Goal: Task Accomplishment & Management: Use online tool/utility

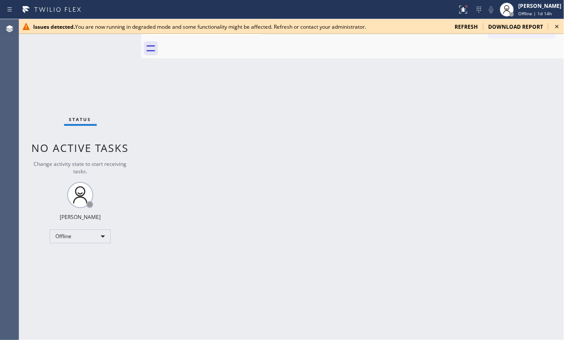
click at [507, 27] on icon at bounding box center [556, 26] width 3 height 3
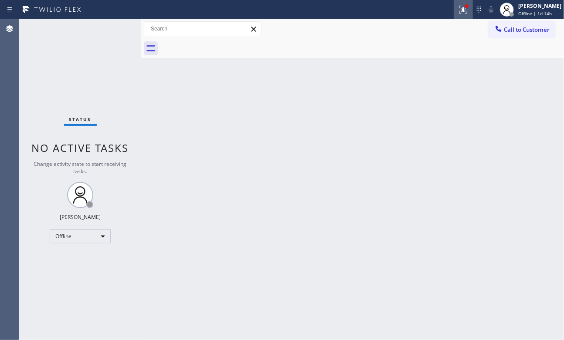
click at [460, 12] on icon at bounding box center [463, 9] width 10 height 10
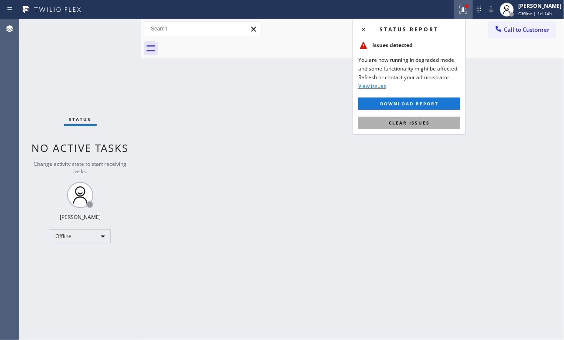
click at [402, 128] on button "Clear issues" at bounding box center [409, 123] width 102 height 12
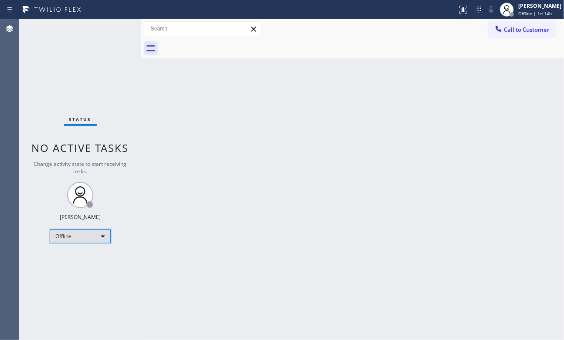
click at [97, 233] on div "Offline" at bounding box center [80, 237] width 61 height 14
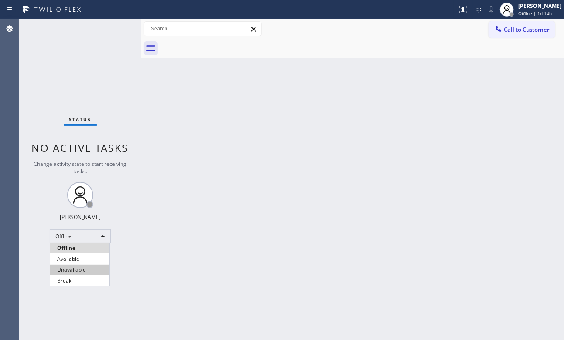
click at [81, 258] on li "Available" at bounding box center [79, 259] width 59 height 10
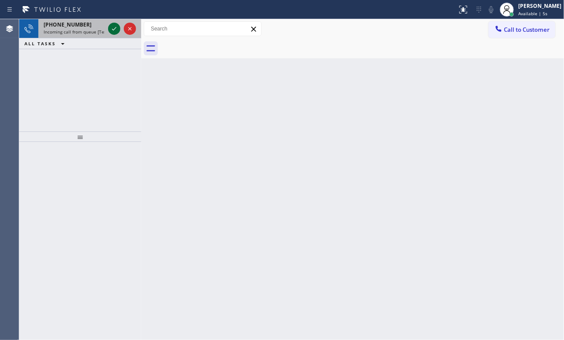
click at [110, 27] on icon at bounding box center [114, 29] width 10 height 10
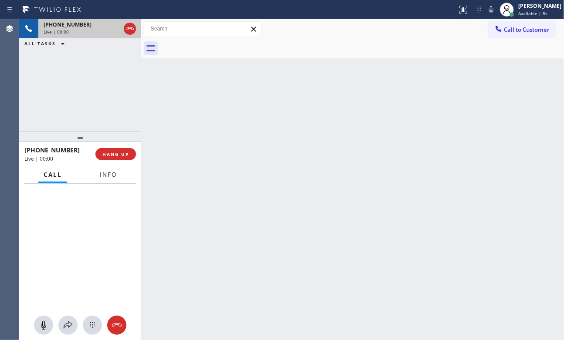
click at [111, 176] on span "Info" at bounding box center [108, 175] width 17 height 8
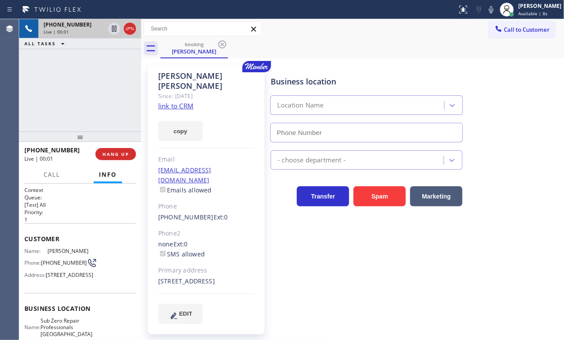
type input "[PHONE_NUMBER]"
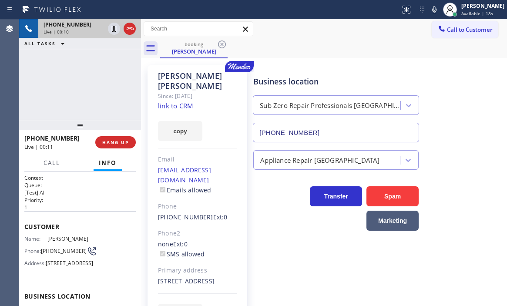
click at [177, 101] on link "link to CRM" at bounding box center [175, 105] width 35 height 9
click at [113, 31] on icon at bounding box center [114, 29] width 4 height 6
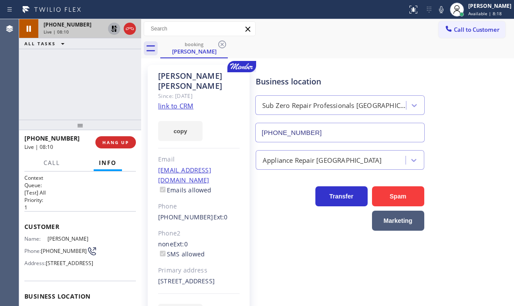
click at [113, 30] on icon at bounding box center [114, 29] width 10 height 10
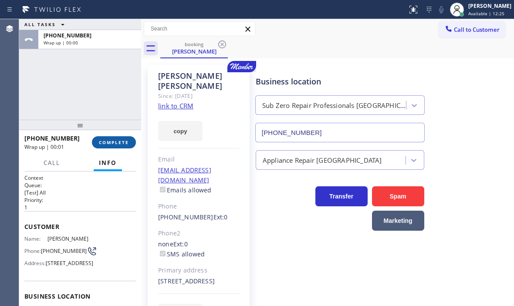
click at [119, 142] on span "COMPLETE" at bounding box center [114, 142] width 30 height 6
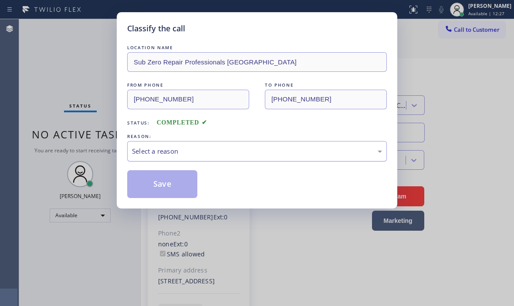
click at [192, 152] on div "Select a reason" at bounding box center [257, 151] width 250 height 10
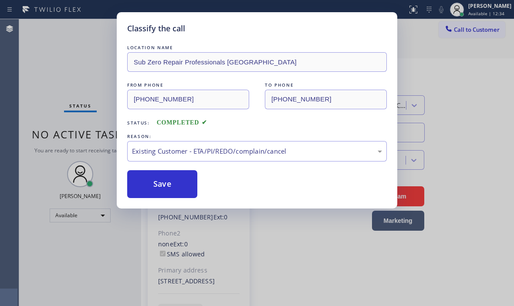
drag, startPoint x: 172, startPoint y: 183, endPoint x: 216, endPoint y: 190, distance: 44.7
click at [172, 182] on button "Save" at bounding box center [162, 184] width 70 height 28
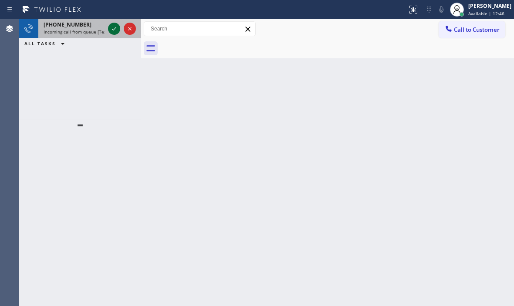
click at [115, 32] on icon at bounding box center [114, 29] width 10 height 10
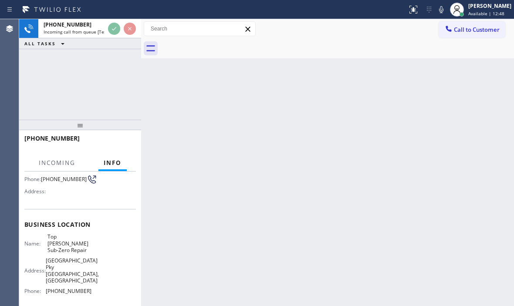
scroll to position [87, 0]
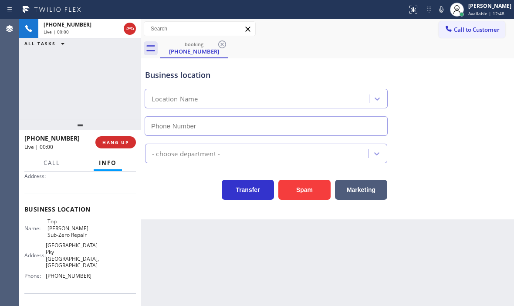
type input "[PHONE_NUMBER]"
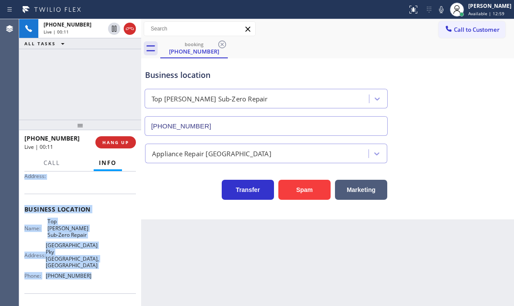
drag, startPoint x: 24, startPoint y: 225, endPoint x: 83, endPoint y: 264, distance: 70.1
click at [83, 264] on div "Context Queue: [Test] All Priority: 2 Customer Name: [PHONE_NUMBER] Phone: [PHO…" at bounding box center [80, 223] width 112 height 272
copy div "Customer Name: [PHONE_NUMBER] Phone: [PHONE_NUMBER] Address: Business location …"
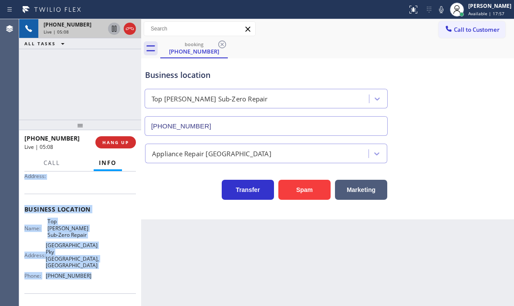
click at [114, 28] on icon at bounding box center [114, 29] width 10 height 10
click at [112, 29] on icon at bounding box center [114, 29] width 10 height 10
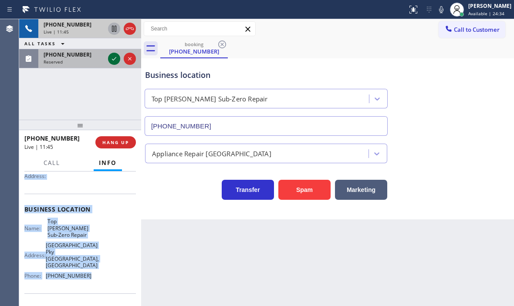
click at [112, 61] on icon at bounding box center [114, 59] width 10 height 10
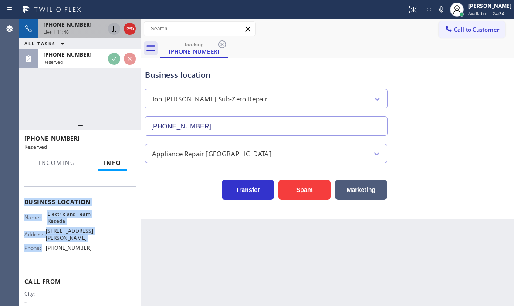
scroll to position [95, 0]
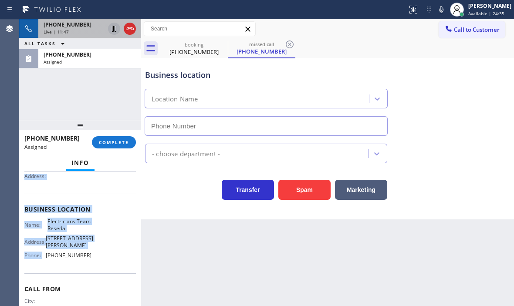
type input "[PHONE_NUMBER]"
click at [131, 29] on icon at bounding box center [130, 29] width 10 height 10
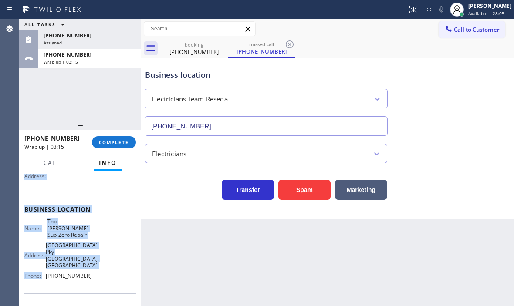
drag, startPoint x: 101, startPoint y: 59, endPoint x: 104, endPoint y: 69, distance: 9.8
click at [101, 59] on div "Wrap up | 03:15" at bounding box center [90, 62] width 92 height 6
click at [125, 145] on button "COMPLETE" at bounding box center [114, 142] width 44 height 12
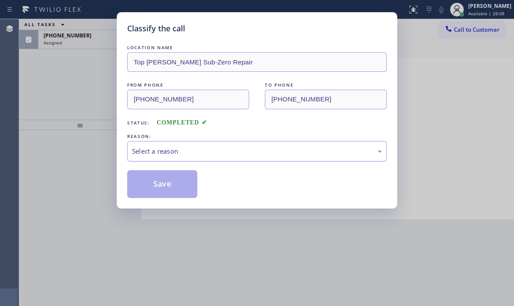
click at [188, 152] on div "Select a reason" at bounding box center [257, 151] width 250 height 10
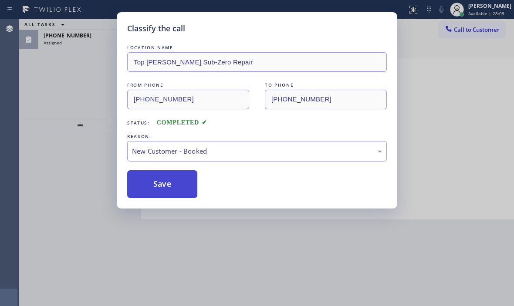
click at [153, 185] on button "Save" at bounding box center [162, 184] width 70 height 28
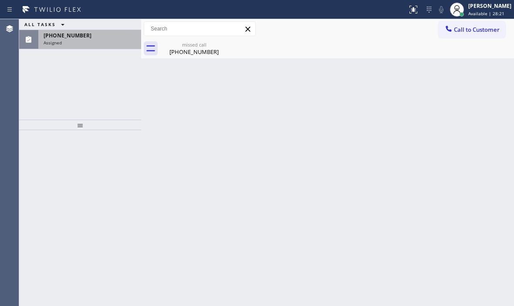
click at [94, 43] on div "Assigned" at bounding box center [90, 43] width 92 height 6
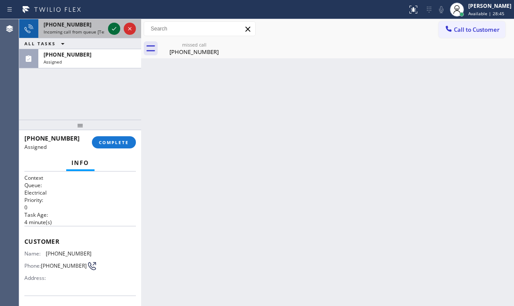
click at [113, 30] on icon at bounding box center [114, 28] width 4 height 3
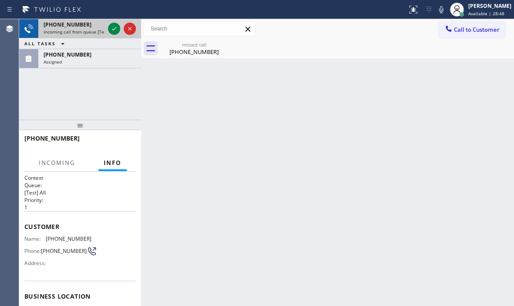
click at [95, 29] on div "Incoming call from queue [Test] All" at bounding box center [74, 32] width 61 height 6
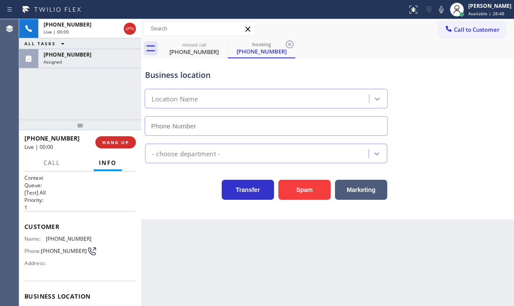
type input "[PHONE_NUMBER]"
drag, startPoint x: 89, startPoint y: 26, endPoint x: 80, endPoint y: 40, distance: 16.3
click at [88, 28] on div "[PHONE_NUMBER]" at bounding box center [74, 24] width 61 height 7
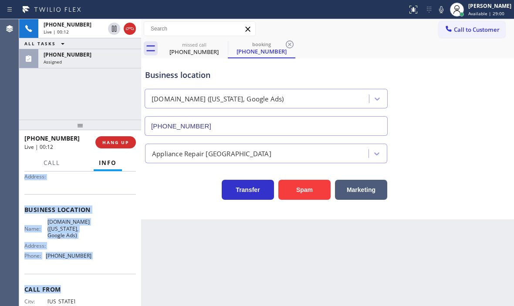
scroll to position [87, 0]
drag, startPoint x: 32, startPoint y: 230, endPoint x: 99, endPoint y: 267, distance: 76.6
click at [99, 267] on div "Context Queue: [Test] All Priority: 1 Customer Name: [PHONE_NUMBER] Phone: [PHO…" at bounding box center [80, 239] width 122 height 135
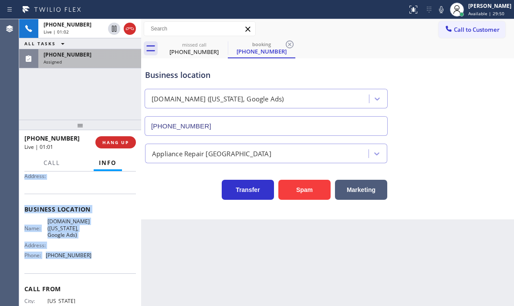
click at [108, 60] on div "Assigned" at bounding box center [90, 62] width 92 height 6
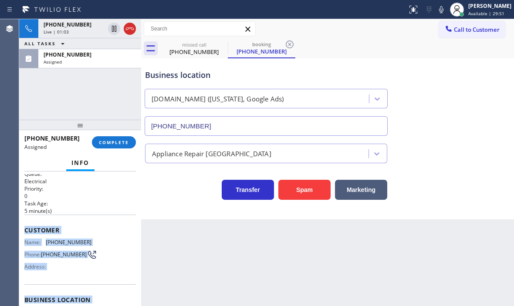
scroll to position [8, 0]
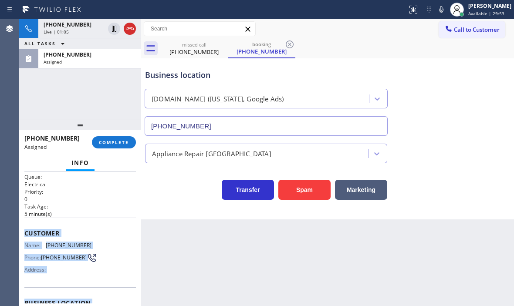
click at [27, 222] on div "Customer Name: [PHONE_NUMBER] Phone: [PHONE_NUMBER] Address:" at bounding box center [80, 253] width 112 height 70
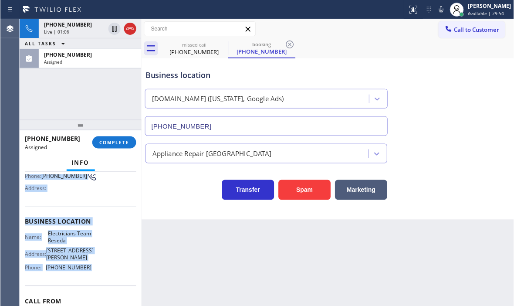
scroll to position [95, 0]
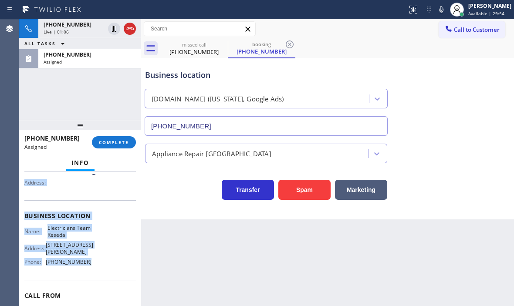
drag, startPoint x: 61, startPoint y: 247, endPoint x: 93, endPoint y: 260, distance: 34.8
click at [90, 261] on div "Context Queue: Electrical Priority: 0 Task Age: [DEMOGRAPHIC_DATA] minute(s) Cu…" at bounding box center [80, 239] width 122 height 135
click at [120, 144] on span "COMPLETE" at bounding box center [114, 142] width 30 height 6
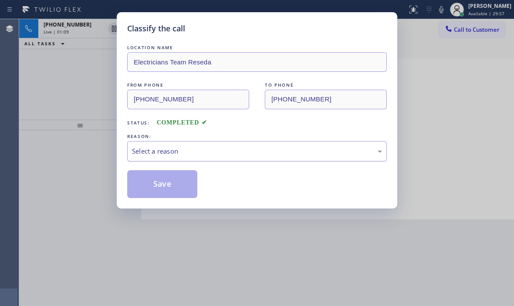
click at [210, 156] on div "Select a reason" at bounding box center [257, 151] width 250 height 10
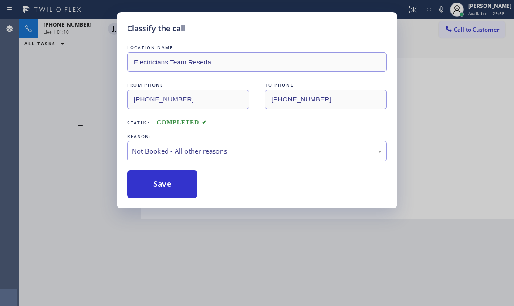
drag, startPoint x: 173, startPoint y: 183, endPoint x: 483, endPoint y: 213, distance: 311.2
click at [179, 183] on button "Save" at bounding box center [162, 184] width 70 height 28
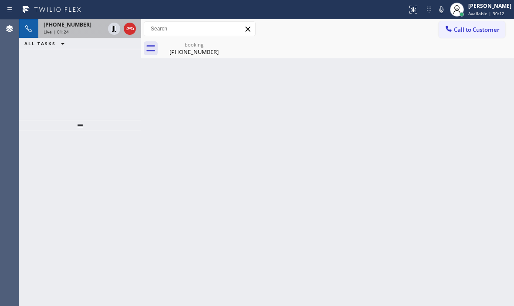
click at [75, 31] on div "Live | 01:24" at bounding box center [74, 32] width 61 height 6
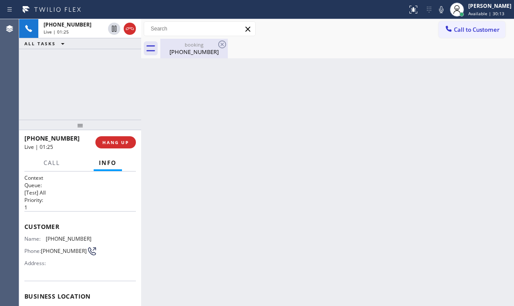
click at [186, 52] on div "[PHONE_NUMBER]" at bounding box center [194, 52] width 66 height 8
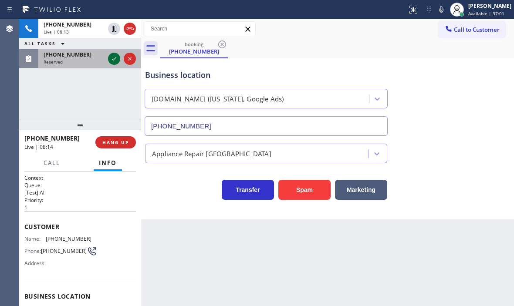
click at [115, 60] on icon at bounding box center [114, 59] width 10 height 10
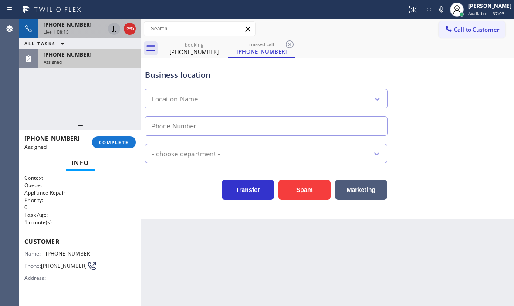
type input "[PHONE_NUMBER]"
click at [115, 29] on icon at bounding box center [114, 29] width 10 height 10
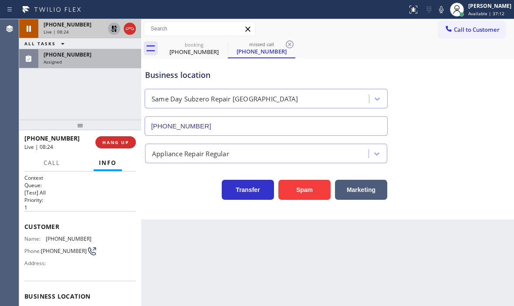
click at [117, 29] on icon at bounding box center [114, 29] width 10 height 10
click at [115, 29] on icon at bounding box center [114, 29] width 4 height 6
click at [114, 30] on icon at bounding box center [114, 29] width 10 height 10
click at [83, 54] on div "[PHONE_NUMBER]" at bounding box center [90, 54] width 92 height 7
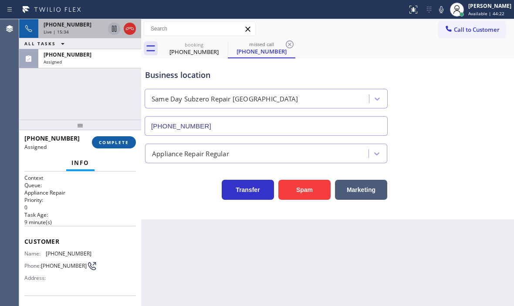
click at [122, 140] on span "COMPLETE" at bounding box center [114, 142] width 30 height 6
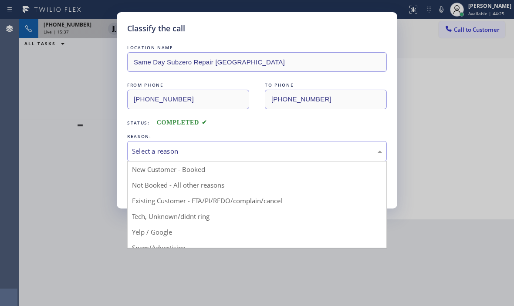
click at [207, 150] on div "Select a reason" at bounding box center [257, 151] width 250 height 10
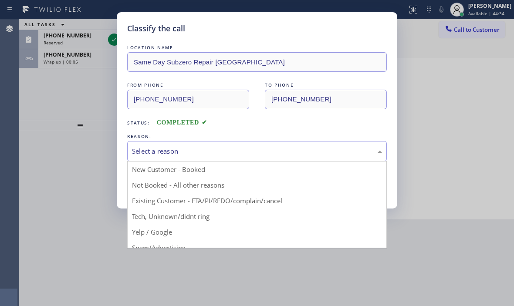
click at [122, 94] on div "Classify the call LOCATION NAME Same Day Subzero Repair [GEOGRAPHIC_DATA] FROM …" at bounding box center [257, 110] width 281 height 196
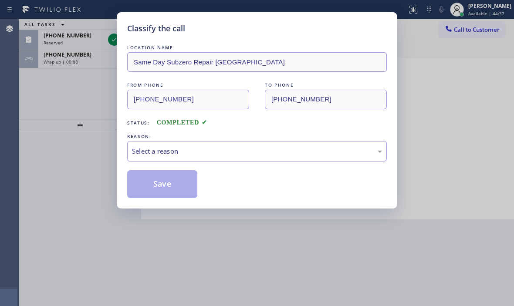
click at [263, 99] on div "FROM PHONE [PHONE_NUMBER] TO PHONE [PHONE_NUMBER]" at bounding box center [257, 95] width 260 height 29
drag, startPoint x: 196, startPoint y: 155, endPoint x: 195, endPoint y: 159, distance: 4.4
click at [196, 155] on div "Select a reason" at bounding box center [257, 151] width 250 height 10
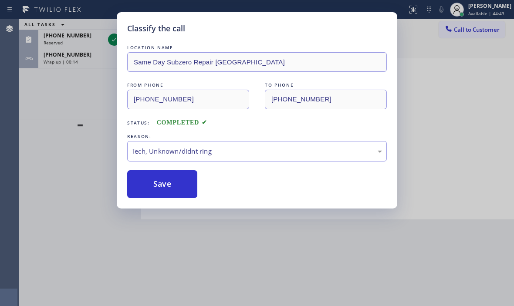
drag, startPoint x: 159, startPoint y: 219, endPoint x: 159, endPoint y: 204, distance: 14.8
drag, startPoint x: 159, startPoint y: 184, endPoint x: 142, endPoint y: 150, distance: 38.4
click at [159, 182] on button "Save" at bounding box center [162, 184] width 70 height 28
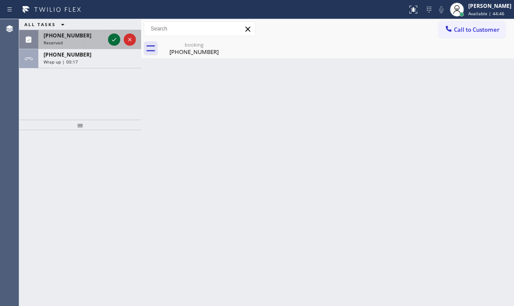
click at [114, 39] on icon at bounding box center [114, 39] width 10 height 10
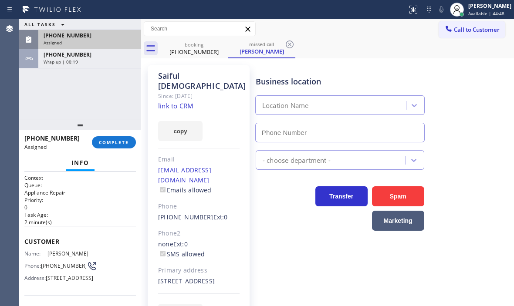
type input "[PHONE_NUMBER]"
click at [105, 43] on div "Assigned" at bounding box center [90, 43] width 92 height 6
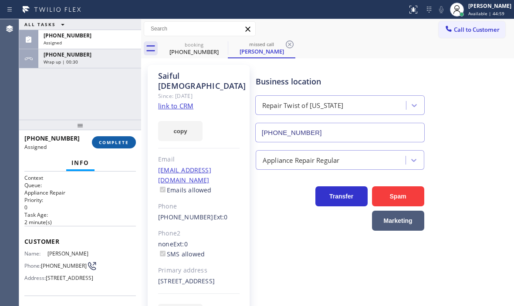
click at [129, 140] on button "COMPLETE" at bounding box center [114, 142] width 44 height 12
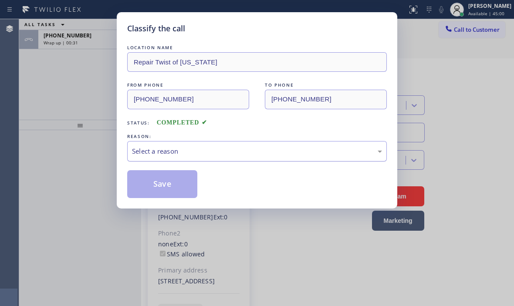
click at [197, 152] on div "Select a reason" at bounding box center [257, 151] width 250 height 10
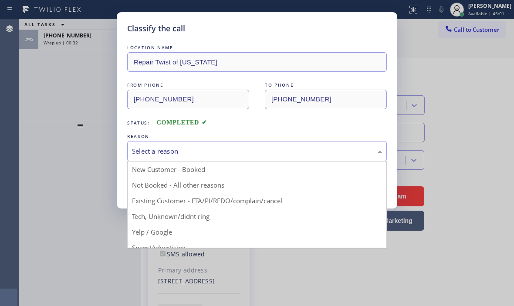
drag, startPoint x: 169, startPoint y: 216, endPoint x: 170, endPoint y: 201, distance: 15.3
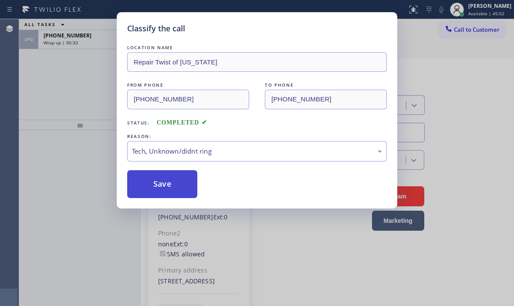
click at [171, 182] on button "Save" at bounding box center [162, 184] width 70 height 28
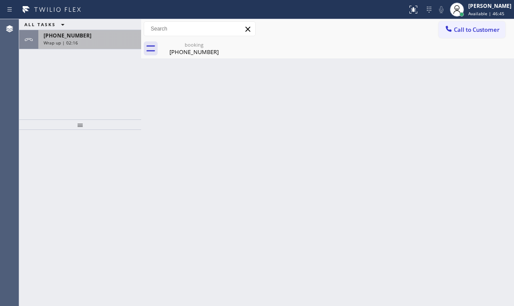
click at [111, 41] on div "Wrap up | 02:16" at bounding box center [90, 43] width 92 height 6
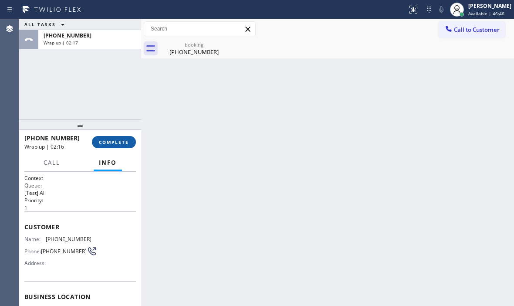
click at [126, 149] on div "[PHONE_NUMBER] Wrap up | 02:16 COMPLETE" at bounding box center [80, 142] width 112 height 23
click at [124, 143] on span "COMPLETE" at bounding box center [114, 142] width 30 height 6
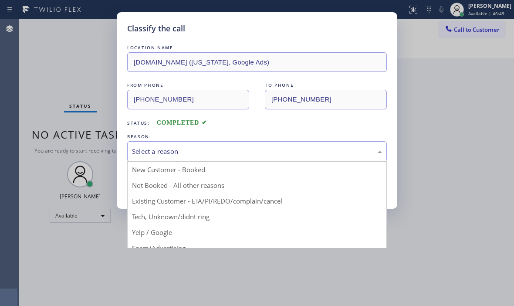
click at [175, 151] on div "Select a reason" at bounding box center [257, 151] width 250 height 10
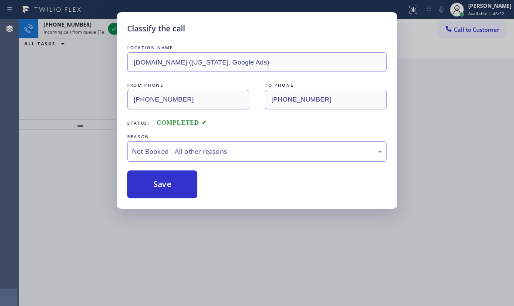
drag, startPoint x: 152, startPoint y: 183, endPoint x: 138, endPoint y: 118, distance: 65.6
click at [152, 178] on button "Save" at bounding box center [162, 184] width 70 height 28
click at [110, 32] on div "Classify the call LOCATION NAME Sub Zero Repair Professionals [GEOGRAPHIC_DATA]…" at bounding box center [266, 162] width 495 height 287
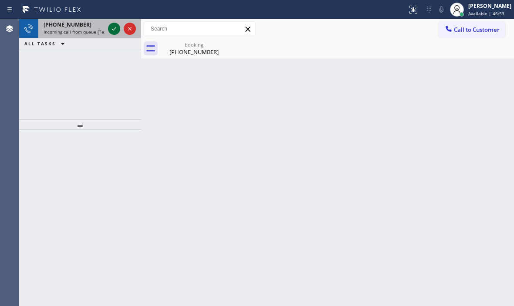
click at [110, 29] on icon at bounding box center [114, 29] width 10 height 10
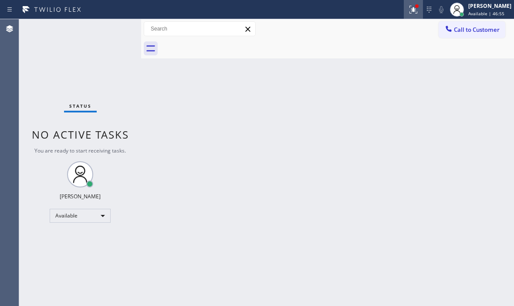
click at [408, 7] on icon at bounding box center [413, 9] width 10 height 10
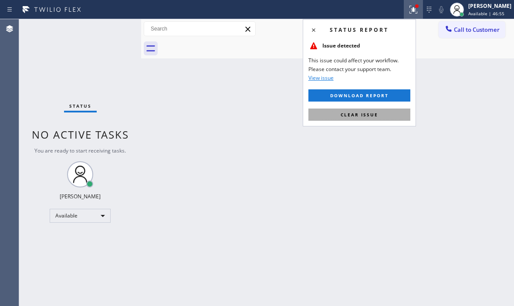
click at [378, 116] on button "Clear issue" at bounding box center [359, 114] width 102 height 12
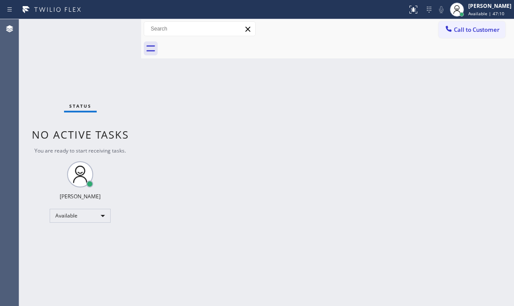
drag, startPoint x: 118, startPoint y: 31, endPoint x: 112, endPoint y: 29, distance: 5.9
click at [112, 29] on div "Status No active tasks You are ready to start receiving tasks. [PERSON_NAME] Av…" at bounding box center [80, 162] width 122 height 287
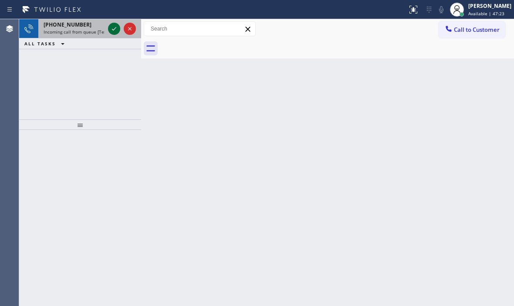
click at [112, 31] on icon at bounding box center [114, 29] width 10 height 10
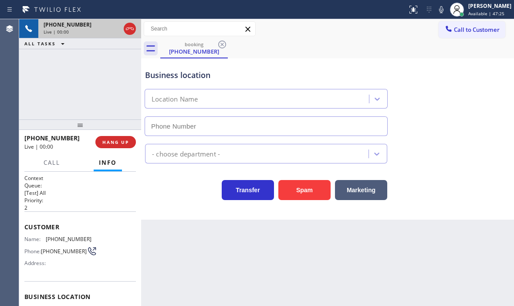
type input "[PHONE_NUMBER]"
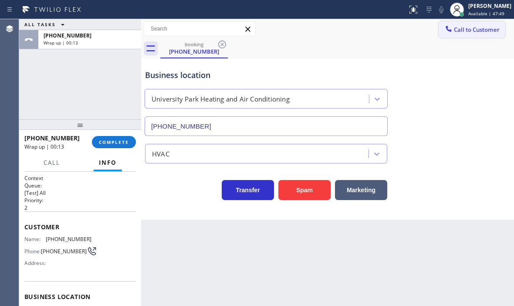
click at [477, 30] on span "Call to Customer" at bounding box center [477, 30] width 46 height 8
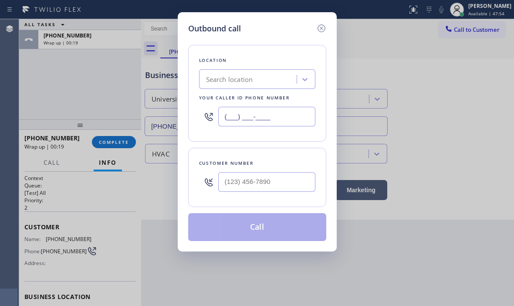
click at [235, 117] on input "(___) ___-____" at bounding box center [266, 117] width 97 height 20
paste input "949) 649-6323"
type input "[PHONE_NUMBER]"
click at [262, 186] on input "(___) ___-____" at bounding box center [266, 182] width 97 height 20
paste input "949) 932-8818"
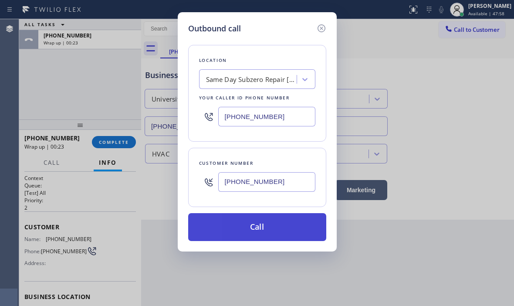
type input "[PHONE_NUMBER]"
click at [252, 229] on button "Call" at bounding box center [257, 227] width 138 height 28
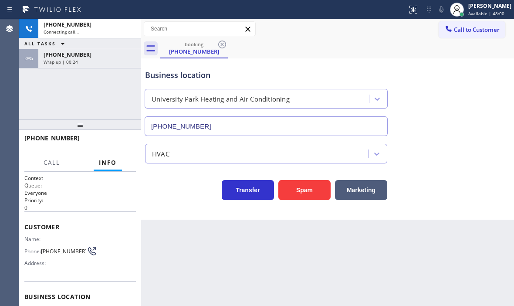
drag, startPoint x: 69, startPoint y: 64, endPoint x: 76, endPoint y: 81, distance: 18.6
click at [69, 64] on span "Wrap up | 00:24" at bounding box center [61, 62] width 34 height 6
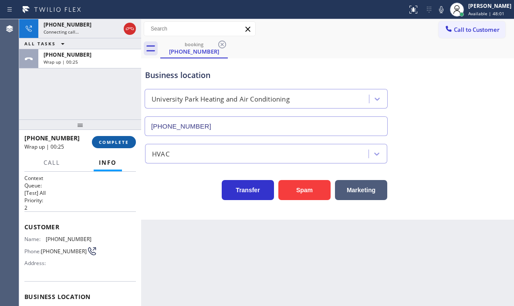
click at [102, 142] on span "COMPLETE" at bounding box center [114, 142] width 30 height 6
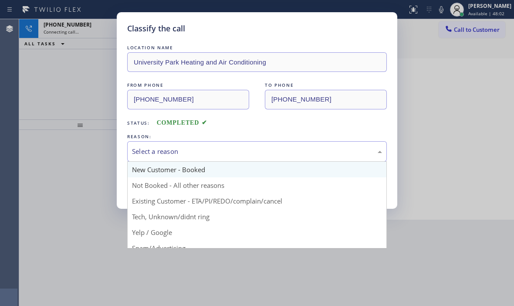
drag, startPoint x: 210, startPoint y: 156, endPoint x: 212, endPoint y: 176, distance: 20.2
click at [210, 158] on div "Select a reason" at bounding box center [257, 151] width 260 height 20
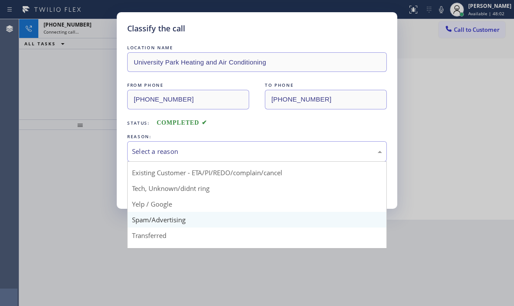
scroll to position [44, 0]
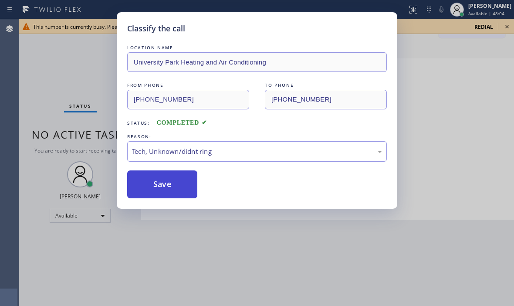
drag, startPoint x: 166, startPoint y: 187, endPoint x: 318, endPoint y: 165, distance: 153.6
click at [184, 183] on button "Save" at bounding box center [162, 184] width 70 height 28
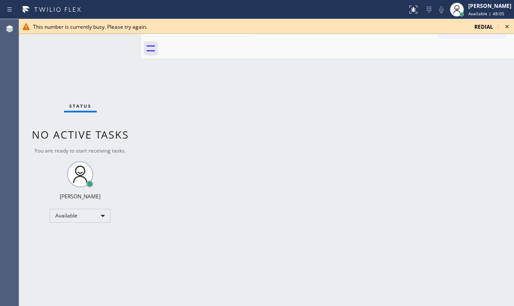
click at [481, 25] on div "This number is currently busy. Please try again. redial Classify the call LOCAT…" at bounding box center [266, 162] width 495 height 287
click at [480, 28] on span "redial" at bounding box center [483, 26] width 19 height 7
click at [508, 24] on icon at bounding box center [507, 26] width 10 height 10
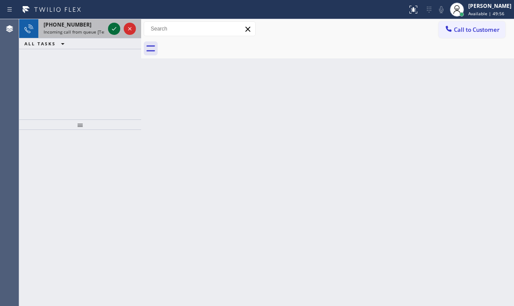
click at [112, 27] on icon at bounding box center [114, 29] width 10 height 10
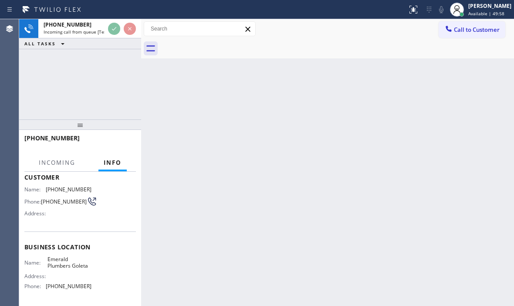
scroll to position [87, 0]
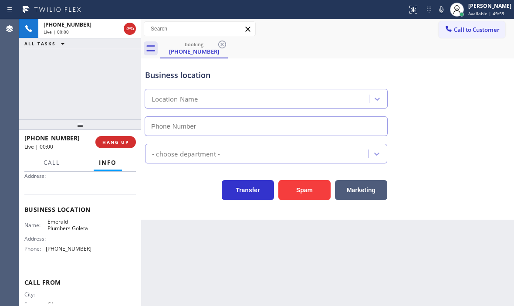
type input "[PHONE_NUMBER]"
click at [318, 200] on div "Business location [GEOGRAPHIC_DATA] [PHONE_NUMBER] Plumbing Reg Transfer Spam M…" at bounding box center [327, 138] width 373 height 161
click at [313, 192] on button "Spam" at bounding box center [304, 190] width 52 height 20
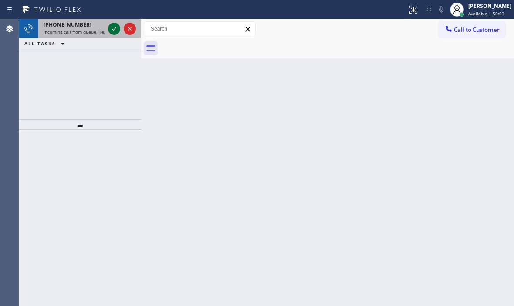
click at [115, 31] on icon at bounding box center [114, 29] width 10 height 10
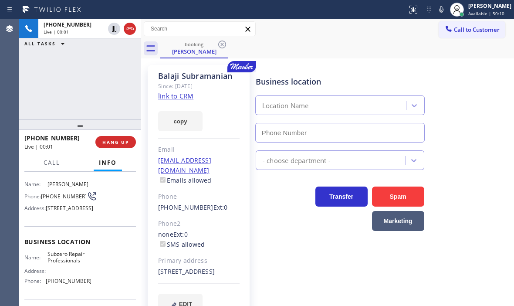
type input "[PHONE_NUMBER]"
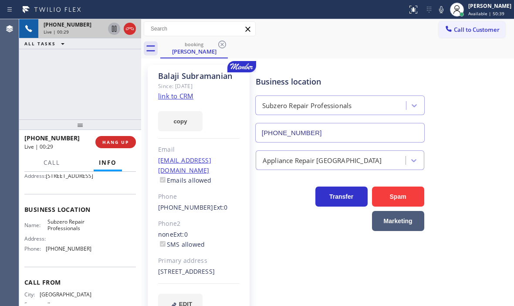
click at [114, 29] on icon at bounding box center [114, 29] width 4 height 6
click at [114, 28] on icon at bounding box center [114, 29] width 10 height 10
click at [129, 29] on div "Live | 04:30" at bounding box center [90, 32] width 92 height 6
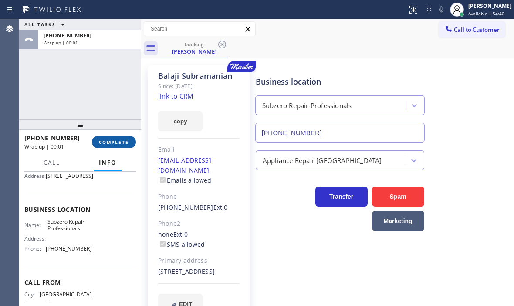
click at [117, 140] on span "COMPLETE" at bounding box center [114, 142] width 30 height 6
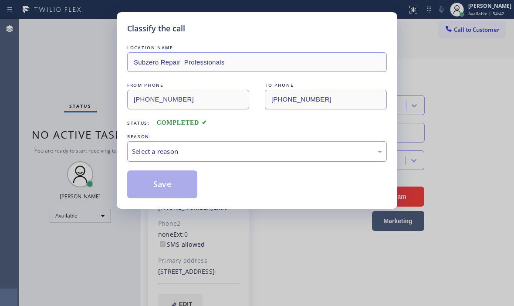
click at [239, 145] on div "Select a reason" at bounding box center [257, 151] width 260 height 20
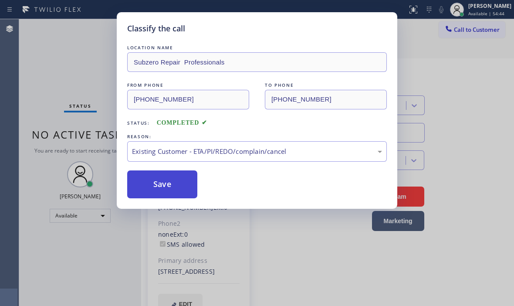
drag, startPoint x: 192, startPoint y: 202, endPoint x: 173, endPoint y: 177, distance: 30.8
click at [170, 175] on button "Save" at bounding box center [162, 184] width 70 height 28
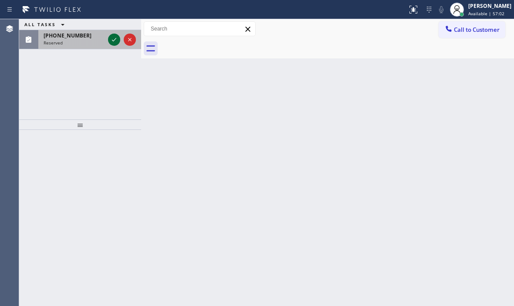
click at [114, 39] on icon at bounding box center [114, 39] width 10 height 10
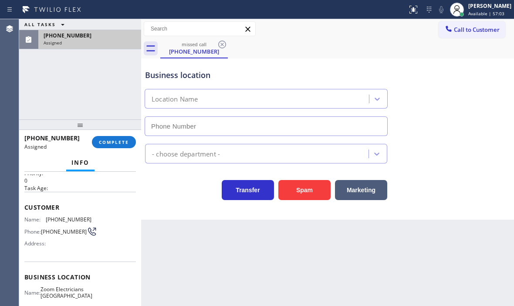
scroll to position [131, 0]
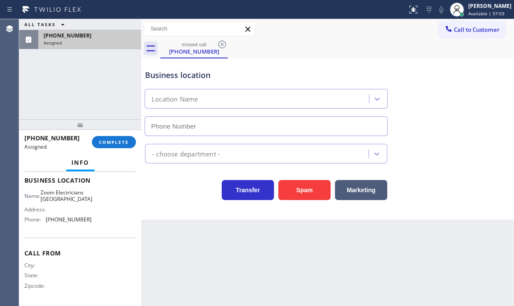
type input "[PHONE_NUMBER]"
drag, startPoint x: 87, startPoint y: 227, endPoint x: 44, endPoint y: 231, distance: 43.3
click at [44, 223] on div "Phone: [PHONE_NUMBER]" at bounding box center [57, 219] width 67 height 7
copy div "[PHONE_NUMBER]"
click at [479, 37] on button "Call to Customer" at bounding box center [472, 29] width 67 height 17
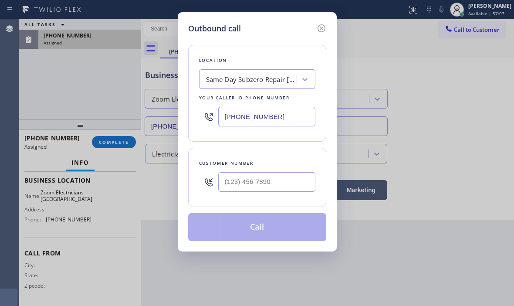
click at [284, 115] on input "[PHONE_NUMBER]" at bounding box center [266, 117] width 97 height 20
paste input "818) 593-0291"
type input "[PHONE_NUMBER]"
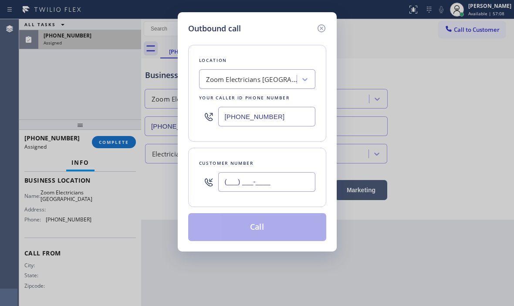
click at [265, 182] on input "(___) ___-____" at bounding box center [266, 182] width 97 height 20
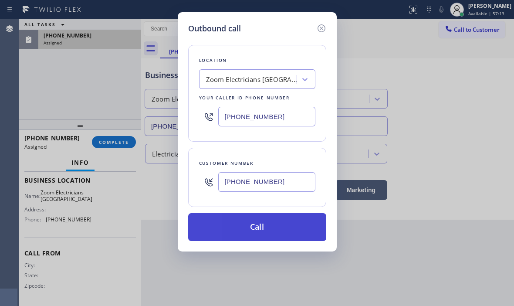
type input "[PHONE_NUMBER]"
click at [243, 224] on button "Call" at bounding box center [257, 227] width 138 height 28
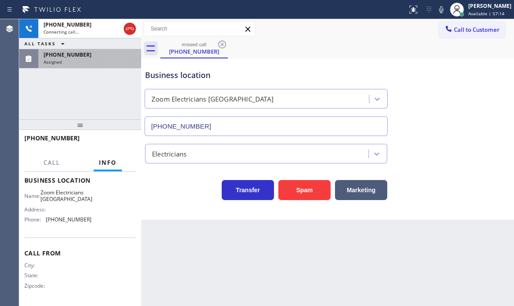
drag, startPoint x: 97, startPoint y: 57, endPoint x: 95, endPoint y: 75, distance: 17.9
click at [97, 57] on div "[PHONE_NUMBER]" at bounding box center [90, 54] width 92 height 7
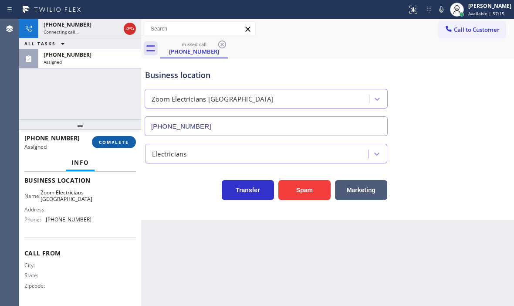
scroll to position [131, 0]
click at [108, 140] on span "COMPLETE" at bounding box center [114, 142] width 30 height 6
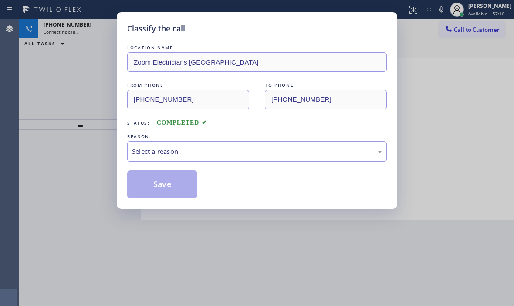
click at [210, 153] on div "Select a reason" at bounding box center [257, 151] width 250 height 10
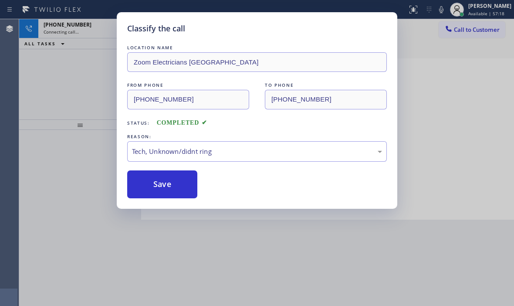
drag, startPoint x: 163, startPoint y: 215, endPoint x: 167, endPoint y: 187, distance: 27.8
drag, startPoint x: 168, startPoint y: 179, endPoint x: 243, endPoint y: 178, distance: 75.4
click at [168, 179] on button "Save" at bounding box center [162, 184] width 70 height 28
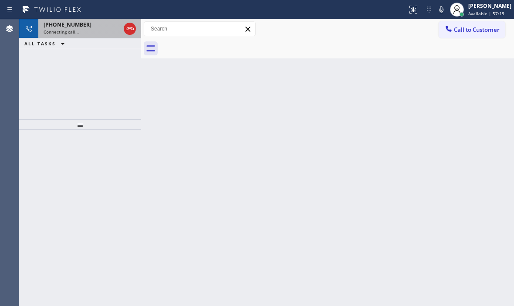
click at [78, 31] on div "Connecting call…" at bounding box center [82, 32] width 77 height 6
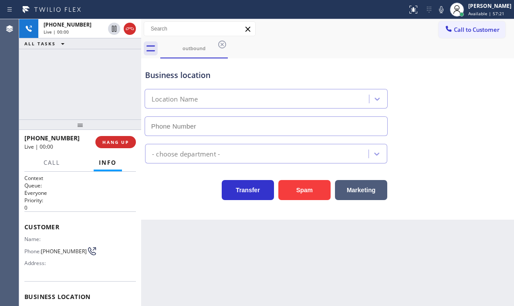
type input "[PHONE_NUMBER]"
click at [60, 204] on p "0" at bounding box center [80, 207] width 112 height 7
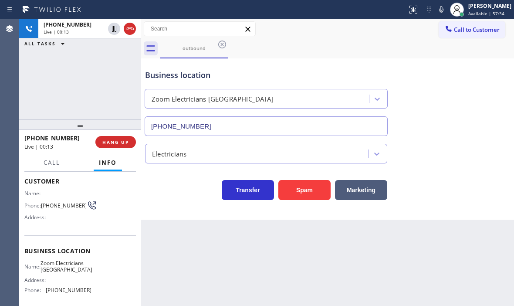
scroll to position [133, 0]
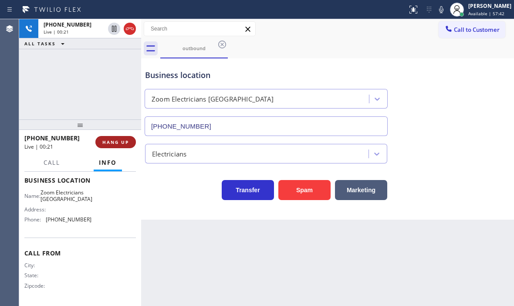
click at [118, 142] on span "HANG UP" at bounding box center [115, 142] width 27 height 6
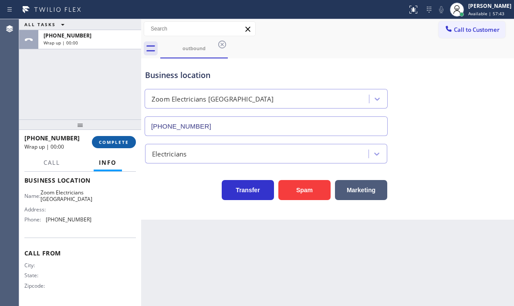
click at [110, 139] on span "COMPLETE" at bounding box center [114, 142] width 30 height 6
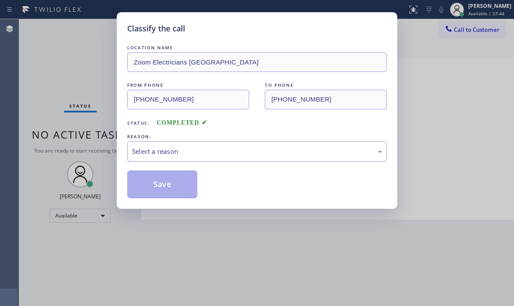
click at [189, 156] on div "Select a reason" at bounding box center [257, 151] width 250 height 10
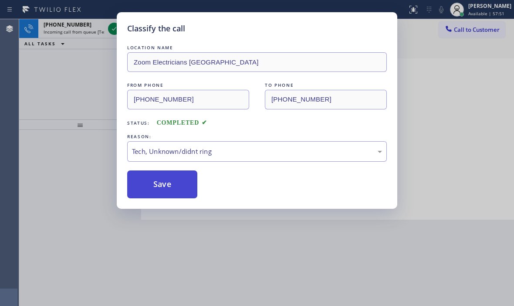
drag, startPoint x: 158, startPoint y: 183, endPoint x: 156, endPoint y: 174, distance: 9.3
click at [158, 181] on button "Save" at bounding box center [162, 184] width 70 height 28
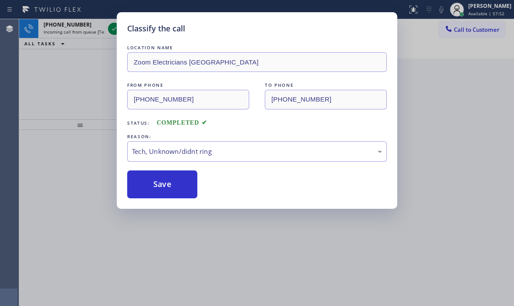
click at [110, 28] on div "Classify the call LOCATION NAME Sub Zero Repair Professionals [GEOGRAPHIC_DATA]…" at bounding box center [266, 162] width 495 height 287
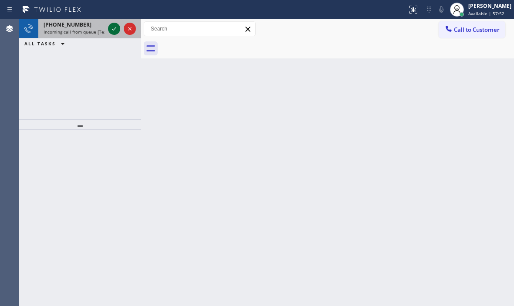
click at [111, 29] on icon at bounding box center [114, 29] width 10 height 10
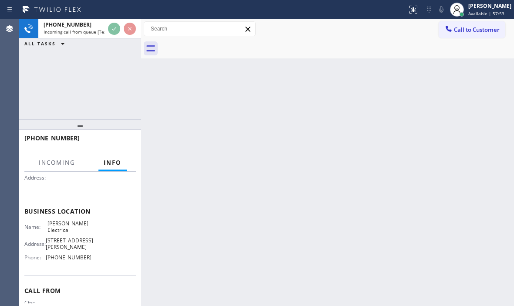
scroll to position [87, 0]
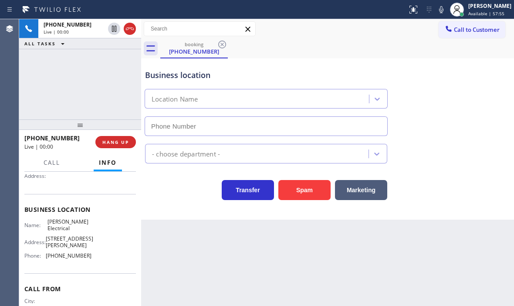
type input "[PHONE_NUMBER]"
click at [307, 189] on button "Spam" at bounding box center [304, 190] width 52 height 20
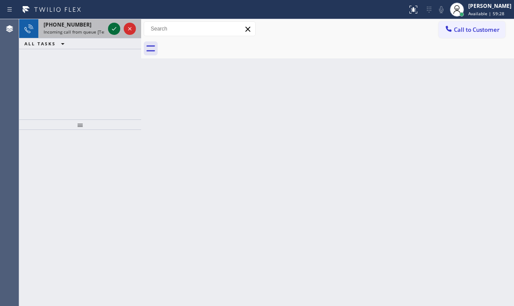
click at [112, 28] on icon at bounding box center [114, 29] width 10 height 10
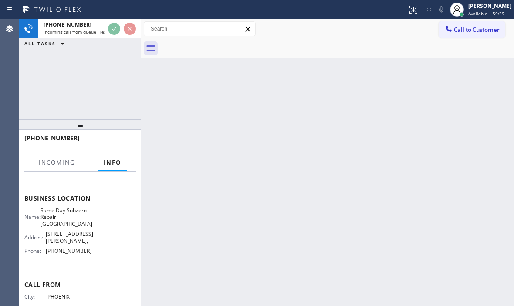
scroll to position [131, 0]
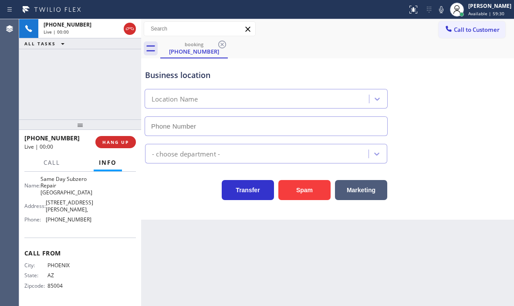
type input "[PHONE_NUMBER]"
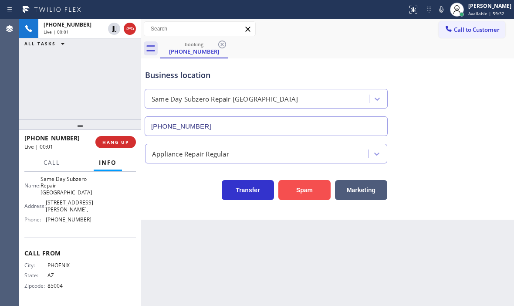
click at [306, 192] on button "Spam" at bounding box center [304, 190] width 52 height 20
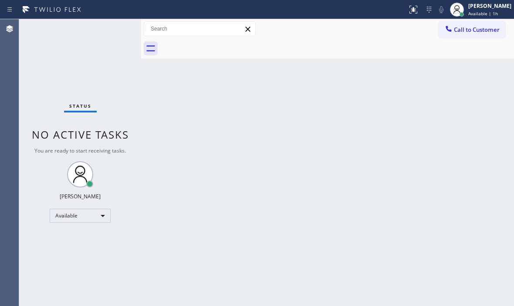
drag, startPoint x: 257, startPoint y: 147, endPoint x: 258, endPoint y: 157, distance: 10.0
click at [257, 149] on div "Back to Dashboard Change Sender ID Customers Technicians Select a contact Outbo…" at bounding box center [327, 162] width 373 height 287
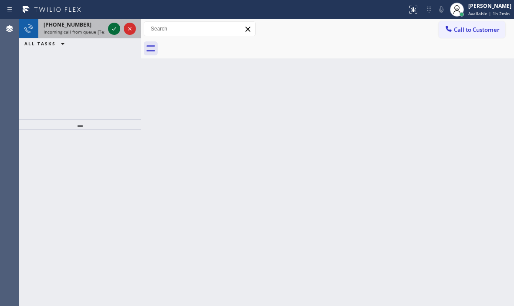
click at [115, 29] on icon at bounding box center [114, 29] width 10 height 10
click at [114, 32] on icon at bounding box center [114, 29] width 10 height 10
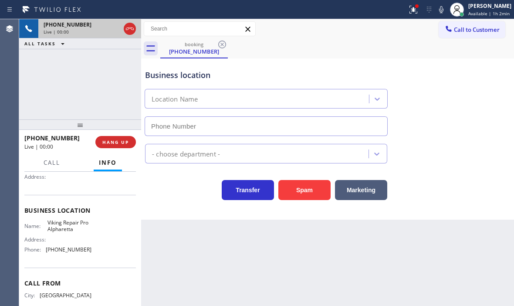
scroll to position [87, 0]
type input "[PHONE_NUMBER]"
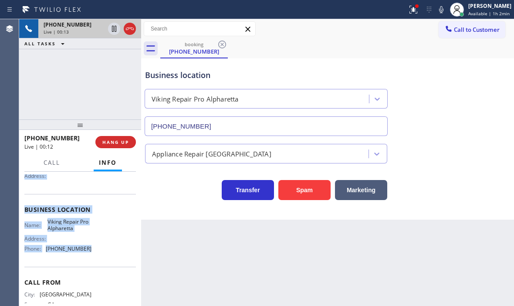
drag, startPoint x: 24, startPoint y: 223, endPoint x: 90, endPoint y: 258, distance: 74.8
click at [90, 258] on div "Context Queue: [Test] All Priority: 1 Customer Name: [PHONE_NUMBER] Phone: [PHO…" at bounding box center [80, 239] width 122 height 134
copy div "Customer Name: [PHONE_NUMBER] Phone: [PHONE_NUMBER] Address: Business location …"
click at [408, 14] on icon at bounding box center [413, 9] width 10 height 10
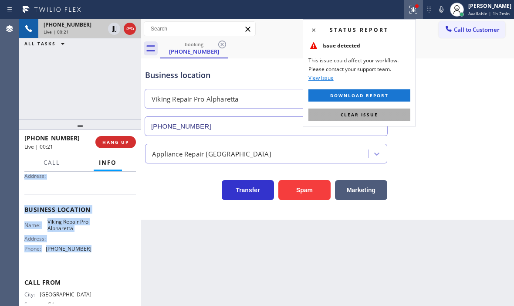
click at [383, 112] on button "Clear issue" at bounding box center [359, 114] width 102 height 12
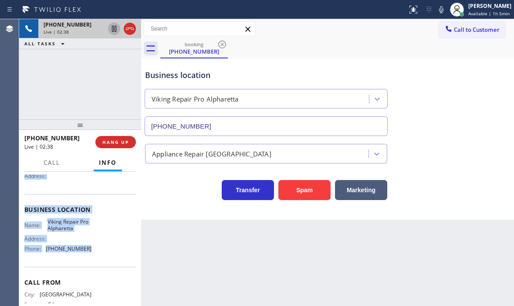
click at [114, 28] on icon at bounding box center [114, 29] width 4 height 6
click at [113, 27] on icon at bounding box center [114, 29] width 6 height 6
click at [436, 13] on icon at bounding box center [440, 9] width 10 height 10
click at [435, 9] on icon at bounding box center [440, 9] width 10 height 10
click at [438, 13] on icon at bounding box center [440, 9] width 4 height 7
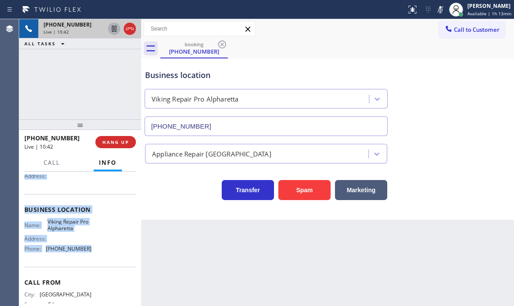
drag, startPoint x: 433, startPoint y: 7, endPoint x: 510, endPoint y: 71, distance: 99.0
click at [438, 8] on icon at bounding box center [440, 9] width 4 height 7
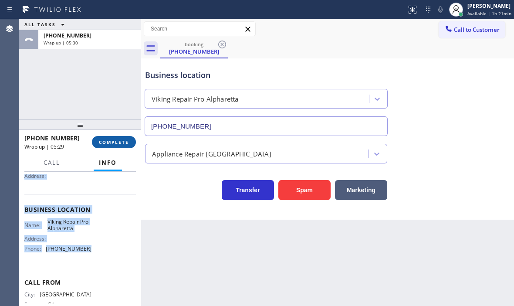
click at [111, 141] on span "COMPLETE" at bounding box center [114, 142] width 30 height 6
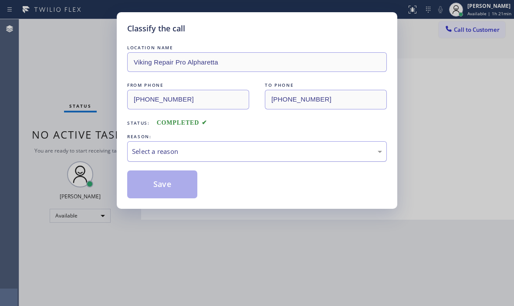
click at [157, 151] on div "Select a reason" at bounding box center [257, 151] width 250 height 10
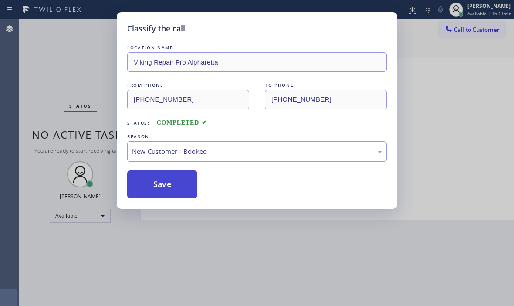
click at [148, 185] on button "Save" at bounding box center [162, 184] width 70 height 28
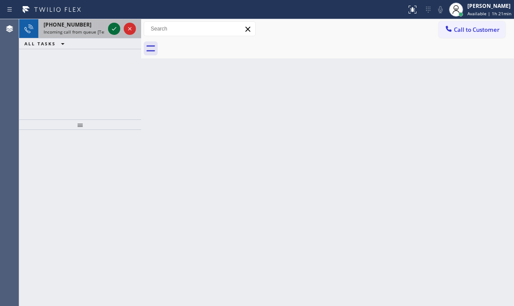
click at [115, 28] on icon at bounding box center [114, 28] width 4 height 3
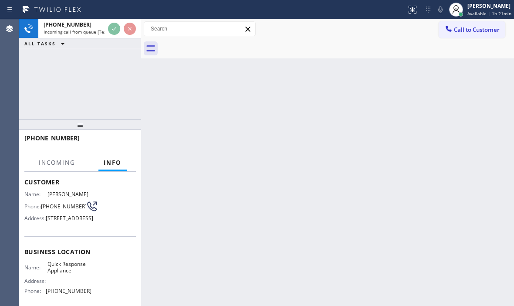
scroll to position [87, 0]
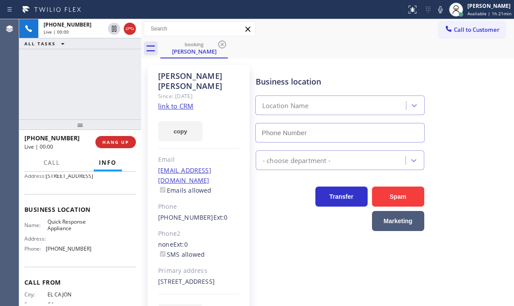
type input "[PHONE_NUMBER]"
click at [131, 83] on div "[PHONE_NUMBER] Live | 00:49 ALL TASKS ALL TASKS ACTIVE TASKS TASKS IN WRAP UP" at bounding box center [80, 69] width 122 height 100
click at [115, 142] on span "HANG UP" at bounding box center [115, 142] width 27 height 6
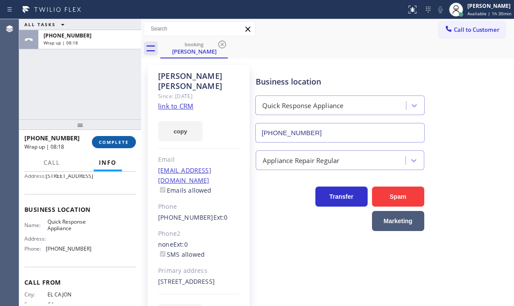
click at [123, 138] on button "COMPLETE" at bounding box center [114, 142] width 44 height 12
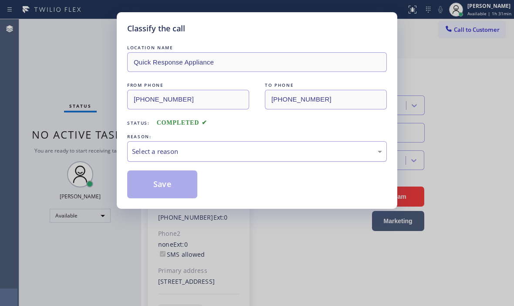
click at [183, 151] on div "Select a reason" at bounding box center [257, 151] width 250 height 10
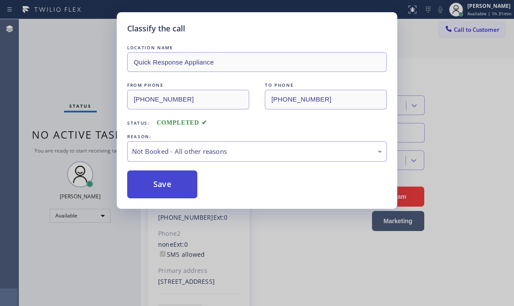
drag, startPoint x: 162, startPoint y: 179, endPoint x: 168, endPoint y: 179, distance: 6.6
click at [161, 179] on button "Save" at bounding box center [162, 184] width 70 height 28
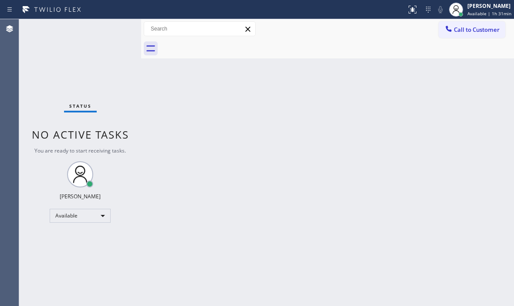
drag, startPoint x: 314, startPoint y: 85, endPoint x: 326, endPoint y: 88, distance: 12.4
click at [326, 88] on div "Back to Dashboard Change Sender ID Customers Technicians Select a contact Outbo…" at bounding box center [327, 162] width 373 height 287
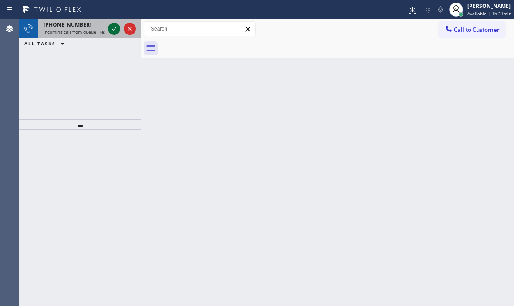
click at [112, 27] on icon at bounding box center [114, 29] width 10 height 10
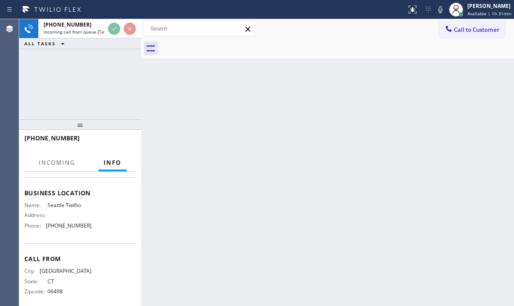
scroll to position [113, 0]
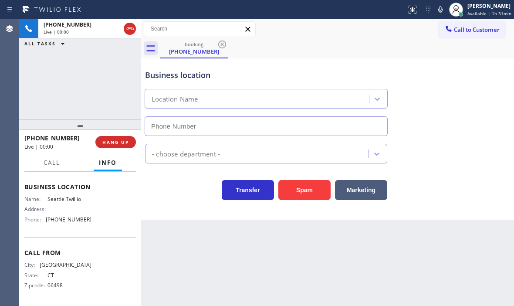
type input "[PHONE_NUMBER]"
click at [123, 139] on span "HANG UP" at bounding box center [115, 142] width 27 height 6
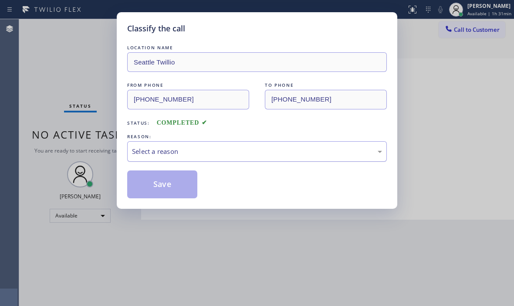
click at [213, 151] on div "Select a reason" at bounding box center [257, 151] width 250 height 10
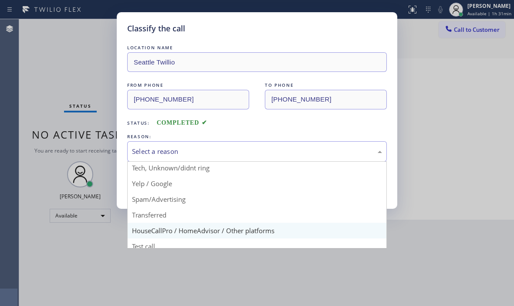
scroll to position [55, 0]
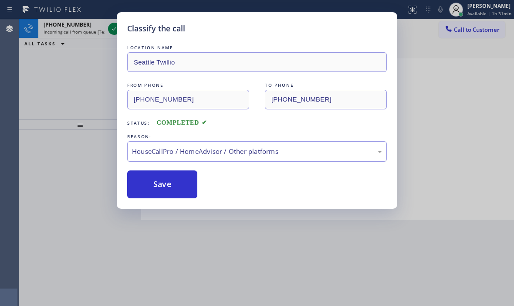
drag, startPoint x: 155, startPoint y: 183, endPoint x: 149, endPoint y: 156, distance: 27.7
click at [155, 182] on button "Save" at bounding box center [162, 184] width 70 height 28
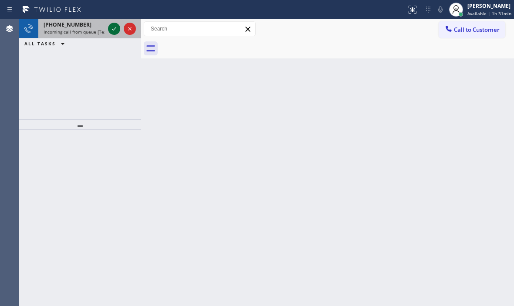
click at [110, 29] on icon at bounding box center [114, 29] width 10 height 10
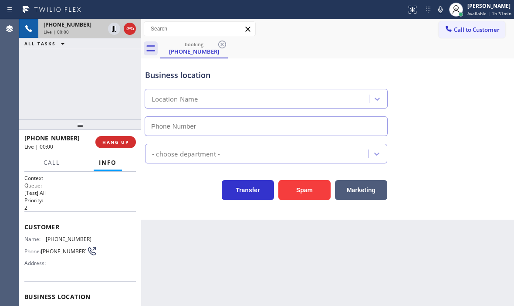
type input "[PHONE_NUMBER]"
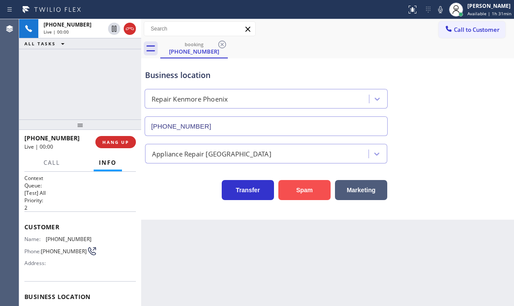
click at [306, 188] on button "Spam" at bounding box center [304, 190] width 52 height 20
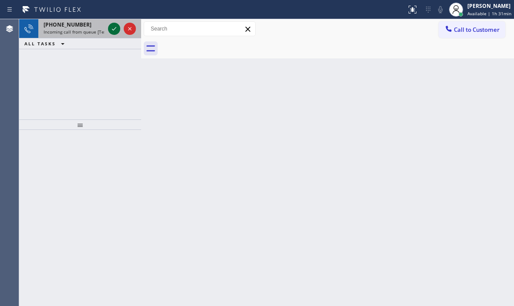
click at [110, 26] on icon at bounding box center [114, 29] width 10 height 10
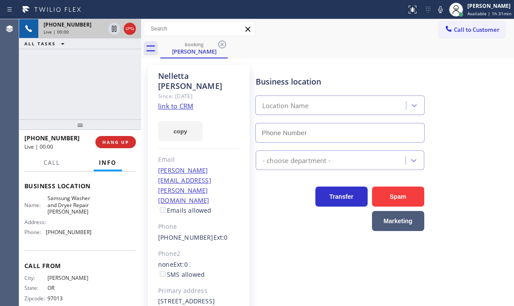
scroll to position [87, 0]
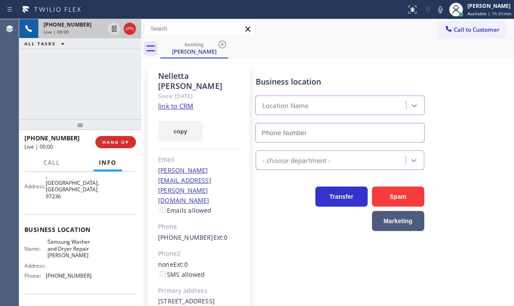
type input "[PHONE_NUMBER]"
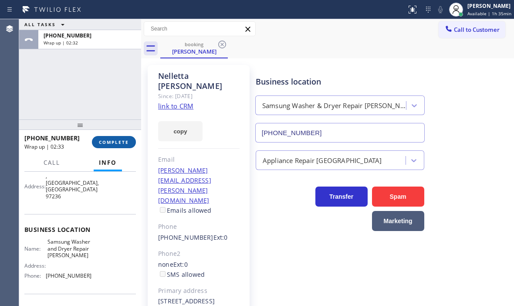
click at [122, 140] on span "COMPLETE" at bounding box center [114, 142] width 30 height 6
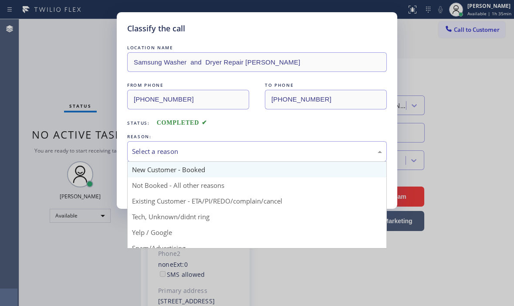
drag, startPoint x: 187, startPoint y: 148, endPoint x: 187, endPoint y: 166, distance: 18.3
click at [187, 150] on div "Select a reason" at bounding box center [257, 151] width 250 height 10
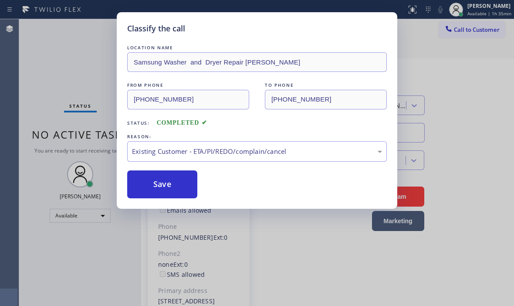
drag, startPoint x: 173, startPoint y: 184, endPoint x: 296, endPoint y: 184, distance: 123.3
click at [182, 184] on button "Save" at bounding box center [162, 184] width 70 height 28
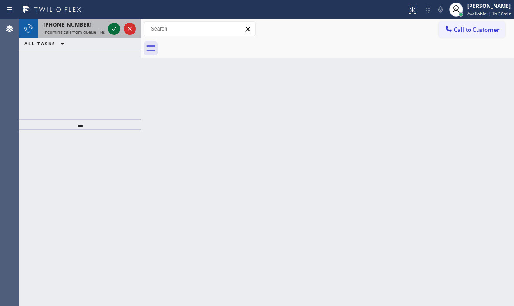
click at [116, 29] on icon at bounding box center [114, 29] width 10 height 10
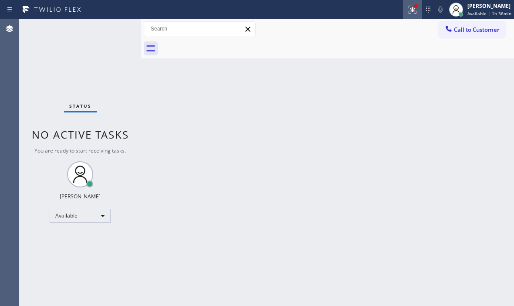
click at [407, 14] on icon at bounding box center [412, 9] width 10 height 10
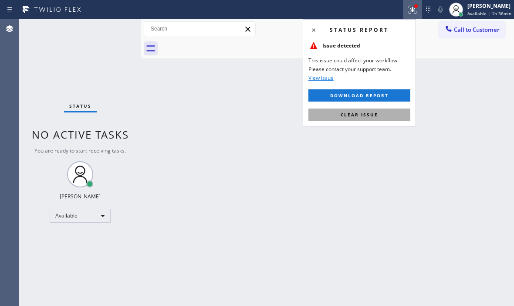
click at [340, 113] on button "Clear issue" at bounding box center [359, 114] width 102 height 12
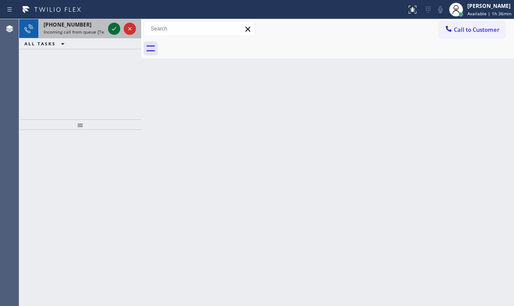
click at [116, 30] on icon at bounding box center [114, 29] width 10 height 10
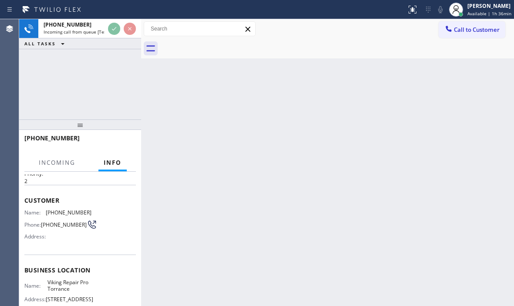
scroll to position [87, 0]
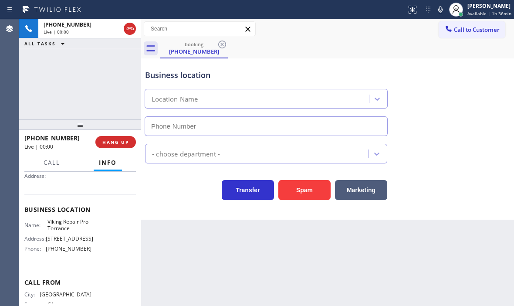
type input "[PHONE_NUMBER]"
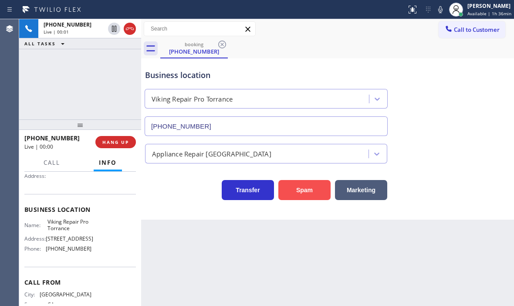
click at [297, 191] on button "Spam" at bounding box center [304, 190] width 52 height 20
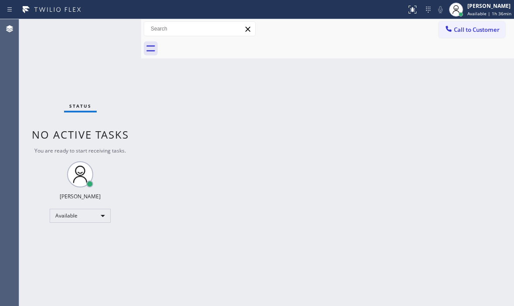
click at [114, 30] on div "Status No active tasks You are ready to start receiving tasks. [PERSON_NAME] Av…" at bounding box center [80, 162] width 122 height 287
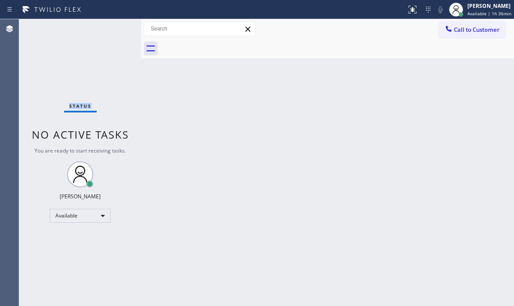
click at [114, 30] on div "Status No active tasks You are ready to start receiving tasks. [PERSON_NAME] Av…" at bounding box center [80, 162] width 122 height 287
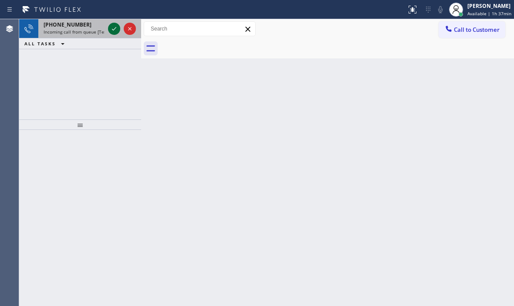
click at [113, 32] on icon at bounding box center [114, 29] width 10 height 10
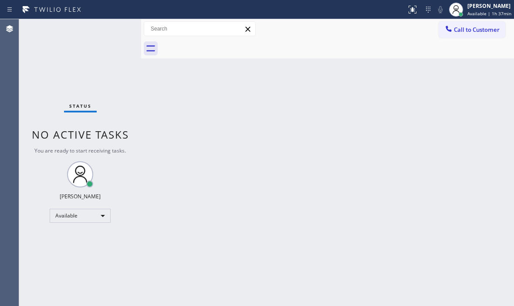
click at [113, 32] on div "Status No active tasks You are ready to start receiving tasks. [PERSON_NAME] Av…" at bounding box center [80, 162] width 122 height 287
click at [407, 9] on icon at bounding box center [412, 9] width 10 height 10
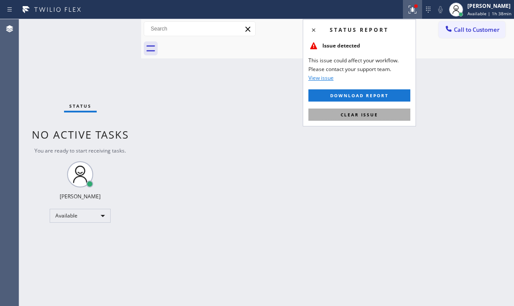
click at [377, 114] on span "Clear issue" at bounding box center [359, 115] width 37 height 6
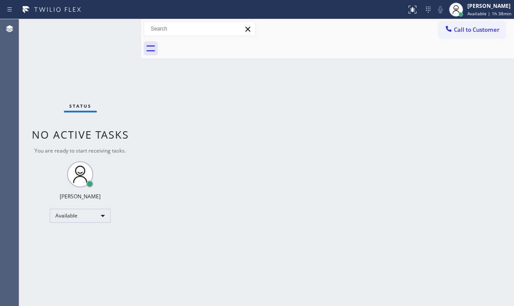
click at [116, 27] on div "Status No active tasks You are ready to start receiving tasks. [PERSON_NAME] Av…" at bounding box center [80, 162] width 122 height 287
click at [108, 30] on div "Status No active tasks You are ready to start receiving tasks. [PERSON_NAME] Av…" at bounding box center [80, 162] width 122 height 287
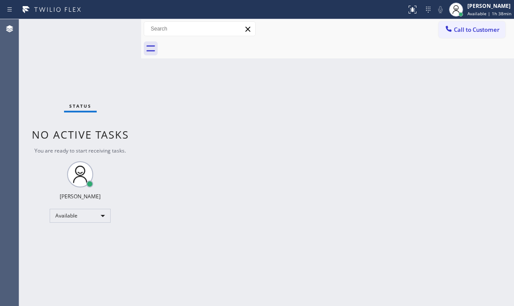
click at [108, 30] on div "Status No active tasks You are ready to start receiving tasks. [PERSON_NAME] Av…" at bounding box center [80, 162] width 122 height 287
drag, startPoint x: 123, startPoint y: 29, endPoint x: 113, endPoint y: 30, distance: 9.6
click at [122, 29] on div "Status No active tasks You are ready to start receiving tasks. [PERSON_NAME] Av…" at bounding box center [80, 162] width 122 height 287
click at [113, 30] on div "Status No active tasks You are ready to start receiving tasks. [PERSON_NAME] Av…" at bounding box center [80, 162] width 122 height 287
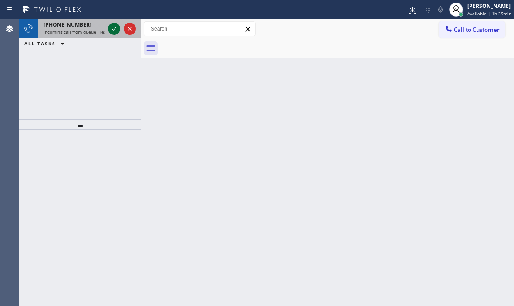
click at [113, 28] on icon at bounding box center [114, 29] width 10 height 10
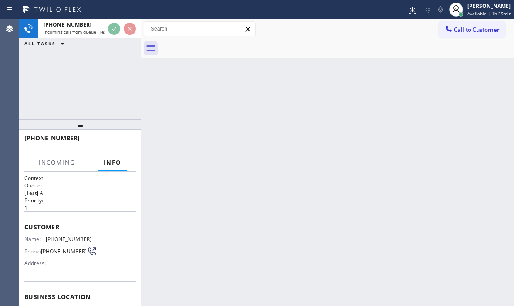
scroll to position [87, 0]
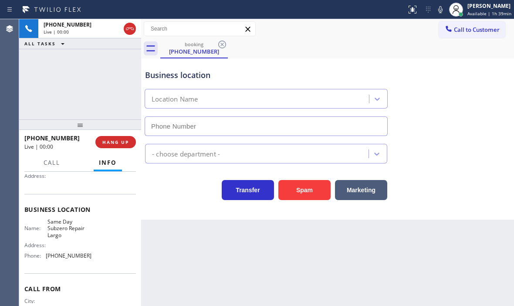
type input "[PHONE_NUMBER]"
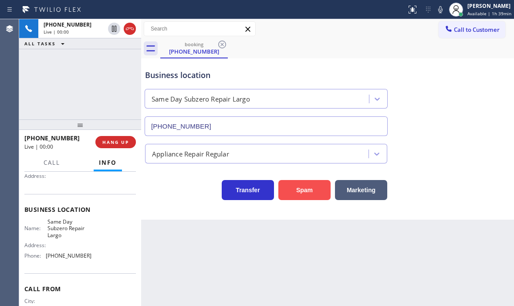
click at [317, 192] on button "Spam" at bounding box center [304, 190] width 52 height 20
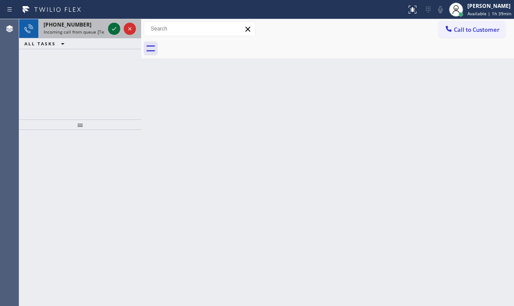
click at [117, 28] on icon at bounding box center [114, 29] width 10 height 10
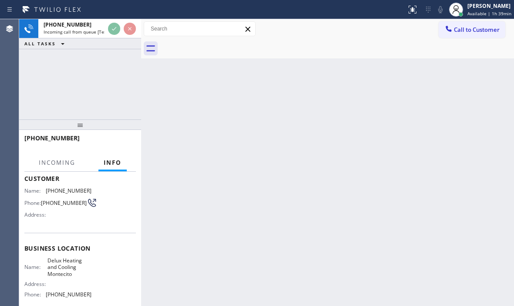
scroll to position [87, 0]
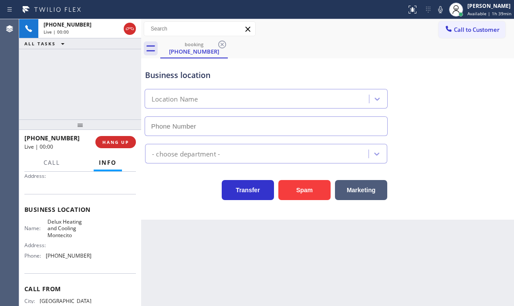
type input "[PHONE_NUMBER]"
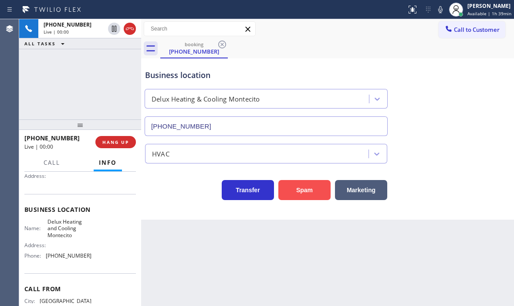
click at [298, 186] on button "Spam" at bounding box center [304, 190] width 52 height 20
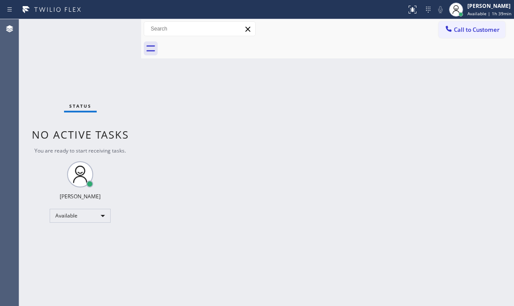
click at [115, 30] on div "Status No active tasks You are ready to start receiving tasks. [PERSON_NAME] Av…" at bounding box center [80, 162] width 122 height 287
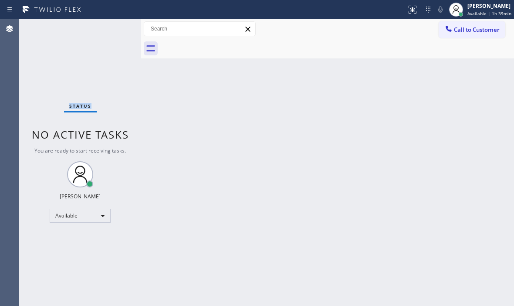
click at [115, 30] on div "Status No active tasks You are ready to start receiving tasks. [PERSON_NAME] Av…" at bounding box center [80, 162] width 122 height 287
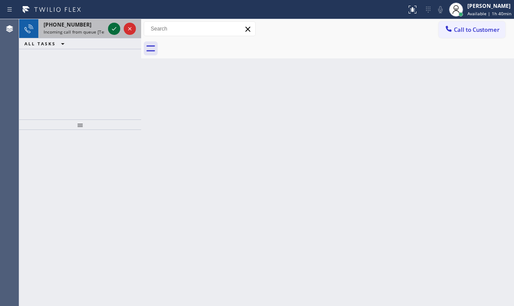
click at [114, 27] on icon at bounding box center [114, 29] width 10 height 10
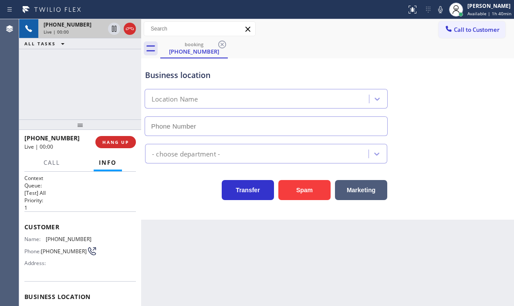
type input "[PHONE_NUMBER]"
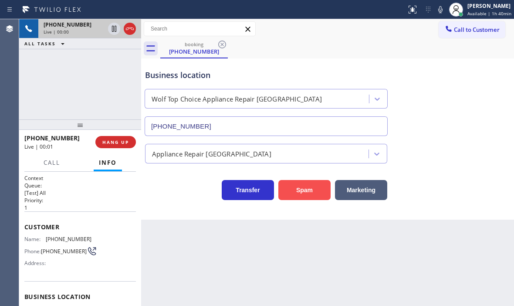
click at [314, 193] on button "Spam" at bounding box center [304, 190] width 52 height 20
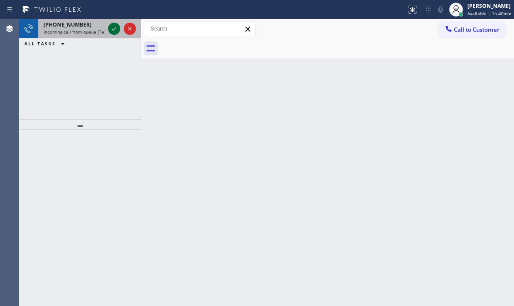
click at [113, 29] on icon at bounding box center [114, 29] width 10 height 10
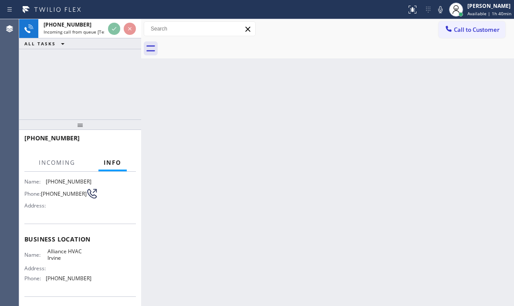
scroll to position [87, 0]
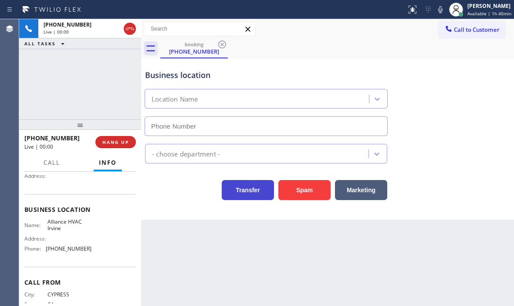
type input "[PHONE_NUMBER]"
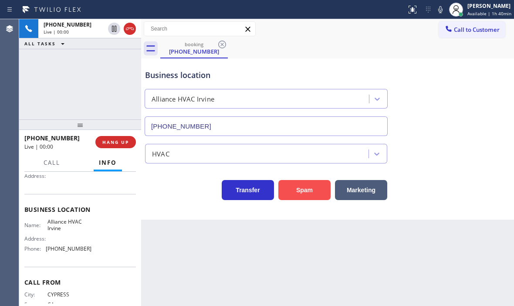
click at [299, 198] on button "Spam" at bounding box center [304, 190] width 52 height 20
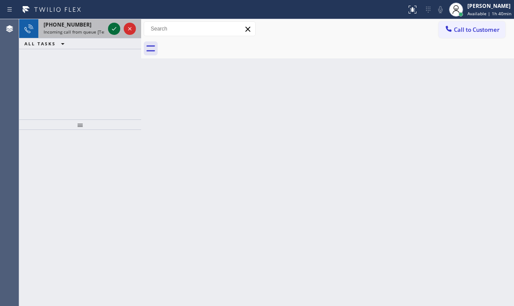
click at [112, 30] on icon at bounding box center [114, 29] width 10 height 10
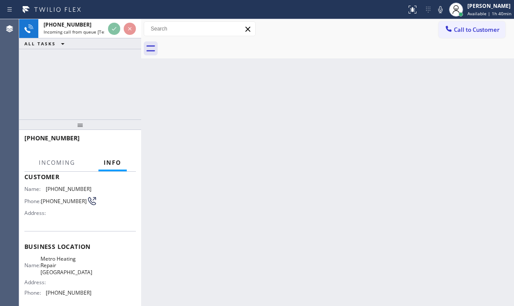
scroll to position [126, 0]
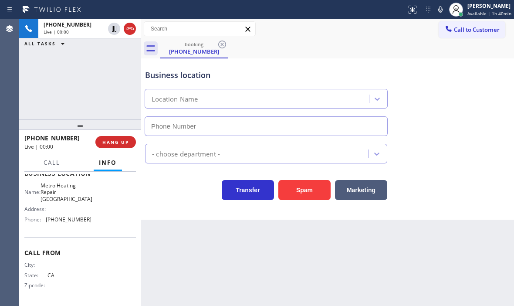
type input "[PHONE_NUMBER]"
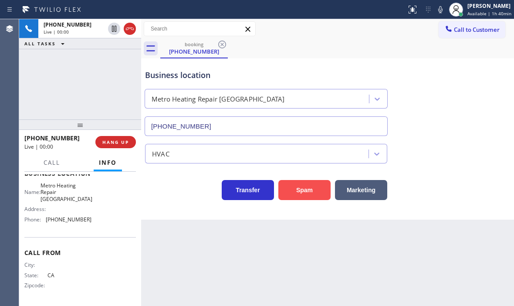
click at [304, 189] on button "Spam" at bounding box center [304, 190] width 52 height 20
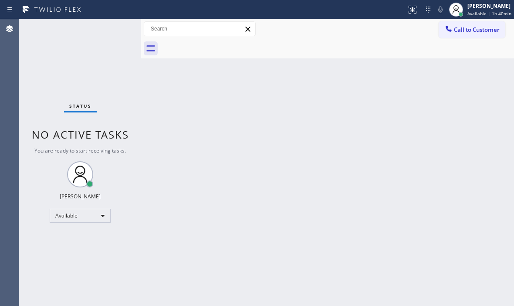
click at [113, 30] on div "Status No active tasks You are ready to start receiving tasks. [PERSON_NAME] Av…" at bounding box center [80, 162] width 122 height 287
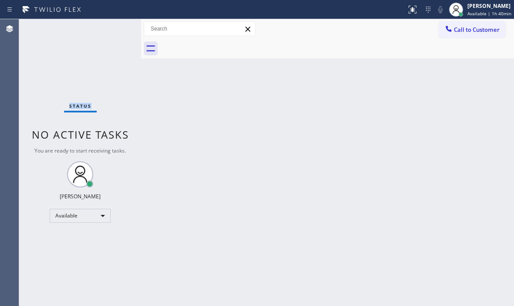
click at [113, 30] on div "Status No active tasks You are ready to start receiving tasks. [PERSON_NAME] Av…" at bounding box center [80, 162] width 122 height 287
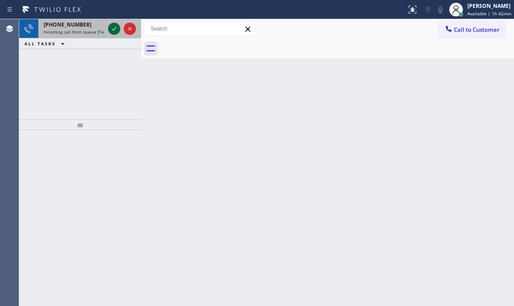
click at [110, 28] on icon at bounding box center [114, 29] width 10 height 10
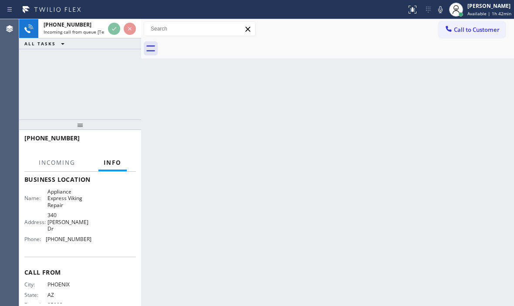
scroll to position [131, 0]
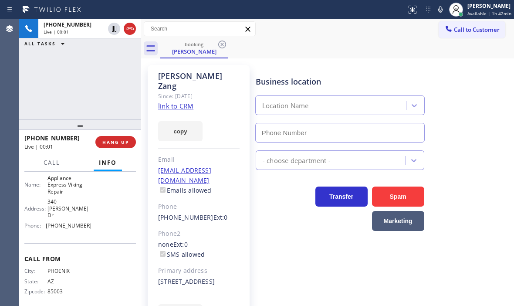
type input "[PHONE_NUMBER]"
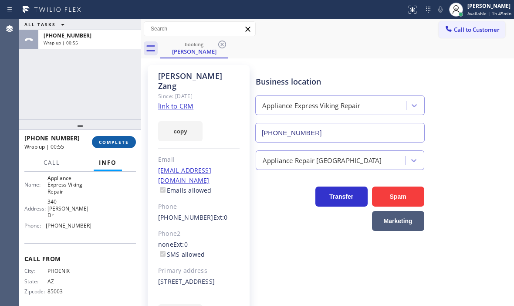
click at [109, 145] on span "COMPLETE" at bounding box center [114, 142] width 30 height 6
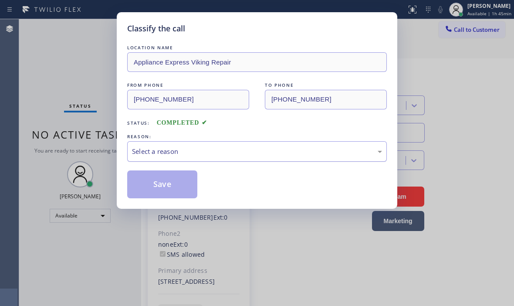
click at [220, 150] on div "Select a reason" at bounding box center [257, 151] width 250 height 10
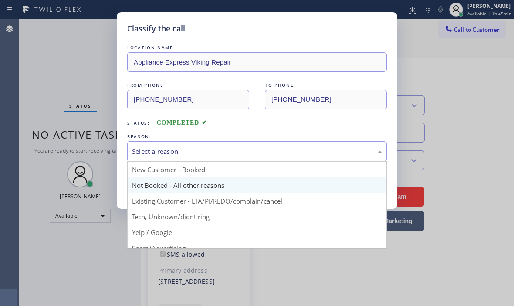
drag, startPoint x: 157, startPoint y: 183, endPoint x: 149, endPoint y: 186, distance: 8.8
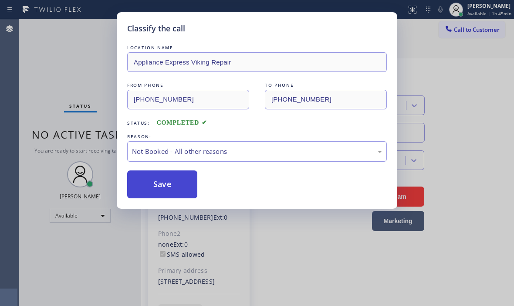
click at [149, 186] on button "Save" at bounding box center [162, 184] width 70 height 28
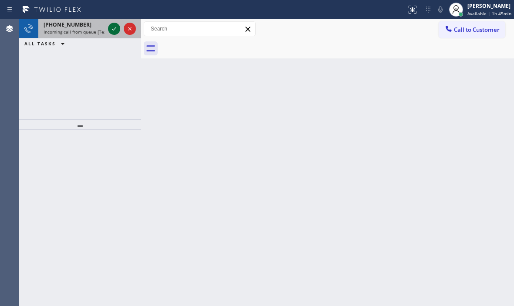
click at [113, 29] on icon at bounding box center [114, 29] width 10 height 10
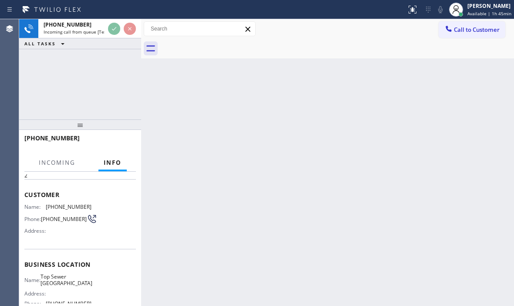
scroll to position [87, 0]
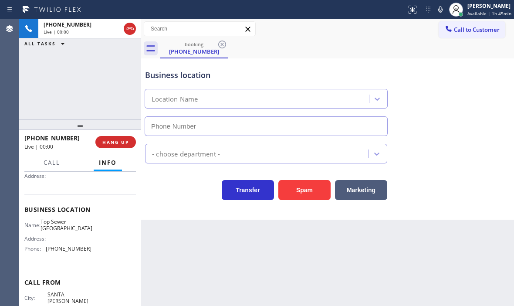
type input "[PHONE_NUMBER]"
click at [294, 189] on button "Spam" at bounding box center [304, 190] width 52 height 20
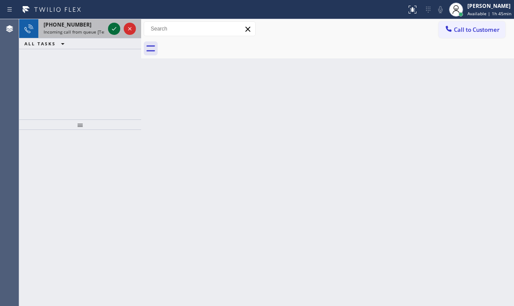
click at [112, 30] on icon at bounding box center [114, 29] width 10 height 10
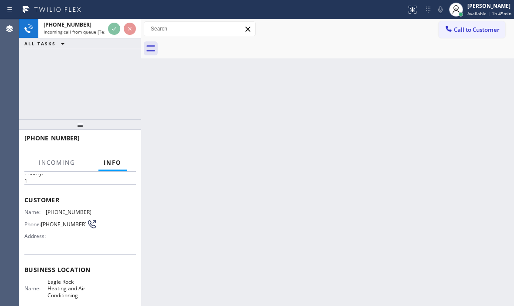
scroll to position [87, 0]
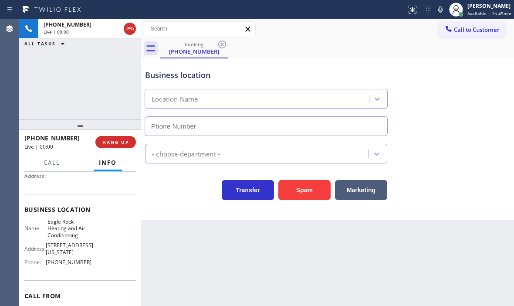
type input "[PHONE_NUMBER]"
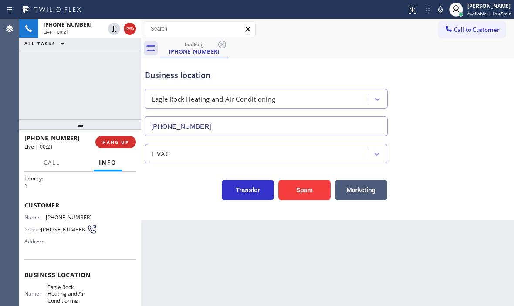
scroll to position [44, 0]
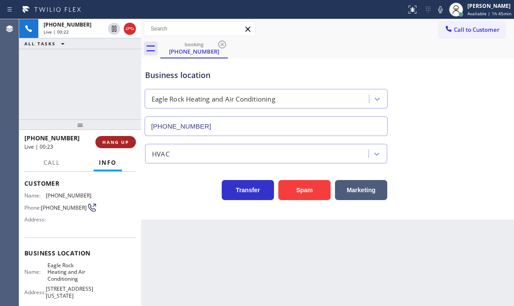
click at [121, 140] on span "HANG UP" at bounding box center [115, 142] width 27 height 6
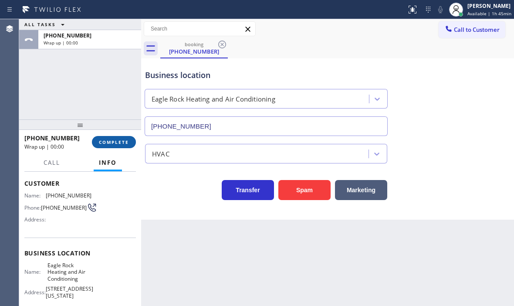
click at [117, 142] on span "COMPLETE" at bounding box center [114, 142] width 30 height 6
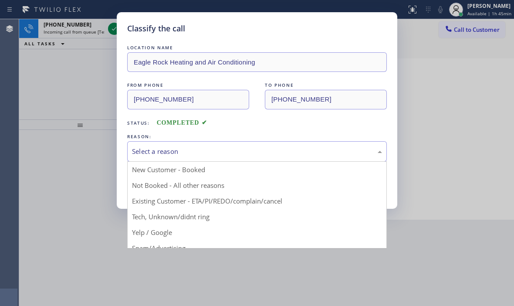
click at [198, 147] on div "Select a reason" at bounding box center [257, 151] width 250 height 10
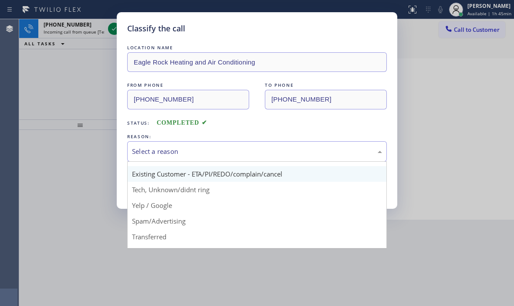
scroll to position [55, 0]
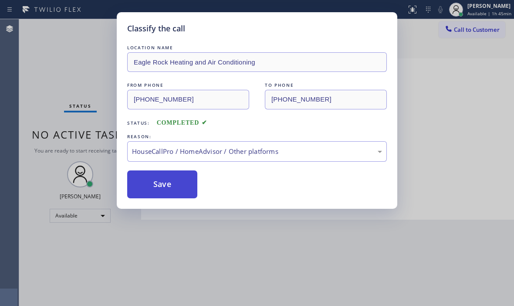
drag, startPoint x: 162, startPoint y: 185, endPoint x: 157, endPoint y: 178, distance: 8.6
click at [161, 185] on button "Save" at bounding box center [162, 184] width 70 height 28
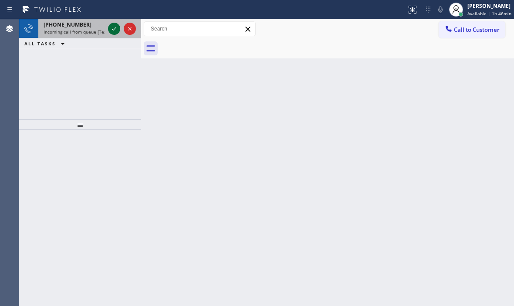
click at [112, 33] on icon at bounding box center [114, 29] width 10 height 10
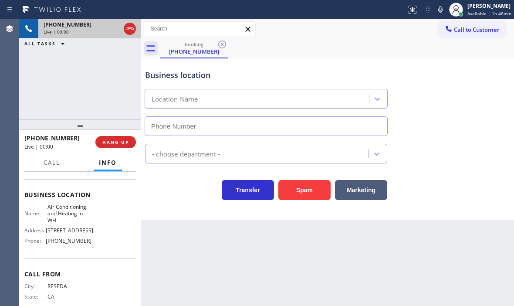
type input "[PHONE_NUMBER]"
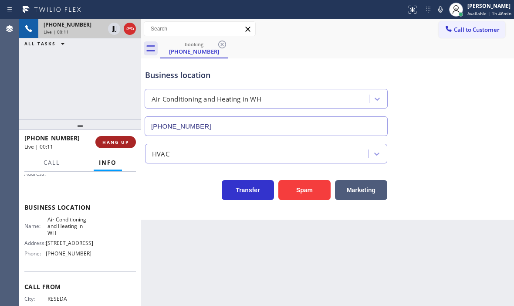
click at [122, 139] on button "HANG UP" at bounding box center [115, 142] width 41 height 12
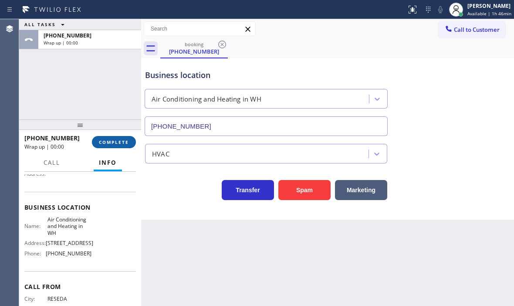
click at [108, 141] on span "COMPLETE" at bounding box center [114, 142] width 30 height 6
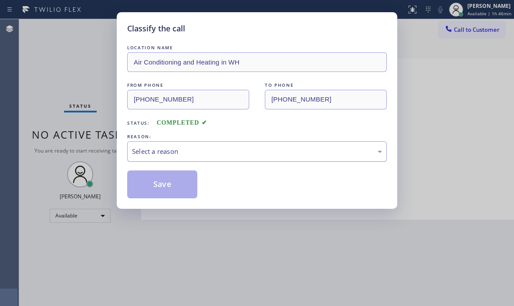
click at [234, 145] on div "Select a reason" at bounding box center [257, 151] width 260 height 20
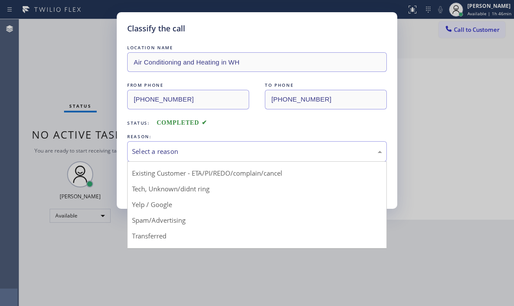
scroll to position [55, 0]
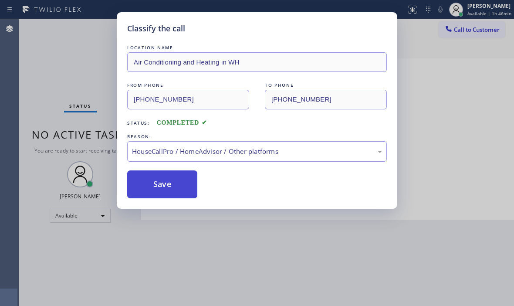
click at [140, 180] on button "Save" at bounding box center [162, 184] width 70 height 28
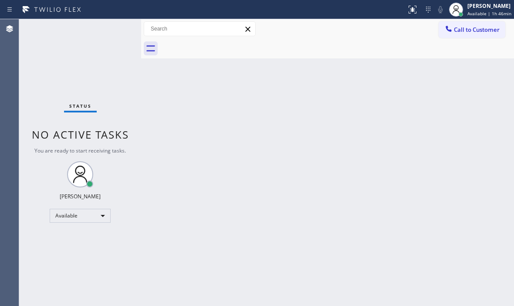
click at [274, 71] on div "Back to Dashboard Change Sender ID Customers Technicians Select a contact Outbo…" at bounding box center [327, 162] width 373 height 287
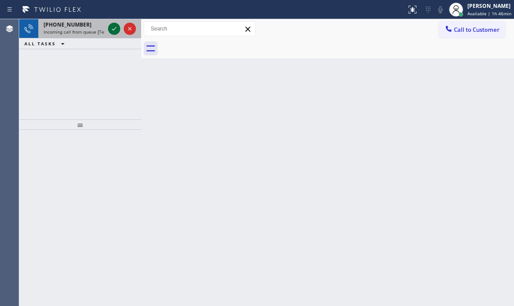
click at [117, 27] on icon at bounding box center [114, 29] width 10 height 10
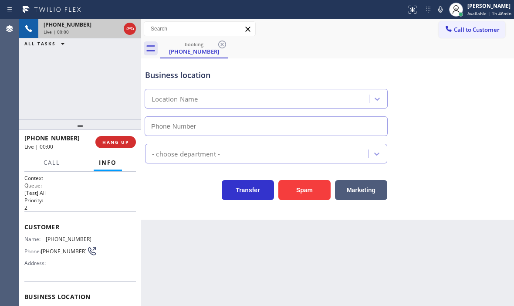
type input "[PHONE_NUMBER]"
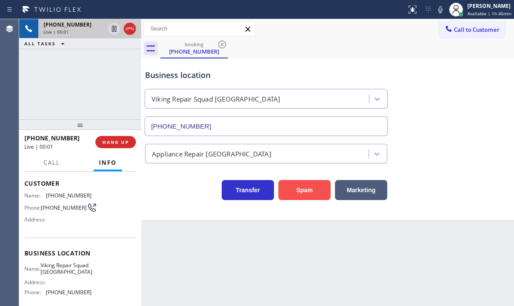
click at [317, 189] on button "Spam" at bounding box center [304, 190] width 52 height 20
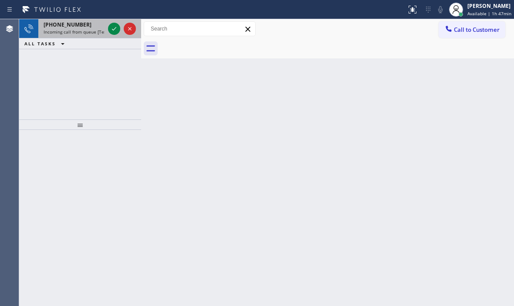
click at [112, 35] on div at bounding box center [121, 28] width 31 height 19
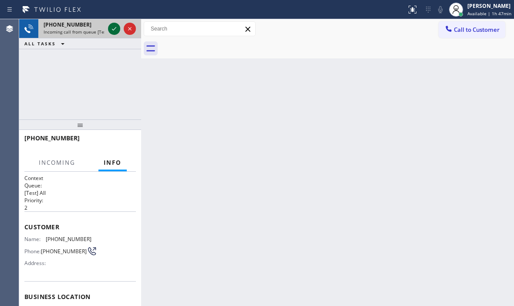
click at [113, 28] on icon at bounding box center [114, 29] width 10 height 10
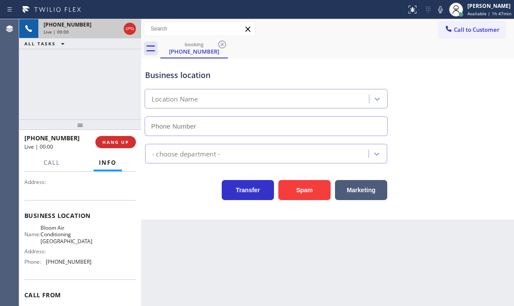
scroll to position [126, 0]
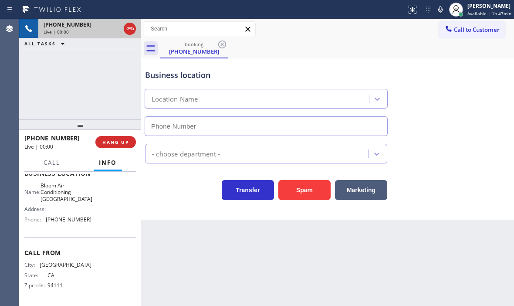
type input "[PHONE_NUMBER]"
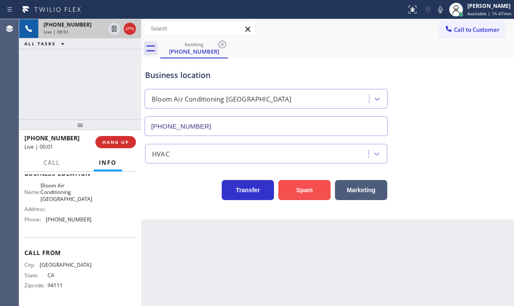
click at [317, 192] on button "Spam" at bounding box center [304, 190] width 52 height 20
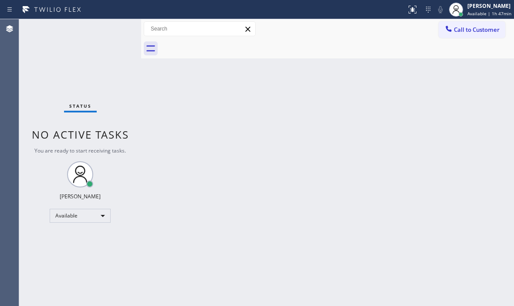
click at [117, 29] on div "Status No active tasks You are ready to start receiving tasks. [PERSON_NAME] Av…" at bounding box center [80, 162] width 122 height 287
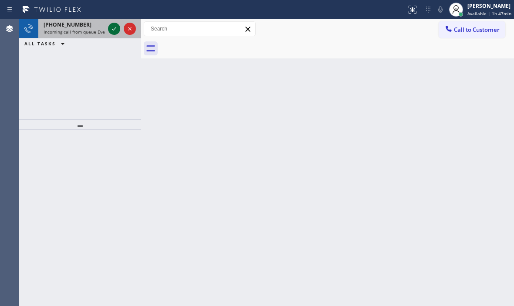
click at [114, 26] on icon at bounding box center [114, 29] width 10 height 10
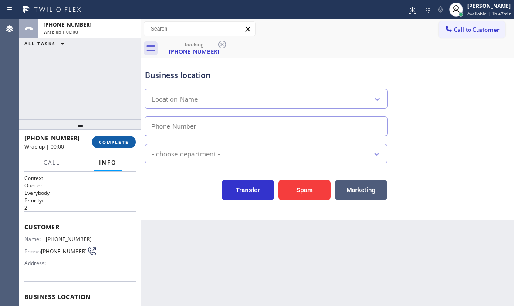
click at [113, 143] on span "COMPLETE" at bounding box center [114, 142] width 30 height 6
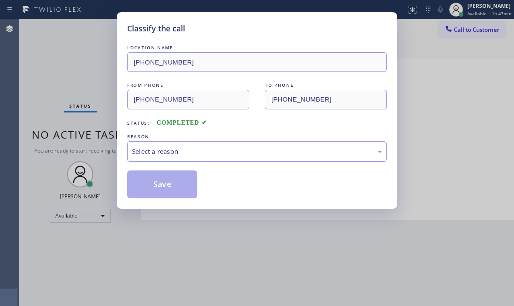
drag, startPoint x: 220, startPoint y: 159, endPoint x: 209, endPoint y: 152, distance: 12.3
click at [218, 156] on div "Select a reason" at bounding box center [257, 151] width 260 height 20
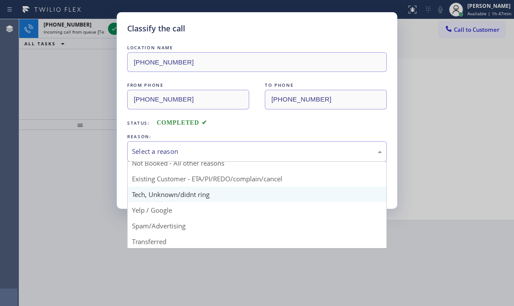
scroll to position [55, 0]
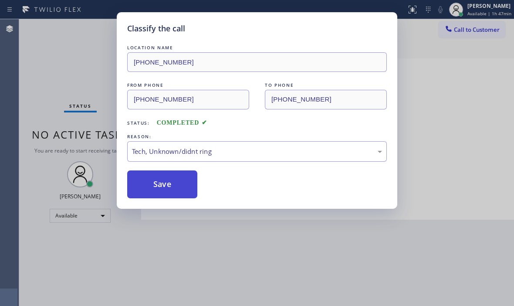
click at [146, 184] on button "Save" at bounding box center [162, 184] width 70 height 28
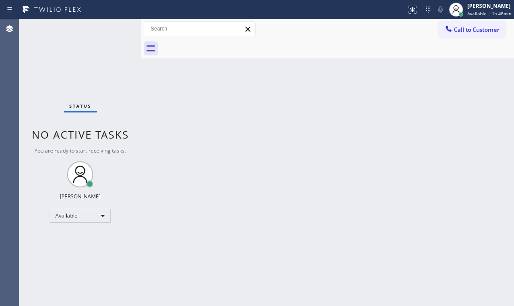
click at [110, 33] on div "Status No active tasks You are ready to start receiving tasks. [PERSON_NAME] Av…" at bounding box center [80, 162] width 122 height 287
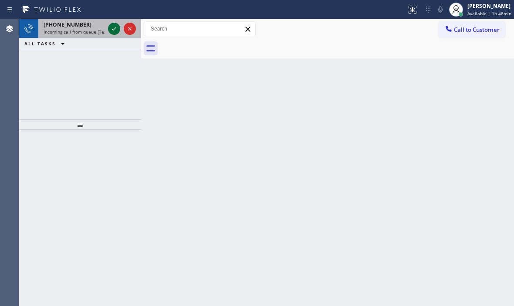
click at [110, 30] on icon at bounding box center [114, 29] width 10 height 10
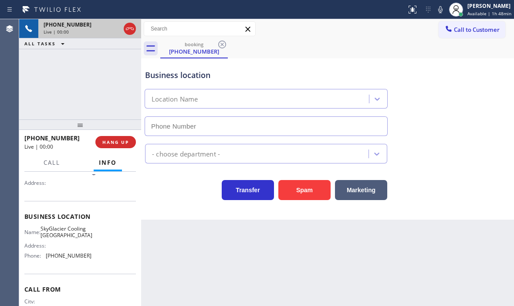
scroll to position [87, 0]
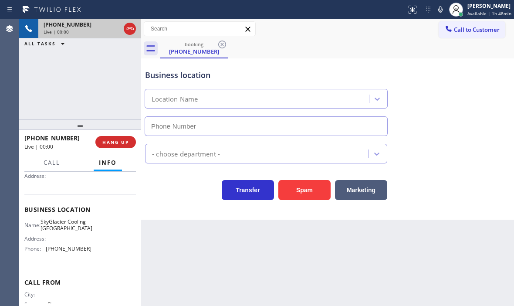
type input "[PHONE_NUMBER]"
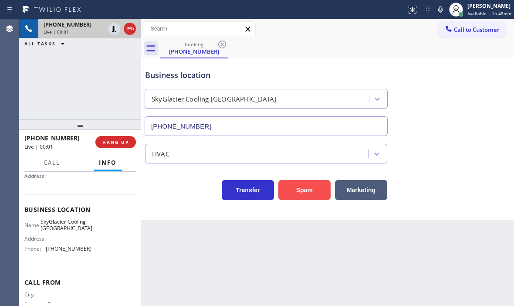
click at [306, 196] on button "Spam" at bounding box center [304, 190] width 52 height 20
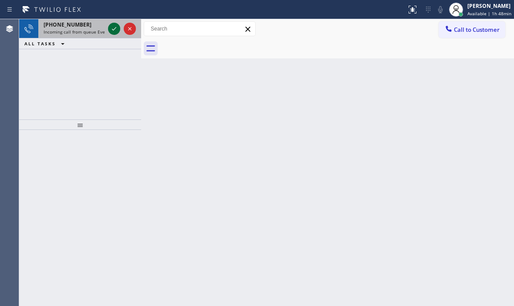
click at [117, 29] on icon at bounding box center [114, 29] width 10 height 10
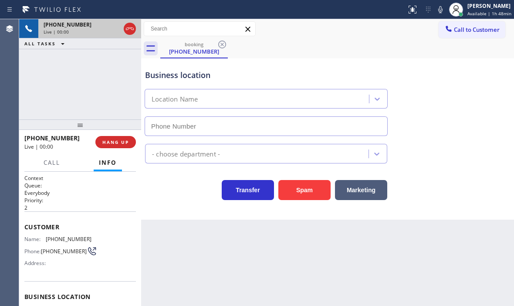
type input "[PHONE_NUMBER]"
drag, startPoint x: 301, startPoint y: 191, endPoint x: 440, endPoint y: 261, distance: 156.2
click at [301, 191] on button "Spam" at bounding box center [304, 190] width 52 height 20
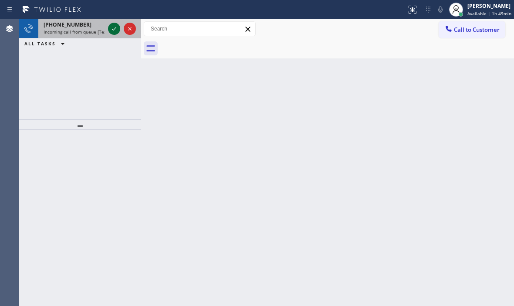
click at [109, 32] on icon at bounding box center [114, 29] width 10 height 10
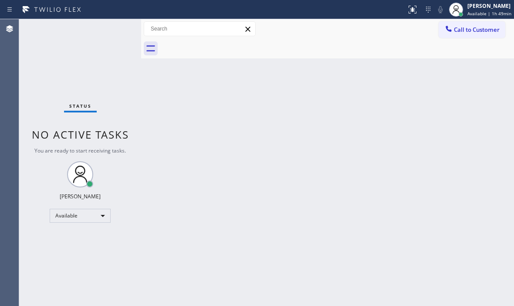
click at [110, 30] on div "Status No active tasks You are ready to start receiving tasks. [PERSON_NAME] Av…" at bounding box center [80, 162] width 122 height 287
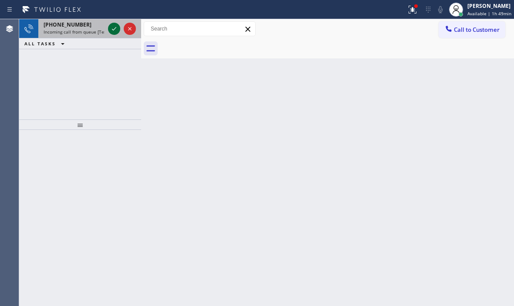
click at [113, 29] on icon at bounding box center [114, 29] width 10 height 10
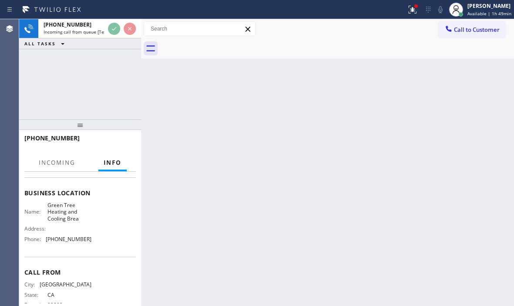
scroll to position [83, 0]
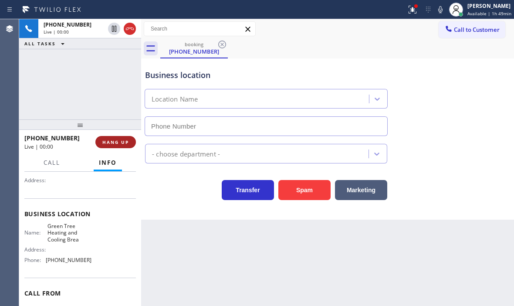
type input "[PHONE_NUMBER]"
click at [113, 138] on button "HANG UP" at bounding box center [115, 142] width 41 height 12
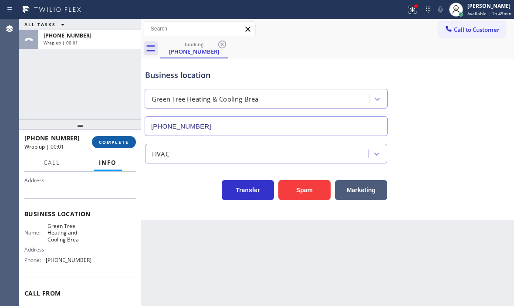
click at [118, 142] on span "COMPLETE" at bounding box center [114, 142] width 30 height 6
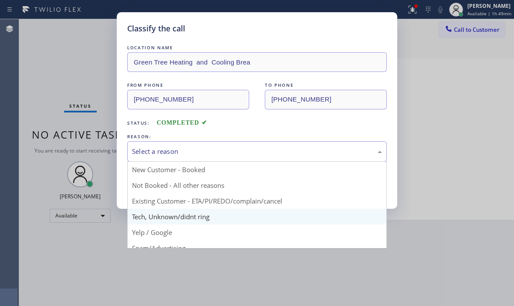
drag, startPoint x: 204, startPoint y: 155, endPoint x: 223, endPoint y: 221, distance: 69.2
click at [204, 159] on div "Select a reason" at bounding box center [257, 151] width 260 height 20
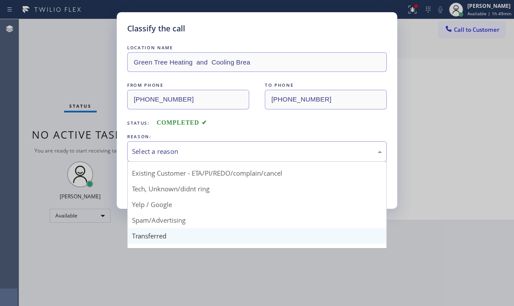
scroll to position [44, 0]
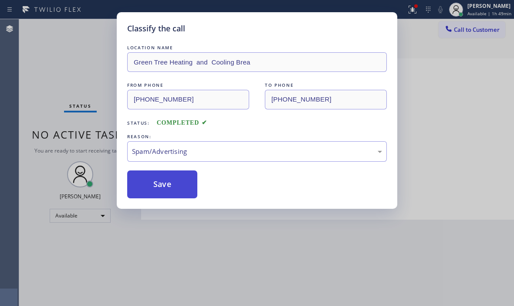
click at [157, 186] on button "Save" at bounding box center [162, 184] width 70 height 28
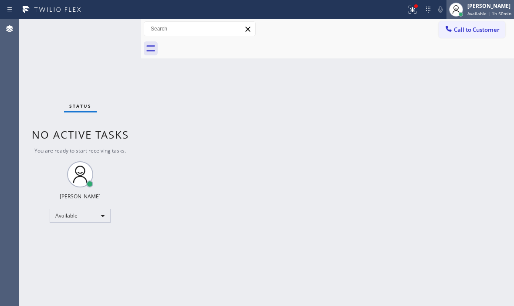
click at [469, 9] on div "[PERSON_NAME]" at bounding box center [489, 5] width 44 height 7
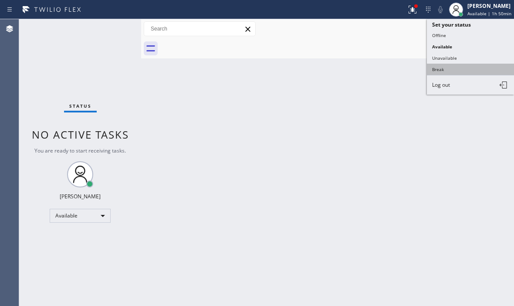
click at [438, 71] on button "Break" at bounding box center [470, 69] width 87 height 11
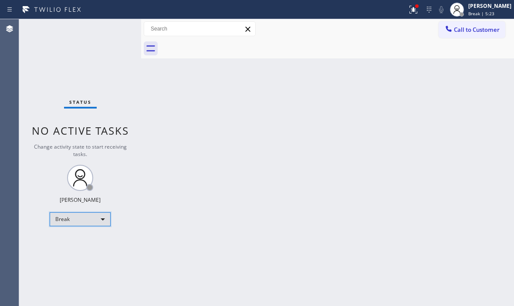
click at [90, 218] on div "Break" at bounding box center [80, 219] width 61 height 14
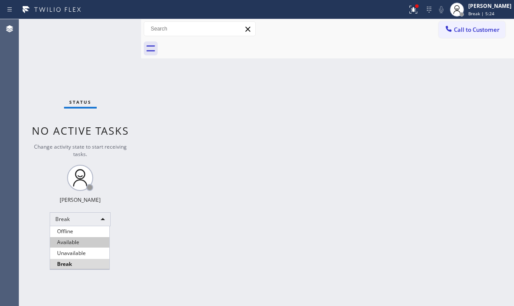
click at [85, 241] on li "Available" at bounding box center [79, 242] width 59 height 10
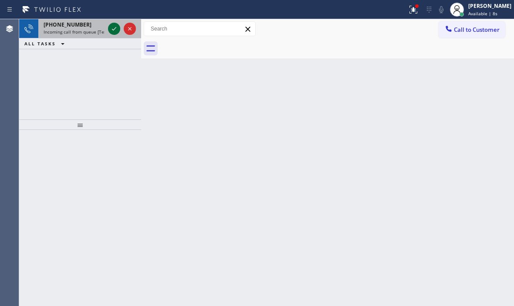
click at [115, 27] on icon at bounding box center [114, 29] width 10 height 10
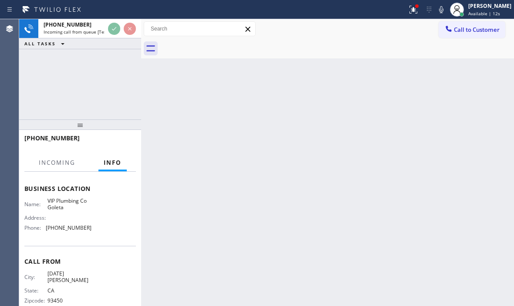
scroll to position [119, 0]
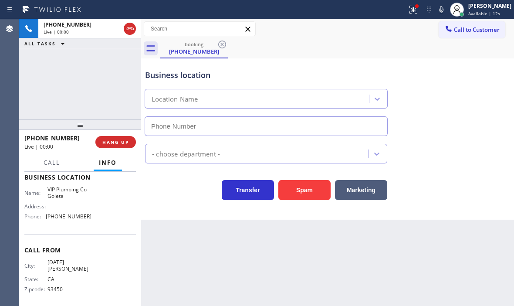
type input "[PHONE_NUMBER]"
click at [292, 189] on button "Spam" at bounding box center [304, 190] width 52 height 20
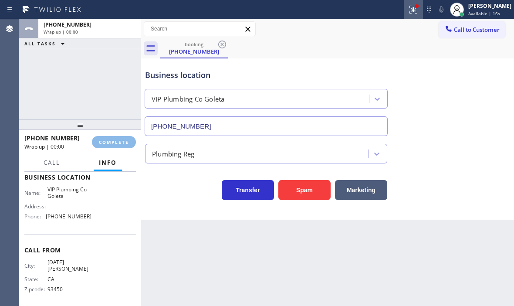
click at [408, 12] on icon at bounding box center [413, 9] width 10 height 10
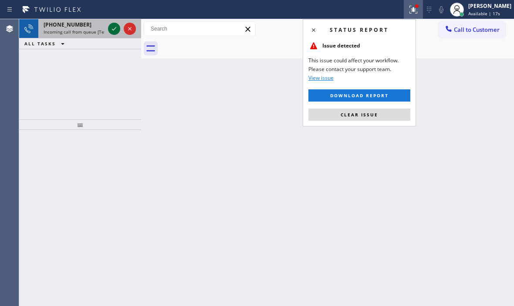
click at [116, 28] on icon at bounding box center [114, 29] width 10 height 10
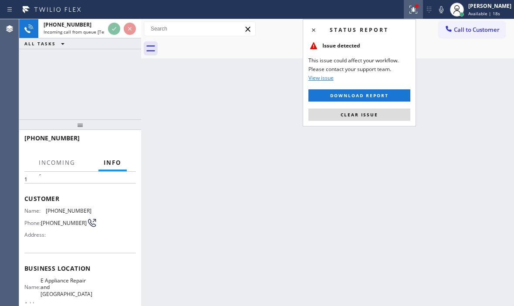
scroll to position [44, 0]
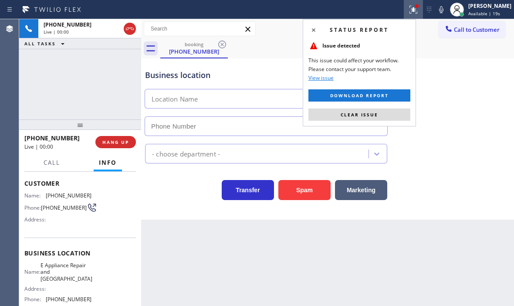
type input "[PHONE_NUMBER]"
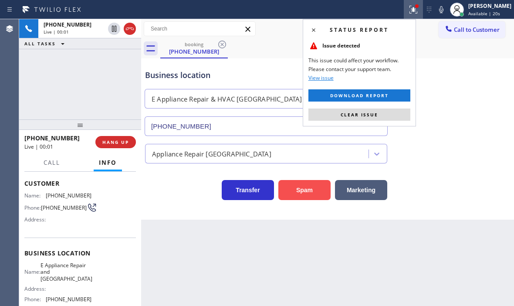
click at [303, 183] on button "Spam" at bounding box center [304, 190] width 52 height 20
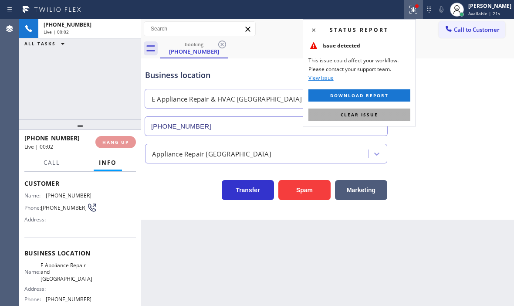
click at [353, 110] on button "Clear issue" at bounding box center [359, 114] width 102 height 12
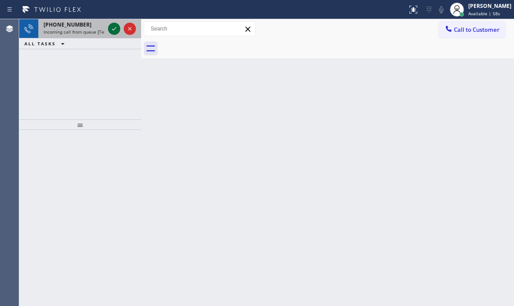
click at [115, 25] on icon at bounding box center [114, 29] width 10 height 10
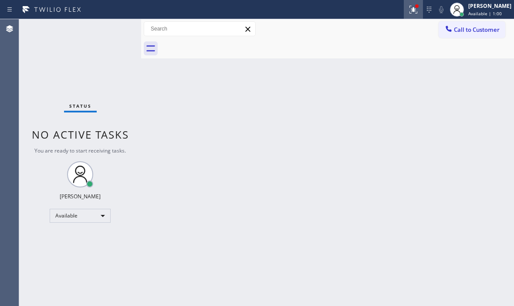
click at [408, 12] on icon at bounding box center [413, 9] width 10 height 10
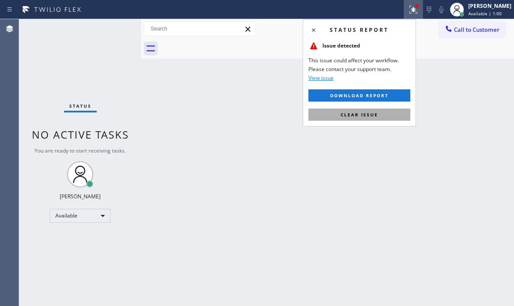
click at [374, 114] on span "Clear issue" at bounding box center [359, 115] width 37 height 6
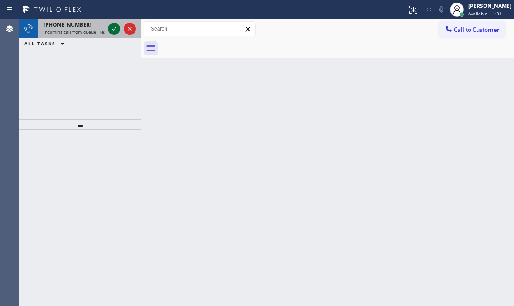
click at [107, 28] on div at bounding box center [121, 28] width 31 height 19
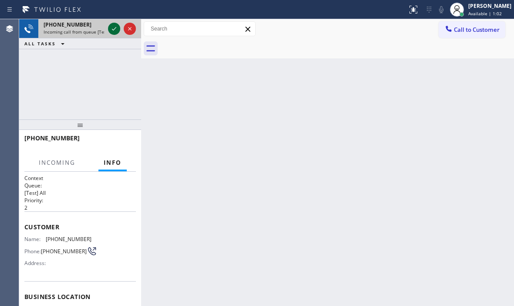
click at [110, 28] on div at bounding box center [114, 29] width 12 height 10
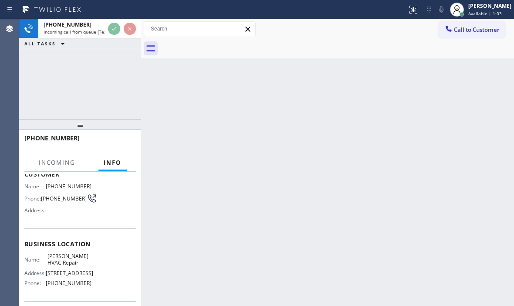
scroll to position [119, 0]
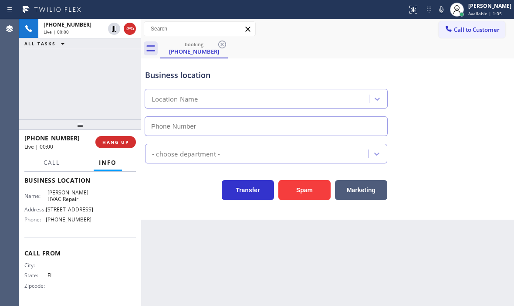
type input "[PHONE_NUMBER]"
click at [123, 142] on span "HANG UP" at bounding box center [115, 142] width 27 height 6
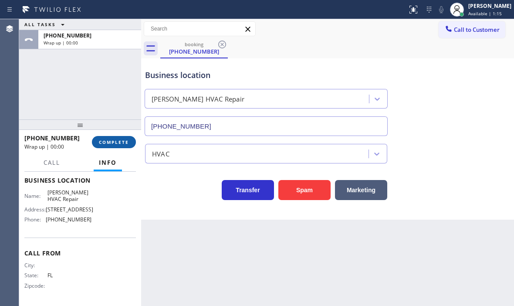
click at [119, 143] on span "COMPLETE" at bounding box center [114, 142] width 30 height 6
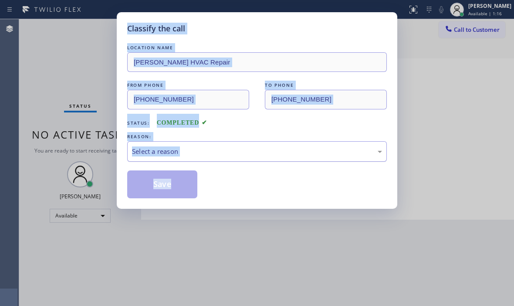
click at [216, 152] on div "Select a reason" at bounding box center [257, 151] width 250 height 10
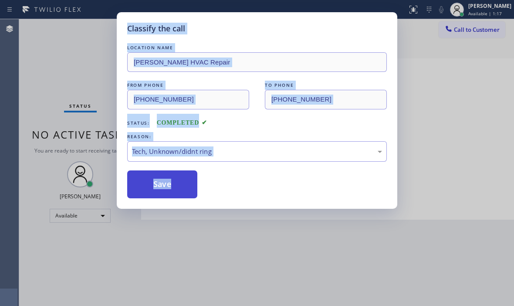
click at [152, 189] on button "Save" at bounding box center [162, 184] width 70 height 28
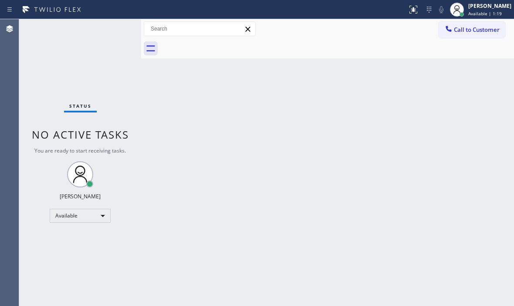
click at [376, 135] on div "Back to Dashboard Change Sender ID Customers Technicians Select a contact Outbo…" at bounding box center [327, 162] width 373 height 287
click at [377, 136] on div "Back to Dashboard Change Sender ID Customers Technicians Select a contact Outbo…" at bounding box center [327, 162] width 373 height 287
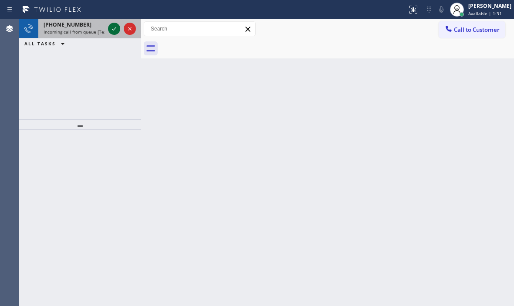
click at [115, 28] on icon at bounding box center [114, 29] width 10 height 10
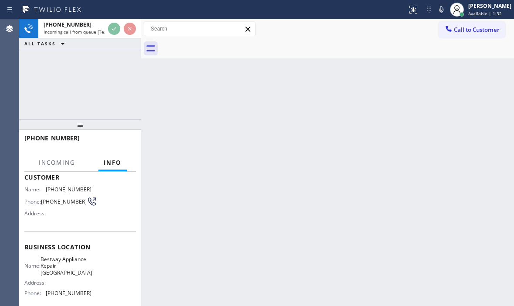
scroll to position [126, 0]
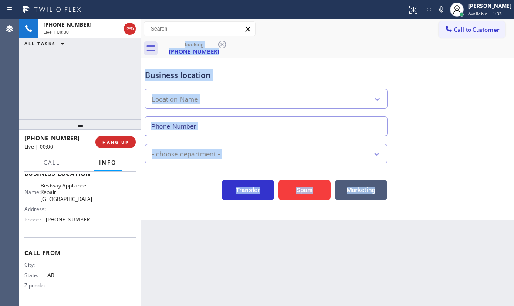
type input "[PHONE_NUMBER]"
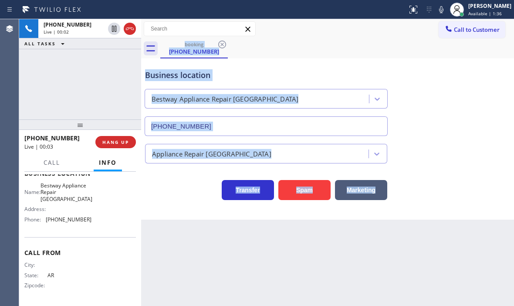
click at [332, 56] on div "booking [PHONE_NUMBER]" at bounding box center [337, 49] width 354 height 20
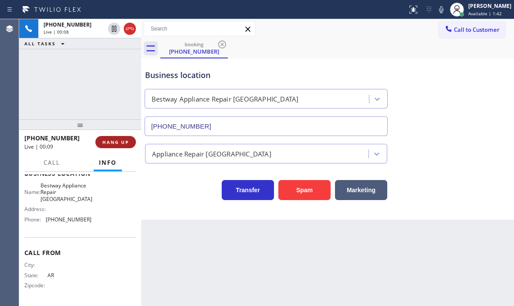
click at [118, 143] on span "HANG UP" at bounding box center [115, 142] width 27 height 6
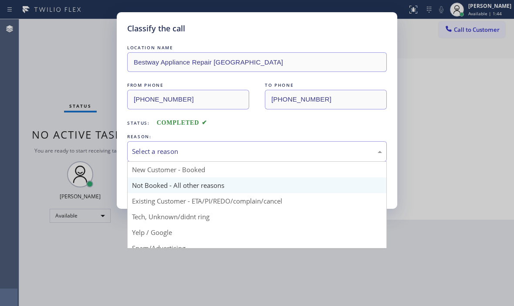
drag, startPoint x: 237, startPoint y: 149, endPoint x: 208, endPoint y: 183, distance: 44.8
click at [237, 149] on div "Select a reason" at bounding box center [257, 151] width 250 height 10
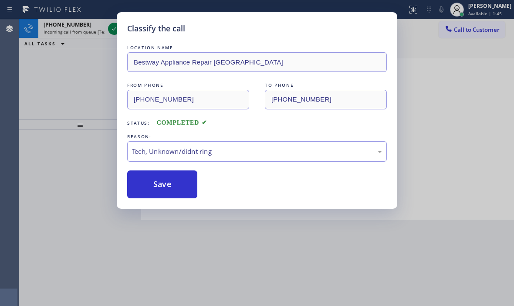
drag, startPoint x: 162, startPoint y: 182, endPoint x: 152, endPoint y: 169, distance: 16.1
click at [160, 180] on button "Save" at bounding box center [162, 184] width 70 height 28
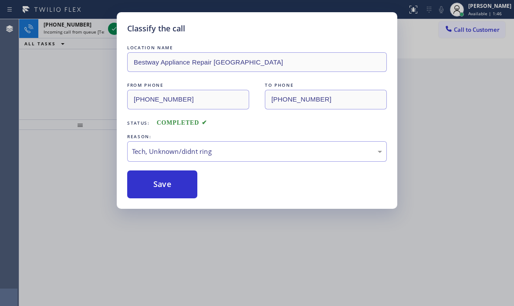
click at [113, 27] on div "Classify the call LOCATION NAME Sub Zero Repair Professionals [GEOGRAPHIC_DATA]…" at bounding box center [266, 162] width 495 height 287
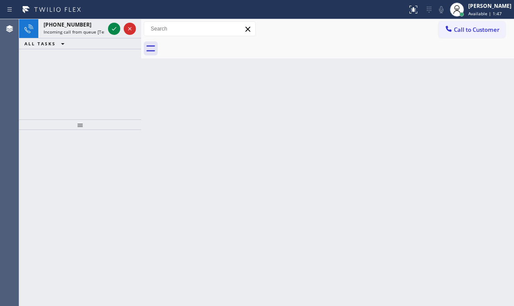
click at [113, 27] on icon at bounding box center [114, 29] width 10 height 10
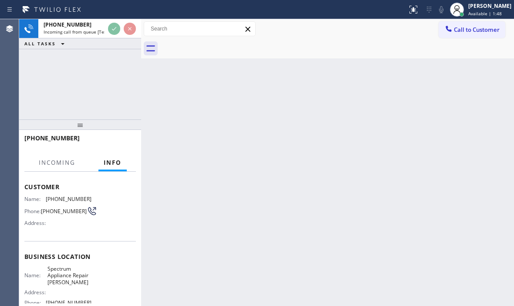
scroll to position [87, 0]
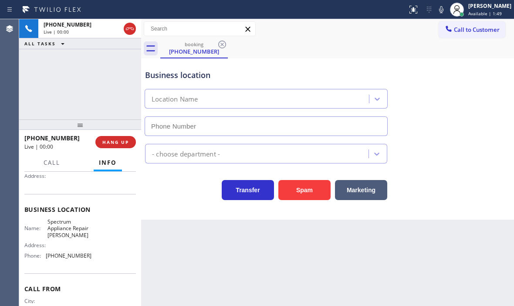
type input "[PHONE_NUMBER]"
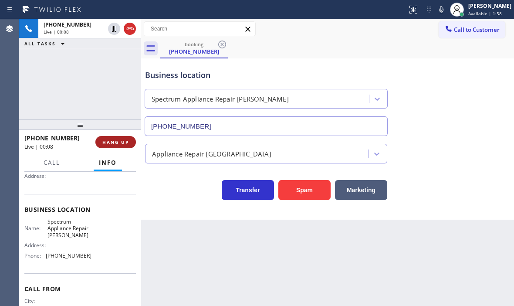
click at [125, 143] on span "HANG UP" at bounding box center [115, 142] width 27 height 6
click at [120, 143] on span "HANG UP" at bounding box center [115, 142] width 27 height 6
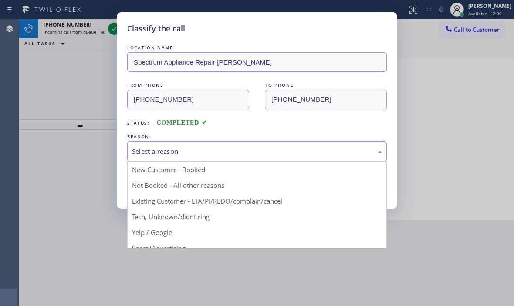
drag, startPoint x: 210, startPoint y: 151, endPoint x: 193, endPoint y: 184, distance: 36.8
click at [210, 152] on div "Select a reason" at bounding box center [257, 151] width 250 height 10
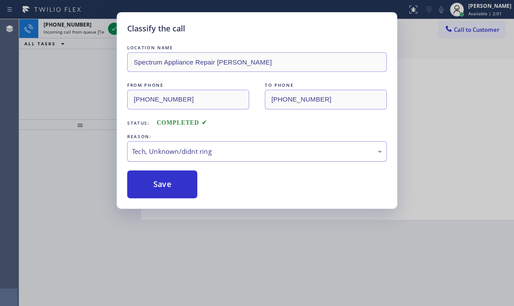
drag, startPoint x: 156, startPoint y: 189, endPoint x: 139, endPoint y: 151, distance: 41.1
click at [155, 186] on button "Save" at bounding box center [162, 184] width 70 height 28
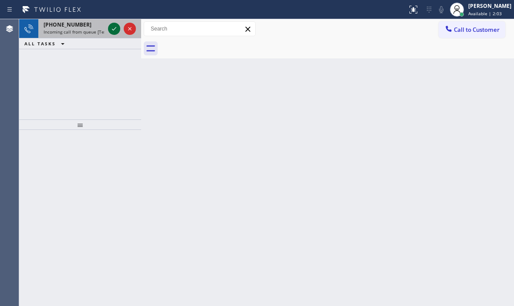
click at [113, 32] on icon at bounding box center [114, 29] width 10 height 10
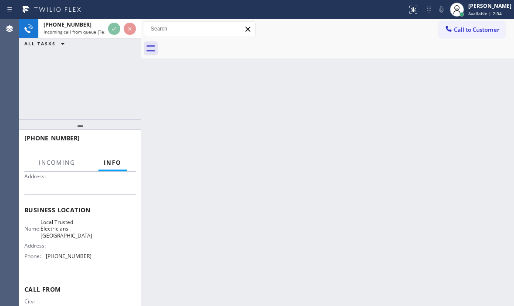
scroll to position [87, 0]
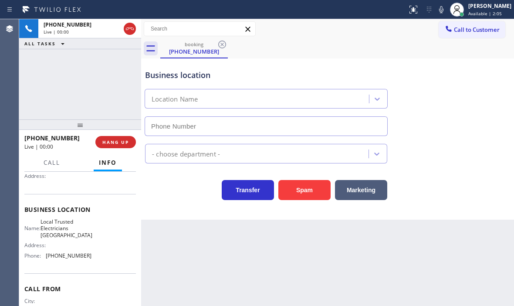
type input "[PHONE_NUMBER]"
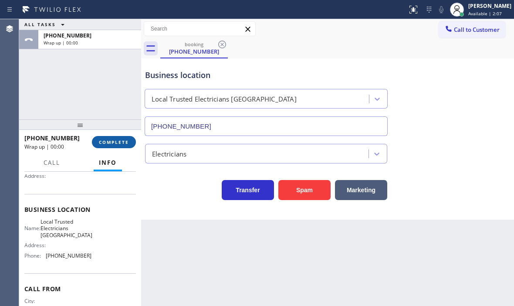
click at [115, 142] on span "COMPLETE" at bounding box center [114, 142] width 30 height 6
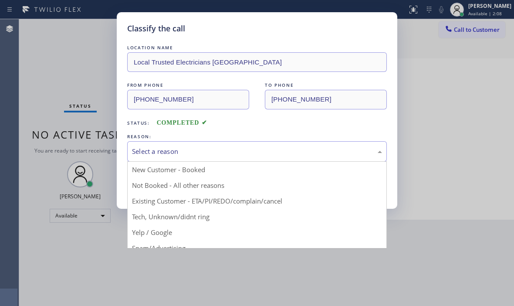
drag, startPoint x: 213, startPoint y: 149, endPoint x: 196, endPoint y: 171, distance: 27.7
click at [212, 149] on div "Select a reason" at bounding box center [257, 151] width 250 height 10
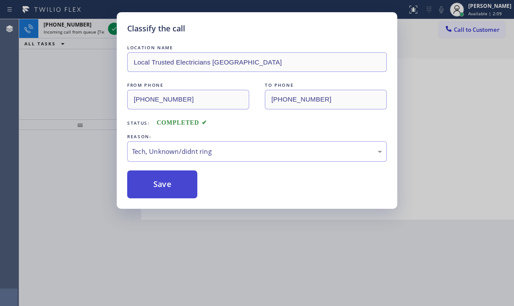
click at [176, 179] on button "Save" at bounding box center [162, 184] width 70 height 28
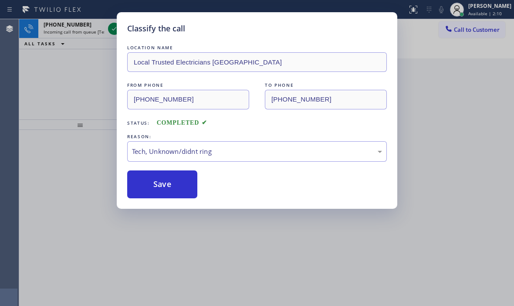
click at [114, 26] on icon at bounding box center [114, 29] width 10 height 10
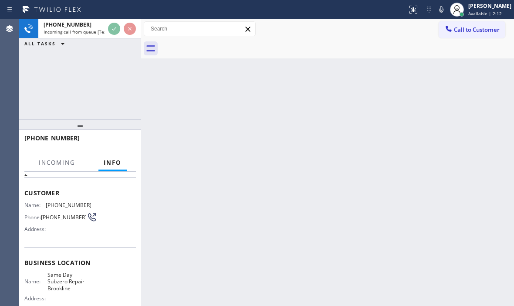
scroll to position [87, 0]
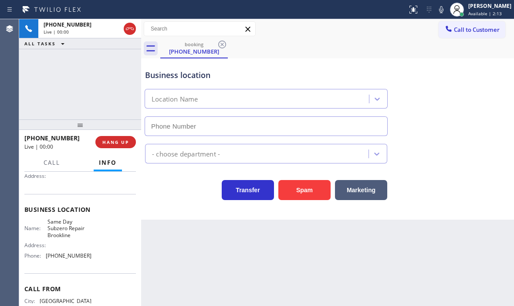
type input "[PHONE_NUMBER]"
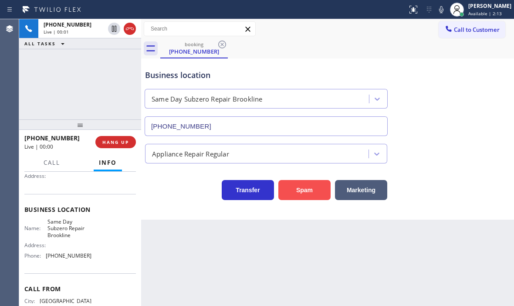
click at [297, 193] on button "Spam" at bounding box center [304, 190] width 52 height 20
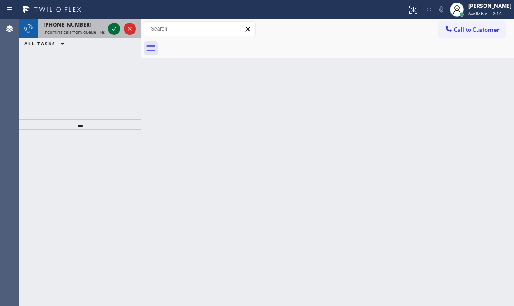
click at [114, 29] on icon at bounding box center [114, 29] width 10 height 10
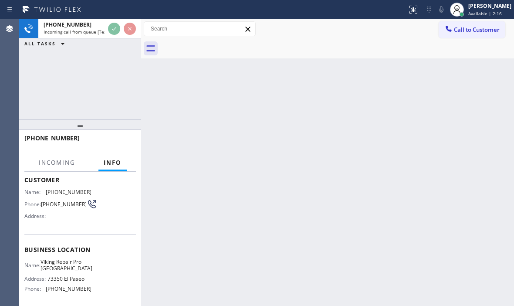
scroll to position [119, 0]
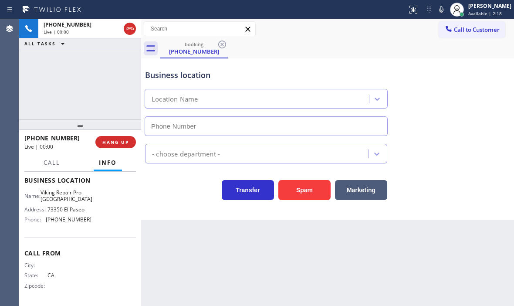
type input "[PHONE_NUMBER]"
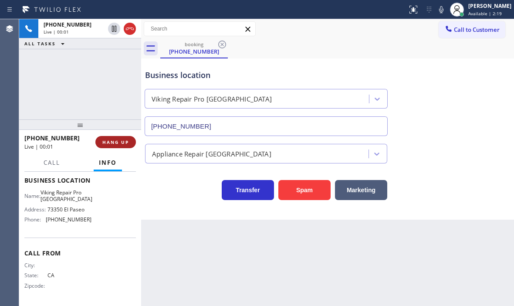
click at [119, 145] on span "HANG UP" at bounding box center [115, 142] width 27 height 6
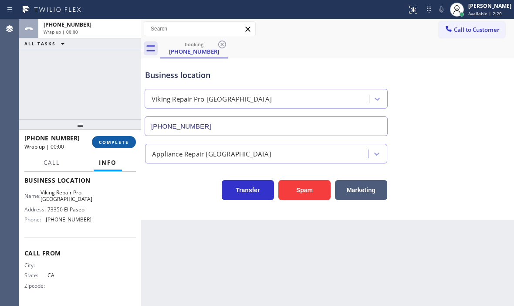
click at [118, 142] on span "COMPLETE" at bounding box center [114, 142] width 30 height 6
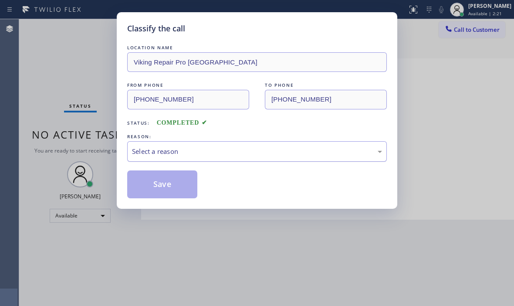
click at [211, 148] on div "Select a reason" at bounding box center [257, 151] width 250 height 10
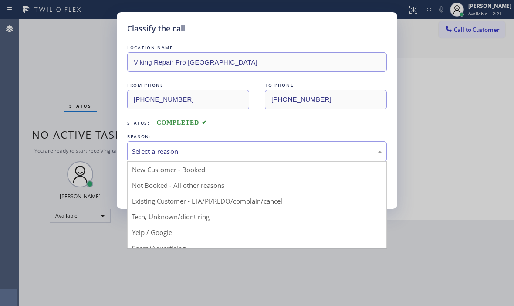
drag, startPoint x: 162, startPoint y: 230, endPoint x: 162, endPoint y: 225, distance: 5.2
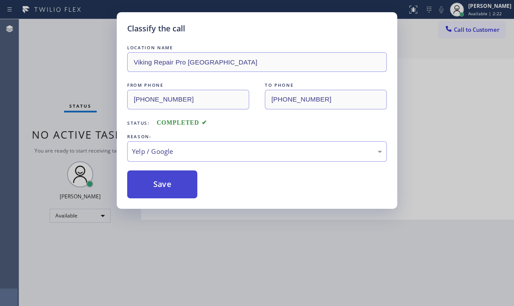
drag, startPoint x: 162, startPoint y: 189, endPoint x: 149, endPoint y: 176, distance: 19.1
click at [162, 189] on button "Save" at bounding box center [162, 184] width 70 height 28
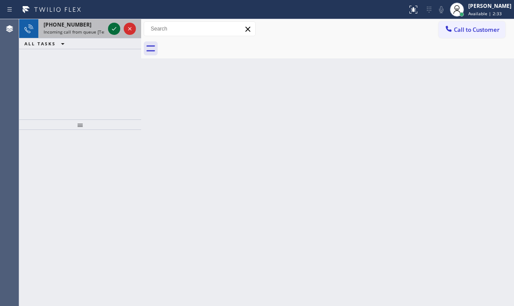
click at [109, 28] on icon at bounding box center [114, 29] width 10 height 10
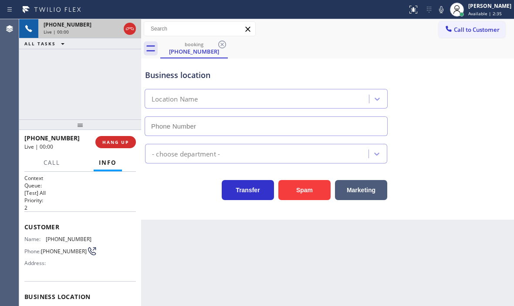
type input "[PHONE_NUMBER]"
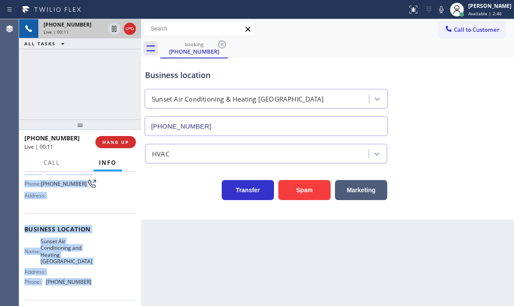
scroll to position [87, 0]
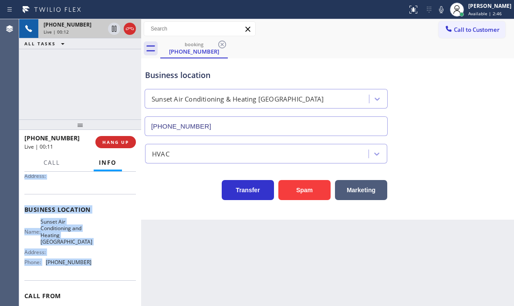
drag, startPoint x: 24, startPoint y: 223, endPoint x: 99, endPoint y: 270, distance: 88.4
click at [99, 270] on div "Context Queue: [Test] All Priority: 2 Customer Name: [PHONE_NUMBER] Phone: [PHO…" at bounding box center [80, 239] width 122 height 134
copy div "Customer Name: [PHONE_NUMBER] Phone: [PHONE_NUMBER] Address: Business location …"
click at [117, 31] on icon at bounding box center [114, 29] width 10 height 10
click at [106, 144] on span "HANG UP" at bounding box center [115, 142] width 27 height 6
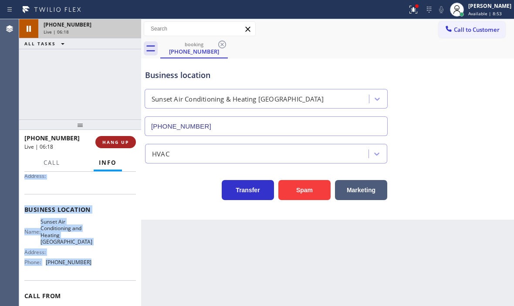
click at [122, 139] on span "HANG UP" at bounding box center [115, 142] width 27 height 6
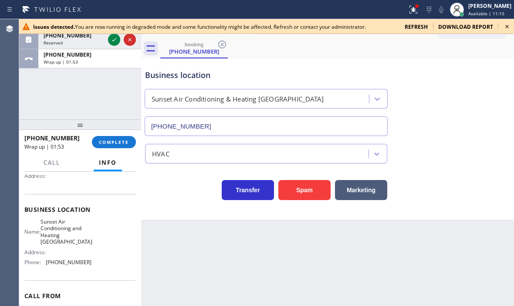
click at [75, 95] on div "ALL TASKS ALL TASKS ACTIVE TASKS TASKS IN WRAP UP [PHONE_NUMBER] Reserved [PHON…" at bounding box center [80, 69] width 122 height 100
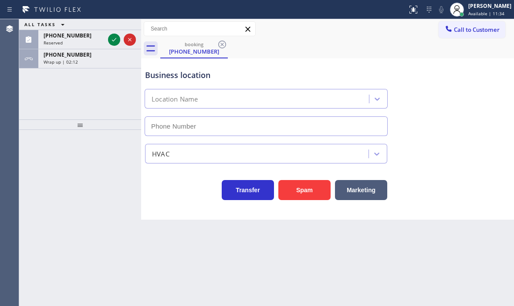
type input "[PHONE_NUMBER]"
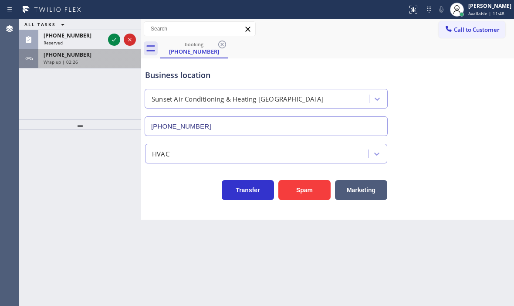
click at [100, 64] on div "Wrap up | 02:26" at bounding box center [90, 62] width 92 height 6
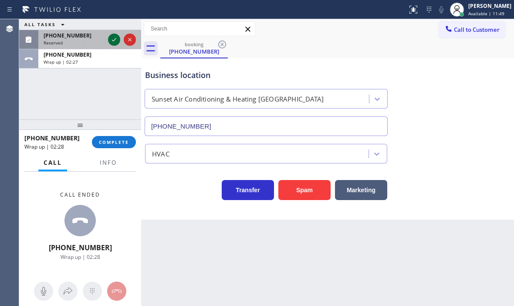
click at [113, 38] on icon at bounding box center [114, 39] width 10 height 10
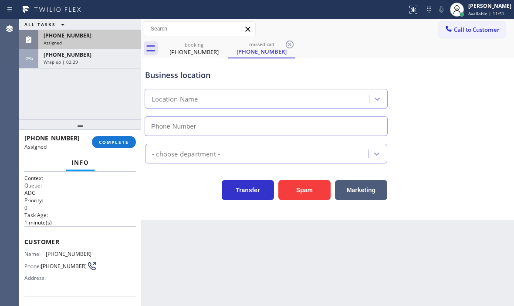
type input "(562) 632-4501"
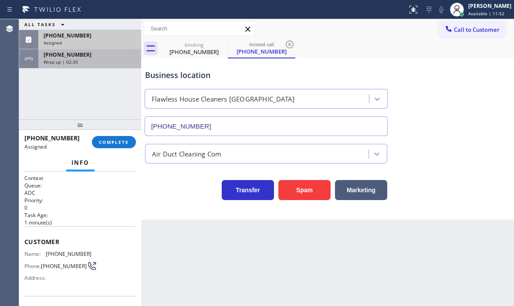
click at [108, 64] on div "Wrap up | 02:30" at bounding box center [90, 62] width 92 height 6
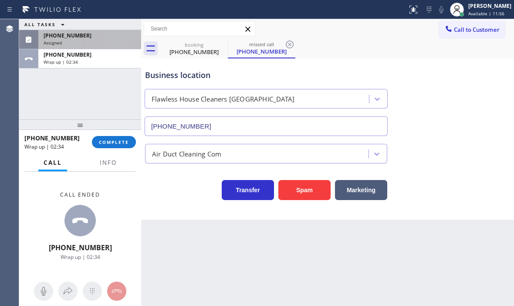
click at [107, 38] on div "[PHONE_NUMBER]" at bounding box center [90, 35] width 92 height 7
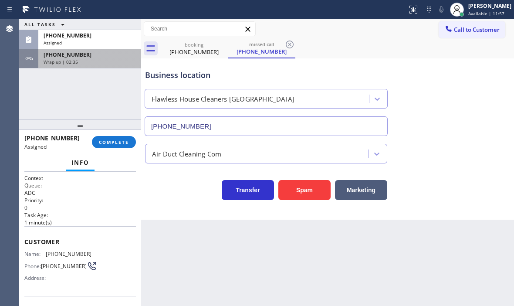
click at [113, 59] on div "Wrap up | 02:35" at bounding box center [90, 62] width 92 height 6
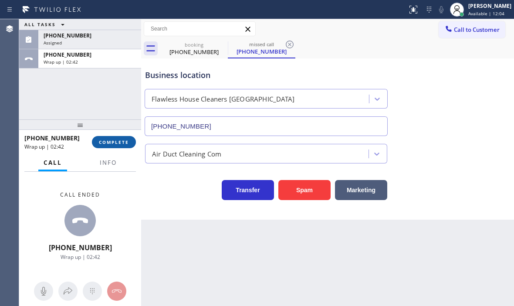
click at [124, 140] on span "COMPLETE" at bounding box center [114, 142] width 30 height 6
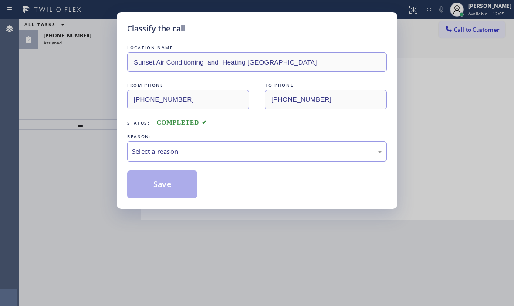
click at [192, 157] on div "Select a reason" at bounding box center [257, 151] width 260 height 20
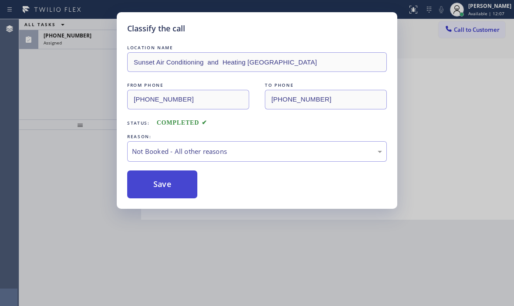
click at [149, 186] on button "Save" at bounding box center [162, 184] width 70 height 28
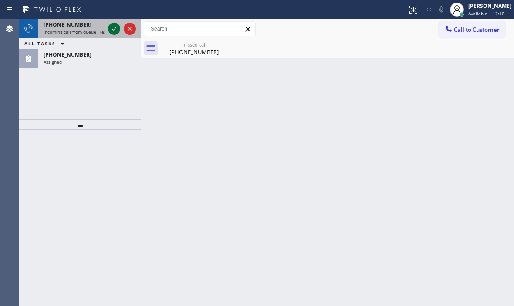
click at [111, 30] on icon at bounding box center [114, 29] width 10 height 10
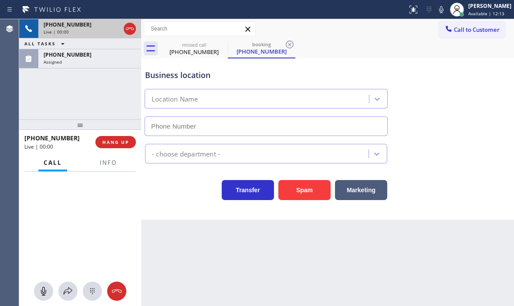
type input "(925) 281-3797"
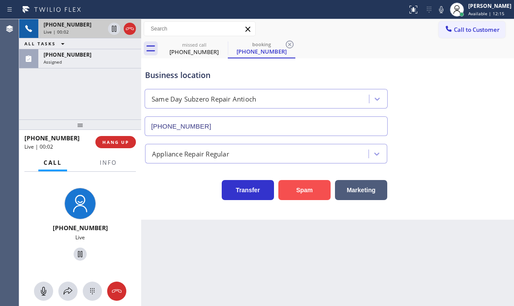
click at [317, 193] on button "Spam" at bounding box center [304, 190] width 52 height 20
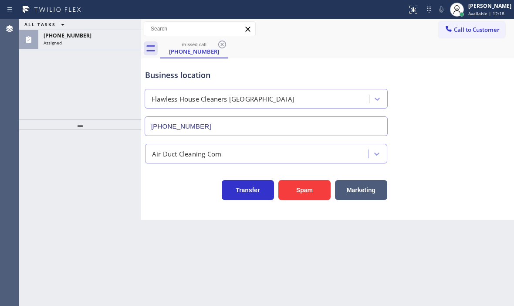
drag, startPoint x: 482, startPoint y: 8, endPoint x: 514, endPoint y: 42, distance: 46.5
click at [482, 8] on div "[PERSON_NAME]" at bounding box center [489, 5] width 43 height 7
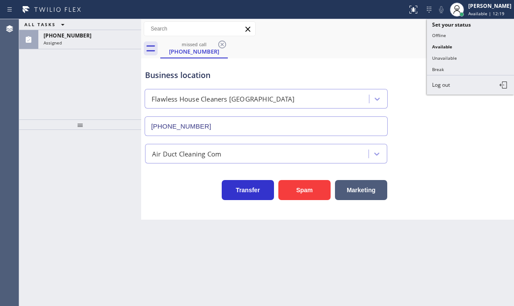
drag, startPoint x: 384, startPoint y: 47, endPoint x: 389, endPoint y: 46, distance: 5.4
click at [388, 46] on div "missed call (562) 725-3047" at bounding box center [337, 49] width 354 height 20
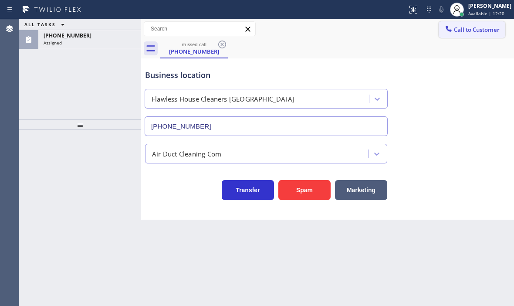
click at [471, 30] on span "Call to Customer" at bounding box center [477, 30] width 46 height 8
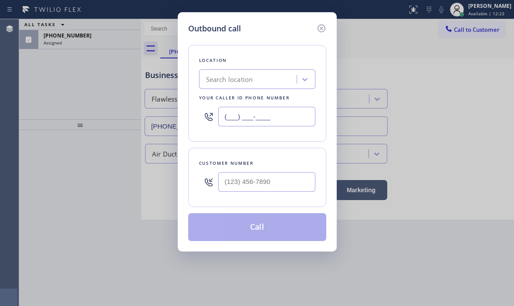
click at [284, 112] on input "(___) ___-____" at bounding box center [266, 117] width 97 height 20
paste input "760) 284-8436"
type input "[PHONE_NUMBER]"
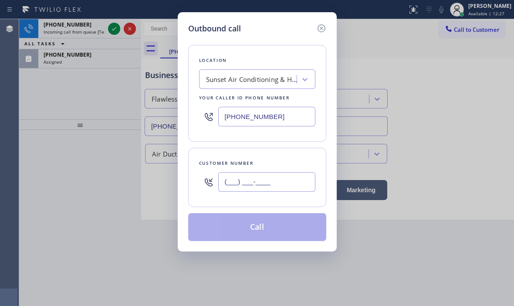
click at [254, 189] on input "(___) ___-____" at bounding box center [266, 182] width 97 height 20
paste input "760) 296-8361"
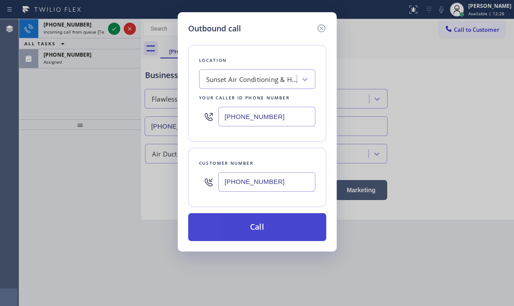
type input "[PHONE_NUMBER]"
click at [276, 229] on button "Call" at bounding box center [257, 227] width 138 height 28
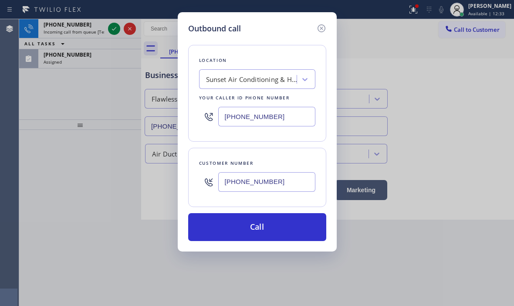
drag, startPoint x: 322, startPoint y: 29, endPoint x: 307, endPoint y: 29, distance: 15.2
click at [319, 29] on icon at bounding box center [321, 28] width 10 height 10
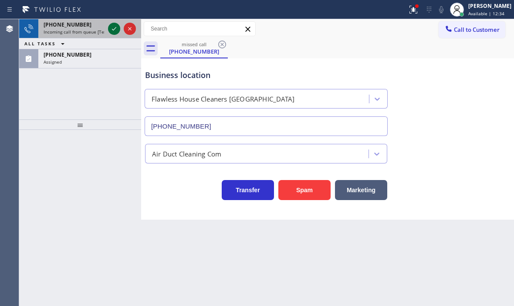
click at [110, 30] on icon at bounding box center [114, 29] width 10 height 10
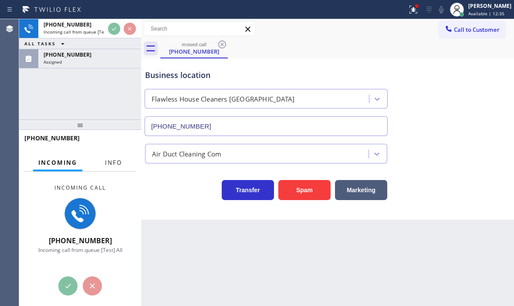
click at [108, 162] on span "Info" at bounding box center [113, 163] width 17 height 8
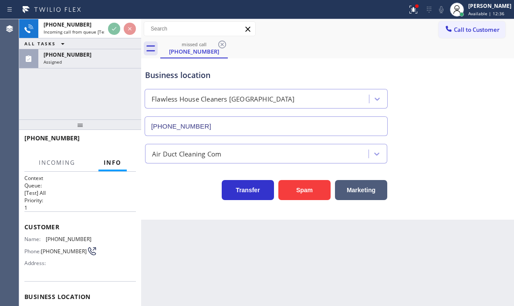
scroll to position [44, 0]
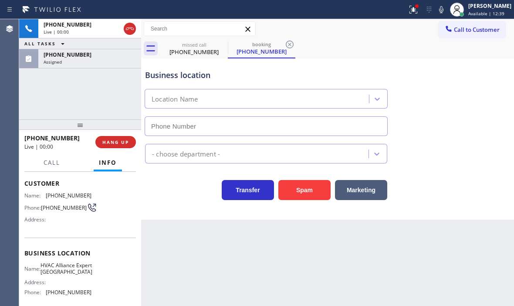
type input "(949) 894-4988"
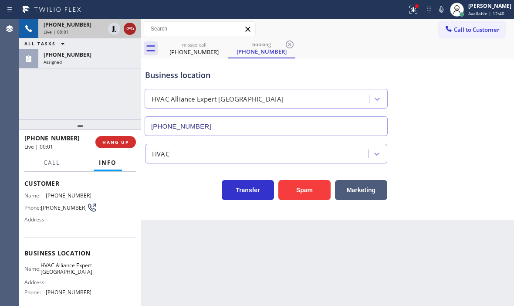
click at [131, 31] on icon at bounding box center [130, 29] width 10 height 10
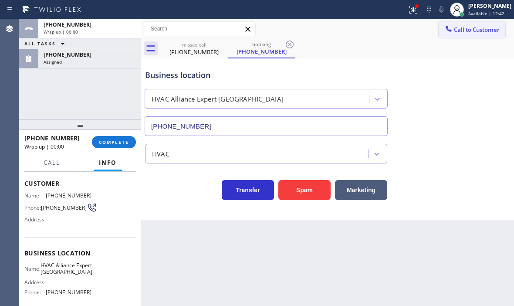
drag, startPoint x: 464, startPoint y: 25, endPoint x: 443, endPoint y: 35, distance: 22.8
click at [464, 25] on button "Call to Customer" at bounding box center [472, 29] width 67 height 17
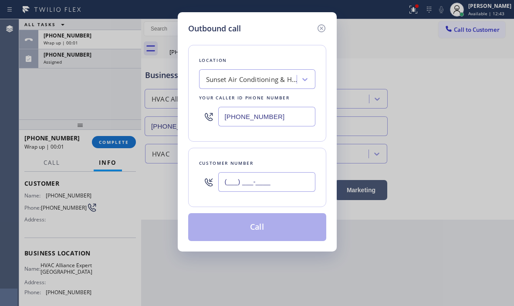
click at [294, 181] on input "(___) ___-____" at bounding box center [266, 182] width 97 height 20
paste input "760) 296-8361"
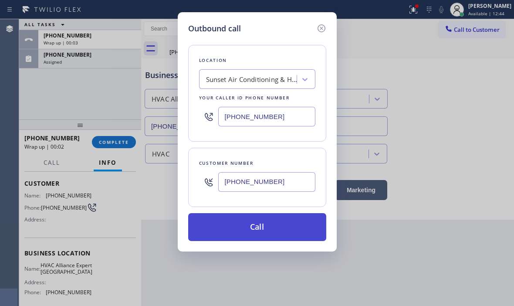
type input "[PHONE_NUMBER]"
click at [274, 221] on button "Call" at bounding box center [257, 227] width 138 height 28
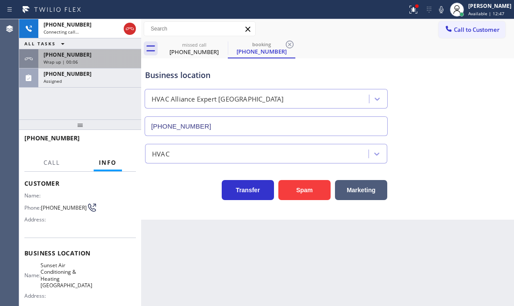
click at [106, 52] on div "[PHONE_NUMBER]" at bounding box center [90, 54] width 92 height 7
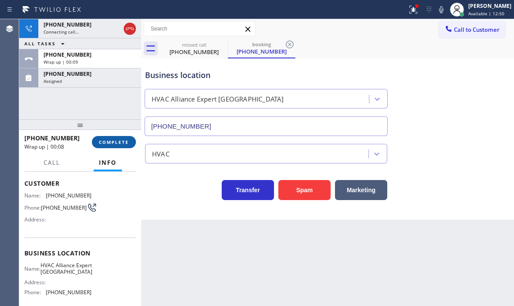
click at [115, 139] on span "COMPLETE" at bounding box center [114, 142] width 30 height 6
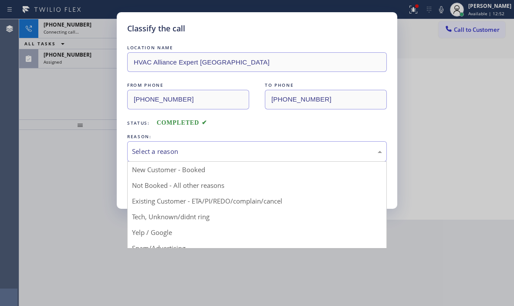
drag, startPoint x: 235, startPoint y: 150, endPoint x: 203, endPoint y: 177, distance: 42.3
click at [234, 150] on div "Select a reason" at bounding box center [257, 151] width 250 height 10
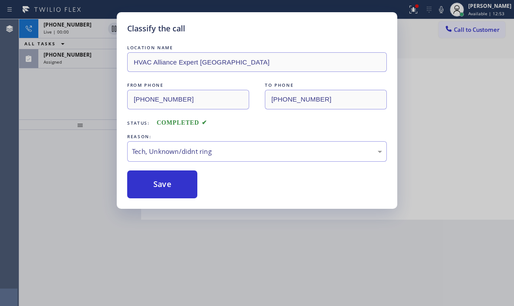
drag, startPoint x: 193, startPoint y: 217, endPoint x: 175, endPoint y: 206, distance: 21.5
click at [167, 183] on button "Save" at bounding box center [162, 184] width 70 height 28
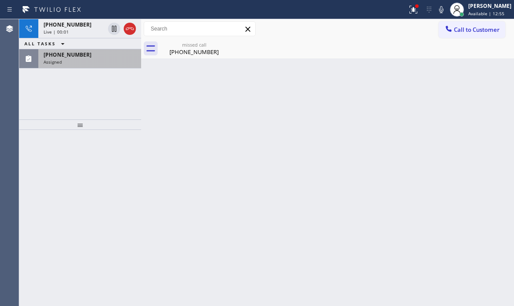
click at [95, 63] on div "Assigned" at bounding box center [90, 62] width 92 height 6
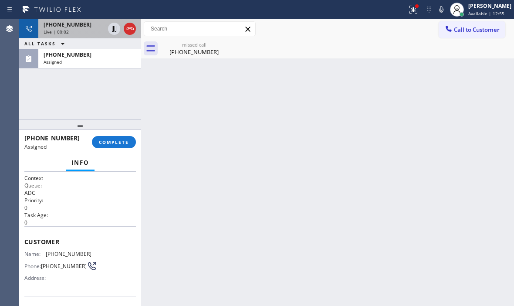
click at [95, 27] on div "[PHONE_NUMBER]" at bounding box center [74, 24] width 61 height 7
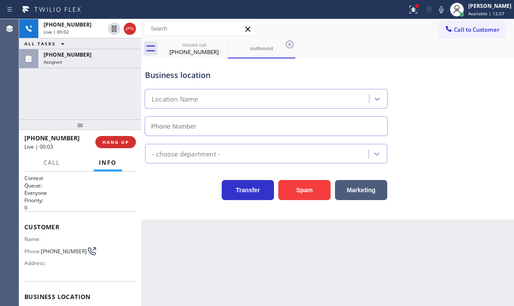
type input "[PHONE_NUMBER]"
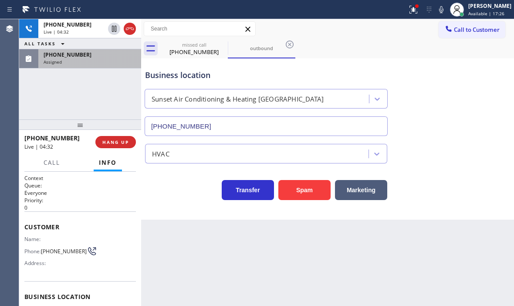
click at [107, 63] on div "Assigned" at bounding box center [90, 62] width 92 height 6
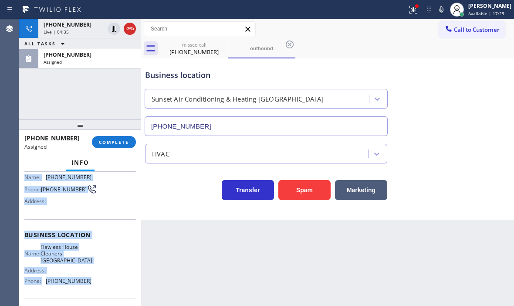
scroll to position [87, 0]
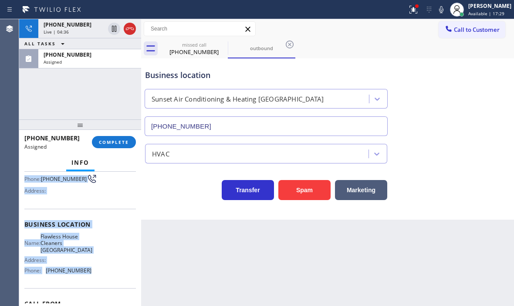
drag, startPoint x: 23, startPoint y: 240, endPoint x: 116, endPoint y: 282, distance: 102.3
click at [99, 281] on div "Context Queue: ADC Priority: 0 Task Age: 6 minute(s) Customer Name: (562) 725-3…" at bounding box center [80, 239] width 122 height 134
copy div "Customer Name: (562) 725-3047 Phone: (562) 725-3047 Address: Business location …"
click at [125, 145] on span "COMPLETE" at bounding box center [114, 142] width 30 height 6
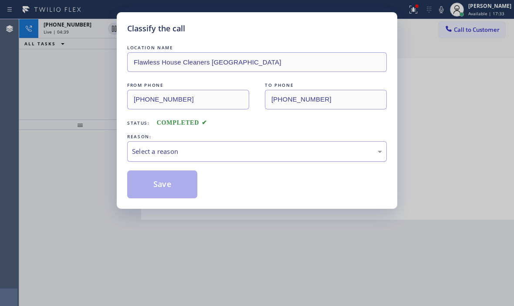
drag, startPoint x: 201, startPoint y: 153, endPoint x: 199, endPoint y: 160, distance: 7.3
click at [201, 154] on div "Select a reason" at bounding box center [257, 151] width 250 height 10
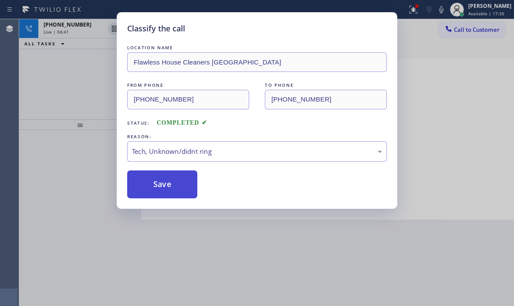
click at [165, 190] on button "Save" at bounding box center [162, 184] width 70 height 28
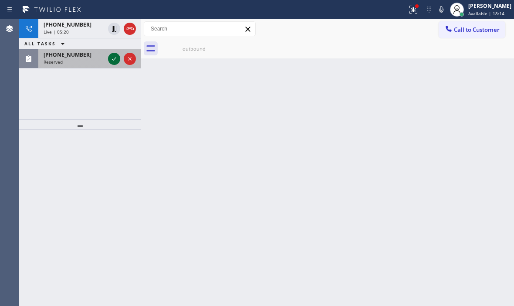
click at [115, 57] on icon at bounding box center [114, 59] width 10 height 10
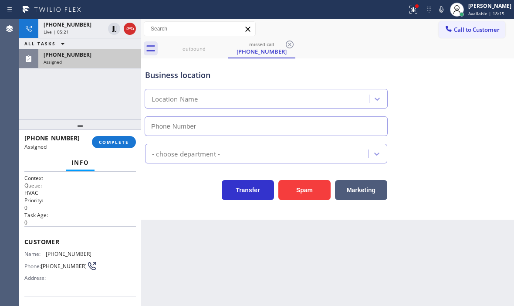
type input "(650) 800-6080"
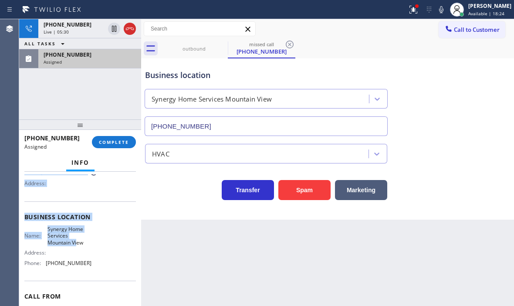
scroll to position [131, 0]
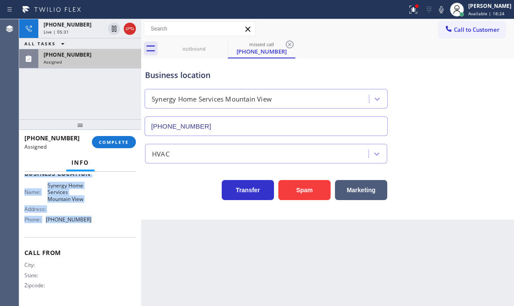
drag, startPoint x: 24, startPoint y: 234, endPoint x: 93, endPoint y: 233, distance: 68.8
click at [93, 233] on div "Context Queue: HVAC Priority: 0 Task Age: Customer Name: (650) 643-3606 Phone: …" at bounding box center [80, 174] width 112 height 260
drag, startPoint x: 116, startPoint y: 140, endPoint x: 124, endPoint y: 142, distance: 7.7
click at [116, 140] on span "COMPLETE" at bounding box center [114, 142] width 30 height 6
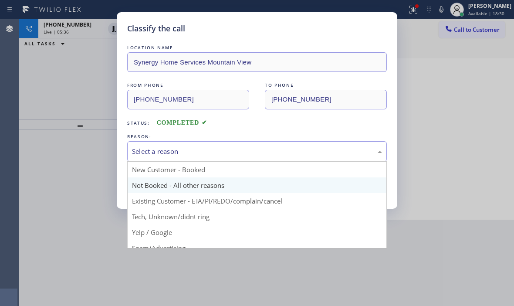
drag, startPoint x: 199, startPoint y: 150, endPoint x: 186, endPoint y: 188, distance: 39.9
click at [199, 151] on div "Select a reason" at bounding box center [257, 151] width 250 height 10
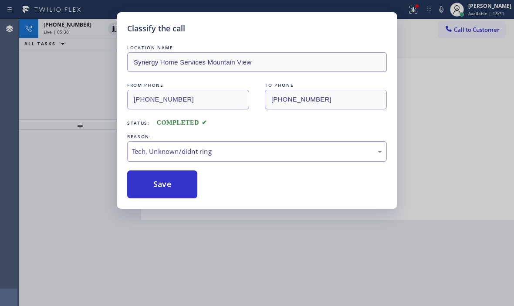
drag, startPoint x: 152, startPoint y: 189, endPoint x: 226, endPoint y: 206, distance: 75.9
click at [155, 189] on button "Save" at bounding box center [162, 184] width 70 height 28
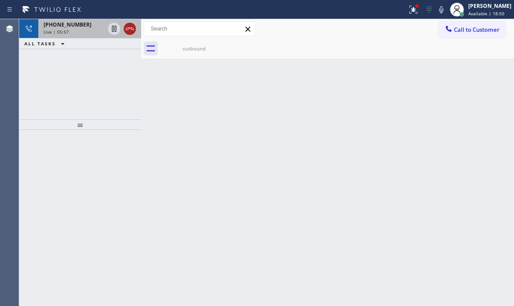
click at [129, 30] on icon at bounding box center [130, 29] width 10 height 10
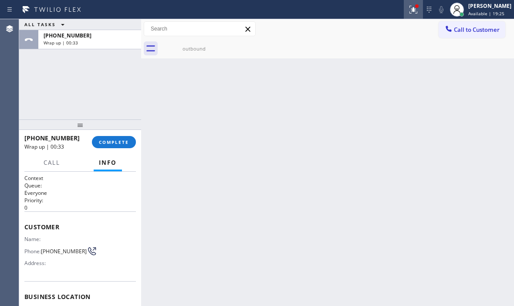
click at [408, 14] on icon at bounding box center [413, 9] width 10 height 10
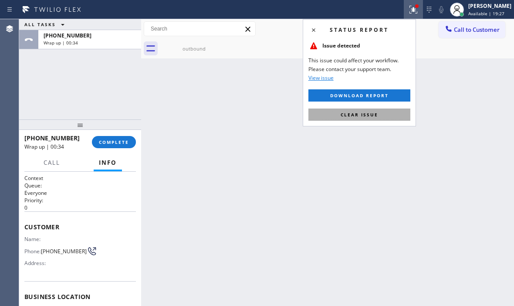
click at [358, 115] on span "Clear issue" at bounding box center [359, 115] width 37 height 6
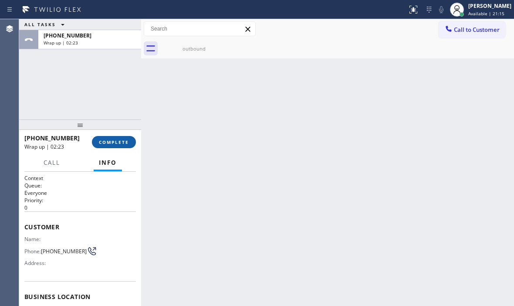
click at [108, 145] on button "COMPLETE" at bounding box center [114, 142] width 44 height 12
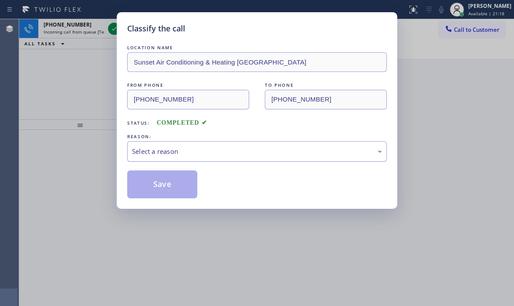
click at [192, 149] on div "Select a reason" at bounding box center [257, 151] width 250 height 10
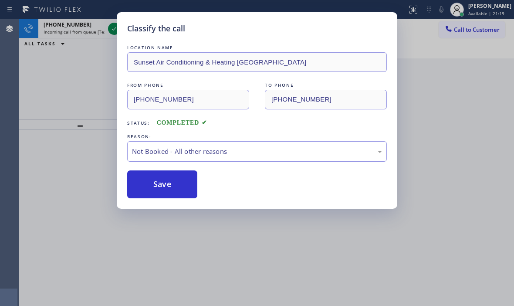
drag, startPoint x: 155, startPoint y: 184, endPoint x: 268, endPoint y: 184, distance: 113.3
click at [157, 184] on button "Save" at bounding box center [162, 184] width 70 height 28
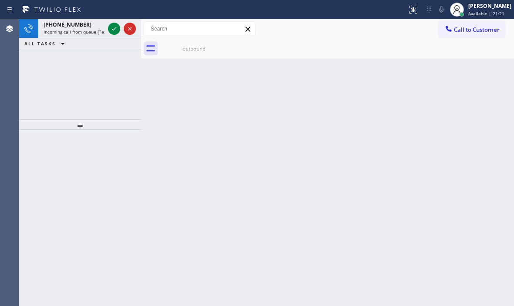
drag, startPoint x: 106, startPoint y: 78, endPoint x: 109, endPoint y: 48, distance: 30.2
click at [108, 66] on div "+17607325445 Incoming call from queue [Test] All ALL TASKS ALL TASKS ACTIVE TAS…" at bounding box center [80, 69] width 122 height 100
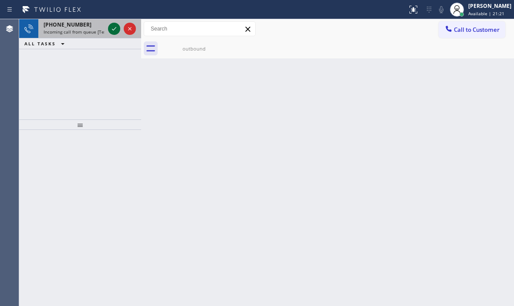
click at [113, 27] on icon at bounding box center [114, 29] width 10 height 10
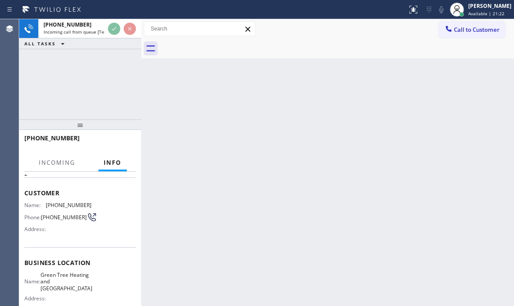
scroll to position [87, 0]
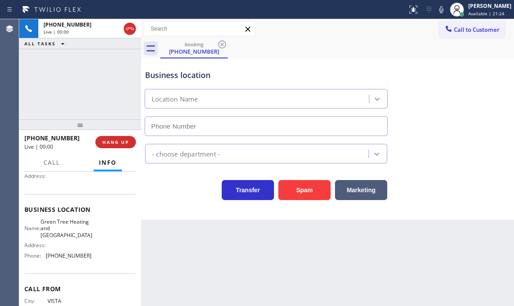
type input "(760) 284-7574"
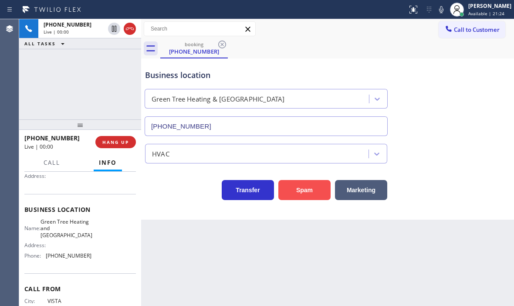
drag, startPoint x: 308, startPoint y: 193, endPoint x: 314, endPoint y: 188, distance: 7.8
click at [311, 189] on button "Spam" at bounding box center [304, 190] width 52 height 20
drag, startPoint x: 473, startPoint y: 8, endPoint x: 467, endPoint y: 20, distance: 13.4
click at [472, 8] on div "[PERSON_NAME]" at bounding box center [489, 5] width 43 height 7
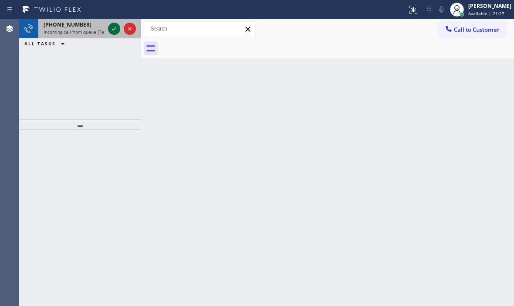
click at [115, 30] on icon at bounding box center [114, 29] width 10 height 10
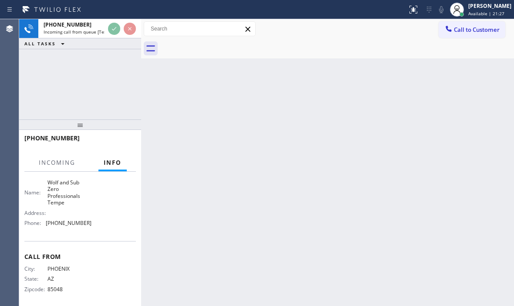
scroll to position [131, 0]
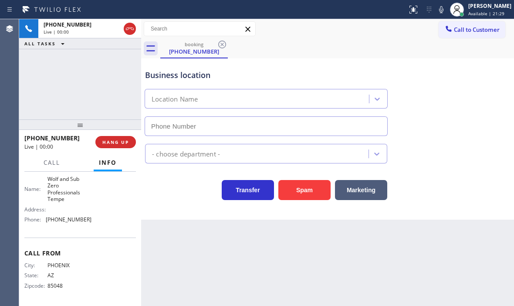
type input "(480) 680-8083"
drag, startPoint x: 307, startPoint y: 188, endPoint x: 396, endPoint y: 156, distance: 94.9
click at [312, 187] on button "Spam" at bounding box center [304, 190] width 52 height 20
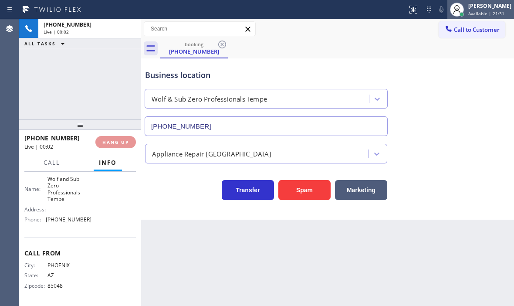
click at [473, 12] on span "Available | 21:31" at bounding box center [486, 13] width 36 height 6
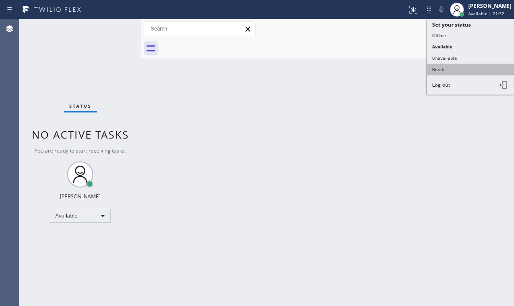
click at [447, 67] on button "Break" at bounding box center [470, 69] width 87 height 11
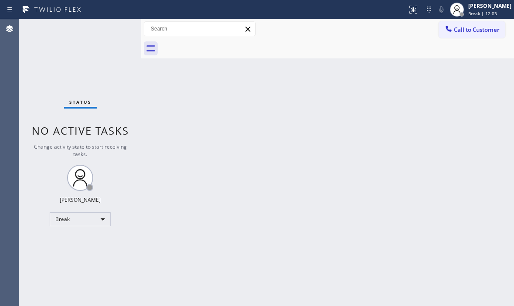
click at [397, 30] on div "Call to Customer Outbound call Location Sunset Air Conditioning & Heating Palm …" at bounding box center [327, 28] width 373 height 15
click at [396, 156] on div "Back to Dashboard Change Sender ID Customers Technicians Select a contact Outbo…" at bounding box center [327, 162] width 373 height 287
click at [95, 220] on div "Break" at bounding box center [80, 219] width 61 height 14
click at [88, 242] on li "Available" at bounding box center [79, 242] width 59 height 10
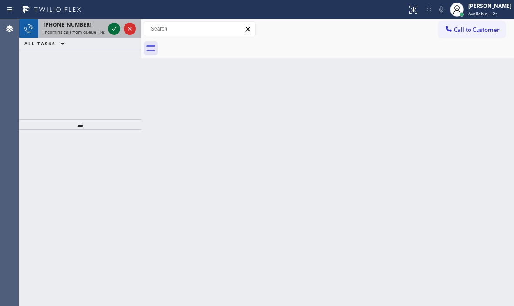
click at [112, 27] on icon at bounding box center [114, 29] width 10 height 10
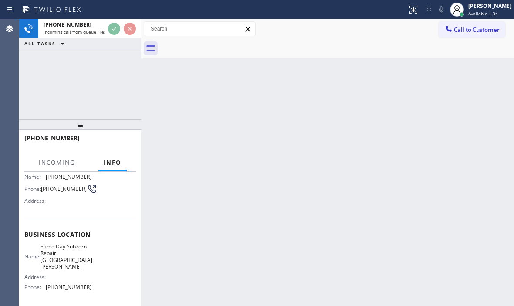
scroll to position [126, 0]
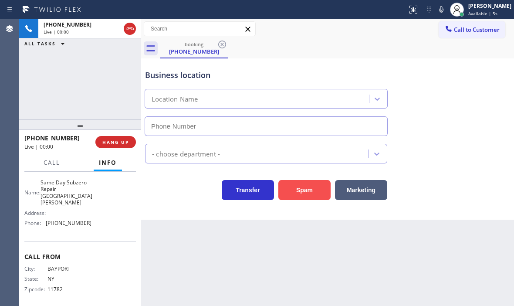
type input "(914) 677-1788"
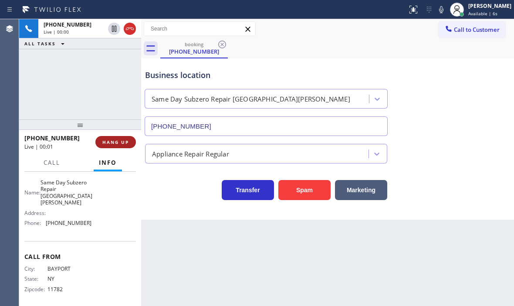
click at [127, 148] on button "HANG UP" at bounding box center [115, 142] width 41 height 12
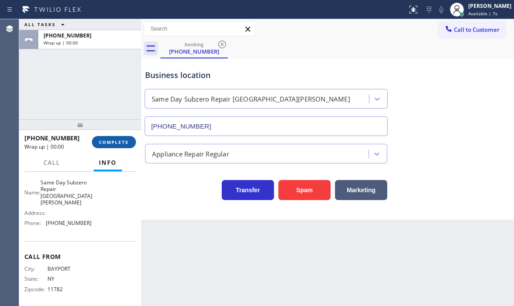
click at [123, 141] on span "COMPLETE" at bounding box center [114, 142] width 30 height 6
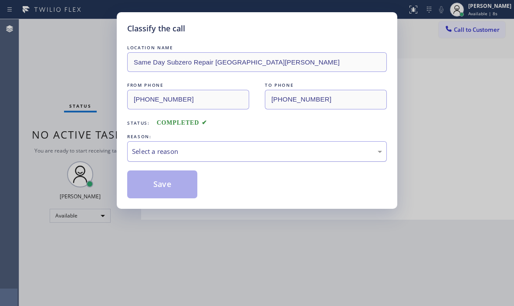
drag, startPoint x: 239, startPoint y: 152, endPoint x: 233, endPoint y: 159, distance: 9.6
click at [237, 153] on div "Select a reason" at bounding box center [257, 151] width 250 height 10
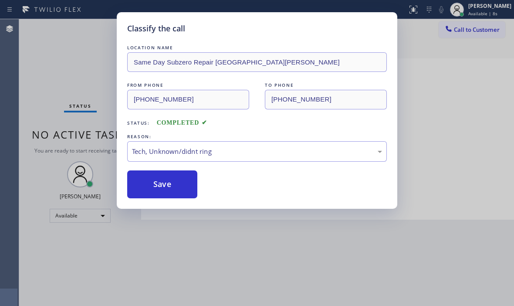
drag, startPoint x: 174, startPoint y: 216, endPoint x: 174, endPoint y: 211, distance: 4.8
click at [186, 153] on div "Tech, Unknown/didnt ring" at bounding box center [257, 151] width 250 height 10
click at [162, 185] on button "Save" at bounding box center [162, 184] width 70 height 28
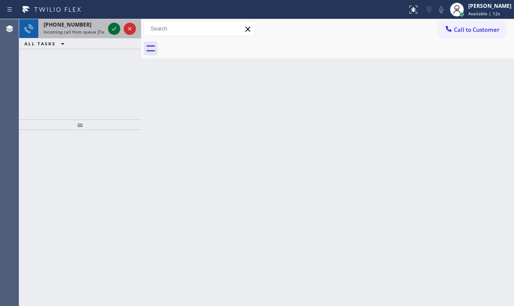
click at [116, 23] on button at bounding box center [114, 29] width 12 height 12
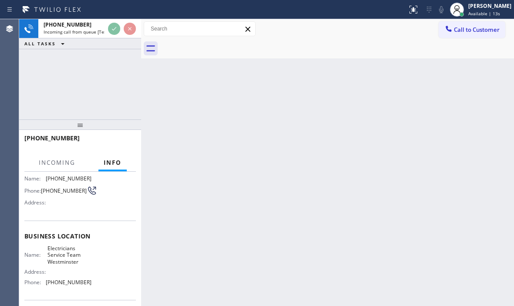
scroll to position [126, 0]
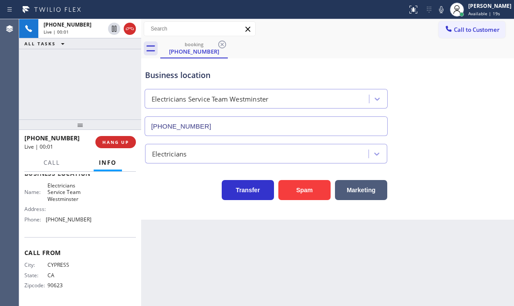
type input "(714) 410-6922"
click at [294, 188] on button "Spam" at bounding box center [304, 190] width 52 height 20
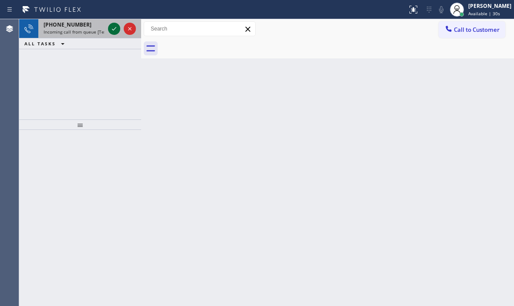
click at [111, 27] on icon at bounding box center [114, 29] width 10 height 10
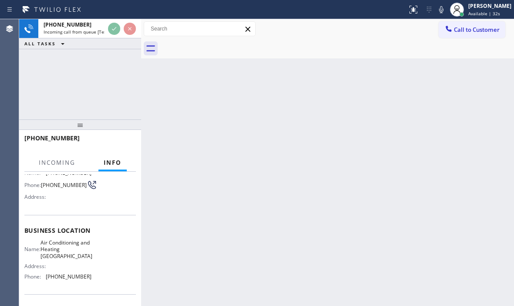
scroll to position [87, 0]
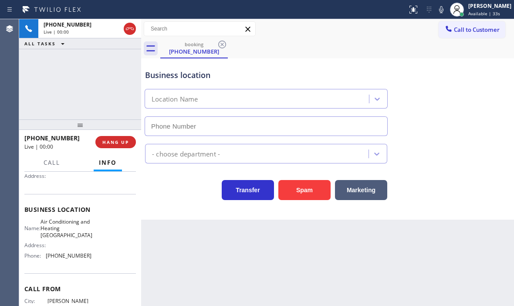
type input "(305) 615-6160"
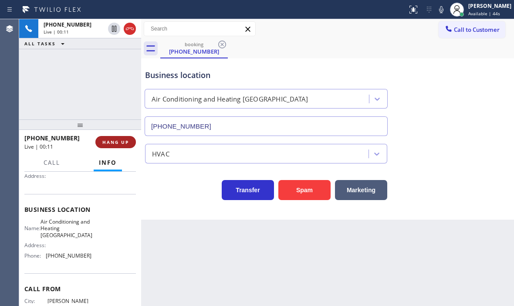
click at [121, 143] on span "HANG UP" at bounding box center [115, 142] width 27 height 6
click at [117, 143] on span "HANG UP" at bounding box center [115, 142] width 27 height 6
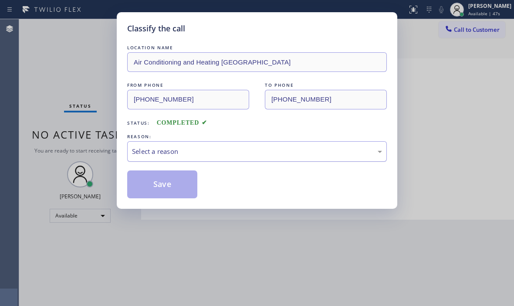
click at [229, 152] on div "Select a reason" at bounding box center [257, 151] width 250 height 10
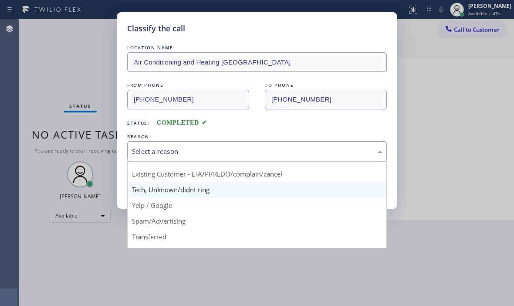
scroll to position [55, 0]
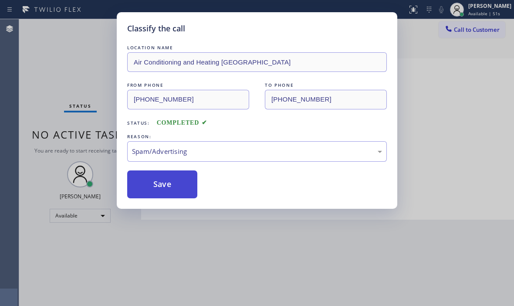
click at [162, 191] on button "Save" at bounding box center [162, 184] width 70 height 28
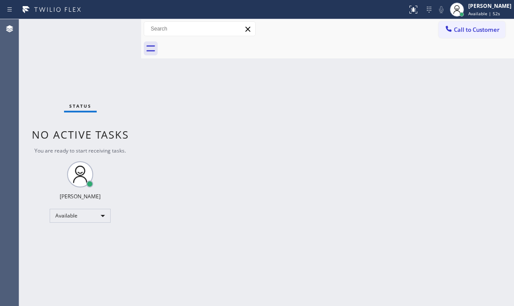
click at [458, 112] on div "Back to Dashboard Change Sender ID Customers Technicians Select a contact Outbo…" at bounding box center [327, 162] width 373 height 287
click at [113, 30] on div "Status No active tasks You are ready to start receiving tasks. [PERSON_NAME] Av…" at bounding box center [80, 162] width 122 height 287
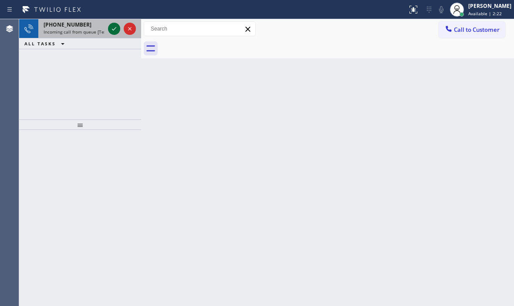
click at [113, 30] on icon at bounding box center [114, 29] width 10 height 10
click at [112, 31] on icon at bounding box center [114, 29] width 10 height 10
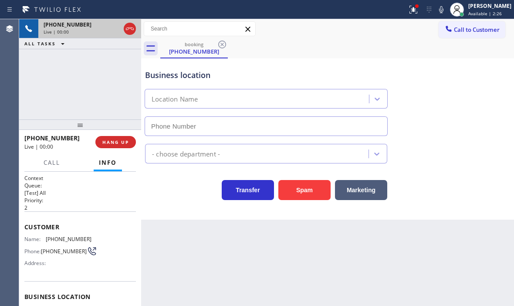
type input "(510) 737-7975"
click at [122, 135] on div "+15107090711 Live | 00:00 HANG UP" at bounding box center [80, 142] width 112 height 23
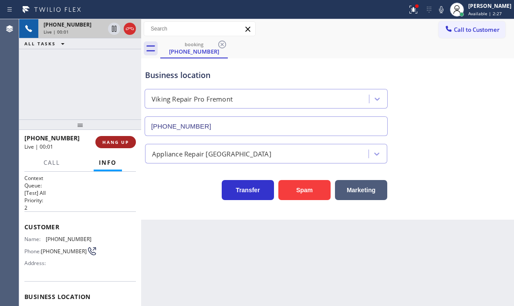
click at [121, 138] on button "HANG UP" at bounding box center [115, 142] width 41 height 12
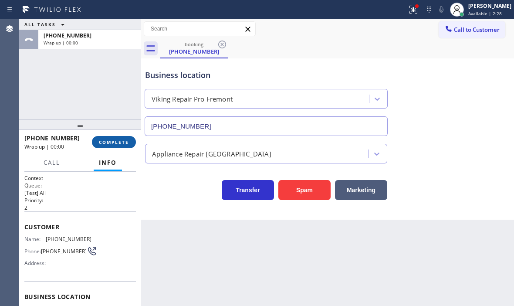
click at [125, 142] on span "COMPLETE" at bounding box center [114, 142] width 30 height 6
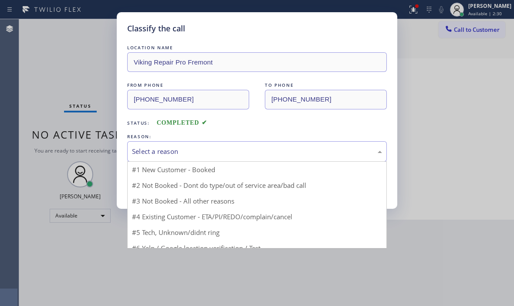
drag, startPoint x: 189, startPoint y: 150, endPoint x: 176, endPoint y: 181, distance: 33.6
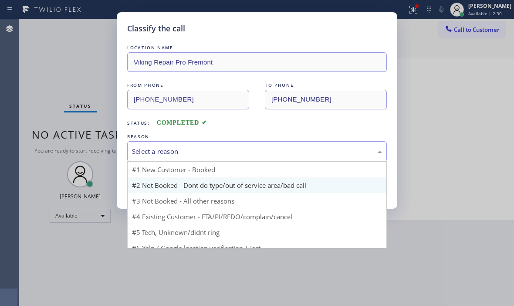
click at [189, 152] on div "Select a reason" at bounding box center [257, 151] width 250 height 10
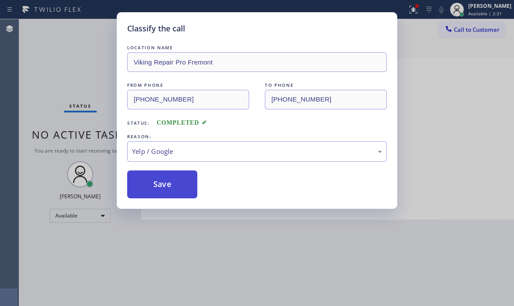
click at [166, 193] on button "Save" at bounding box center [162, 184] width 70 height 28
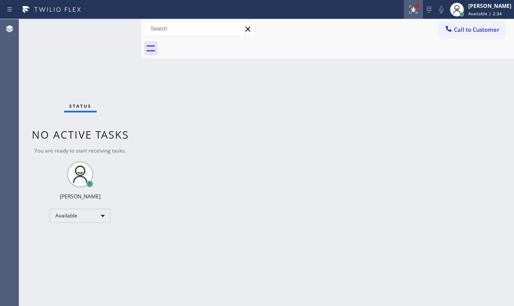
drag, startPoint x: 409, startPoint y: 14, endPoint x: 400, endPoint y: 42, distance: 28.7
click at [408, 14] on icon at bounding box center [413, 9] width 10 height 10
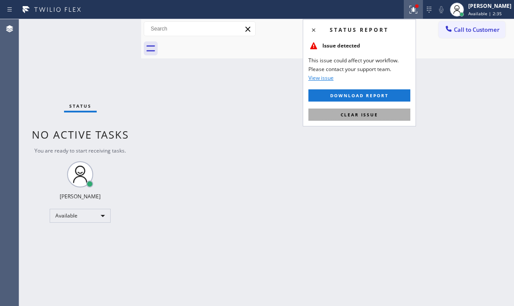
click at [369, 112] on span "Clear issue" at bounding box center [359, 115] width 37 height 6
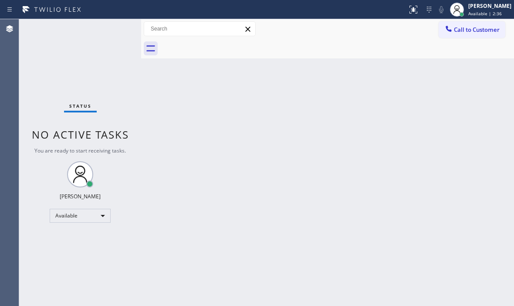
click at [118, 30] on div "Status No active tasks You are ready to start receiving tasks. [PERSON_NAME] Av…" at bounding box center [80, 162] width 122 height 287
click at [109, 30] on div "Status No active tasks You are ready to start receiving tasks. [PERSON_NAME] Av…" at bounding box center [80, 162] width 122 height 287
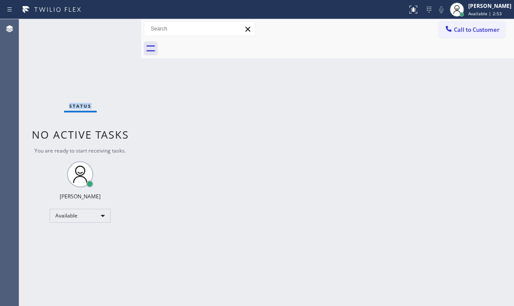
click at [109, 30] on div "Status No active tasks You are ready to start receiving tasks. [PERSON_NAME] Av…" at bounding box center [80, 162] width 122 height 287
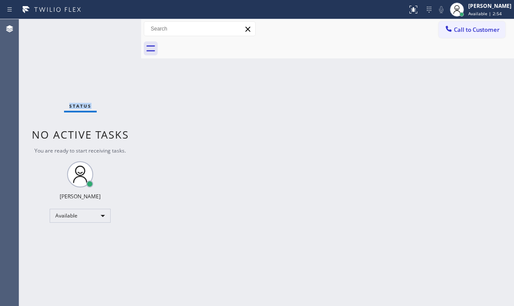
click at [109, 30] on div "Status No active tasks You are ready to start receiving tasks. [PERSON_NAME] Av…" at bounding box center [80, 162] width 122 height 287
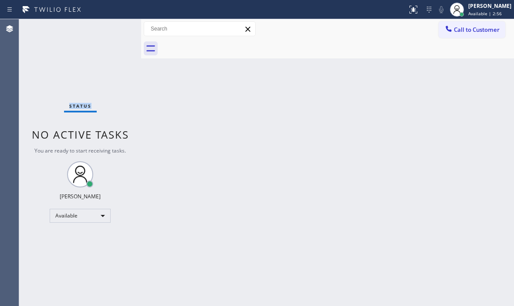
click at [109, 30] on div "Status No active tasks You are ready to start receiving tasks. [PERSON_NAME] Av…" at bounding box center [80, 162] width 122 height 287
click at [108, 30] on div "Status No active tasks You are ready to start receiving tasks. [PERSON_NAME] Av…" at bounding box center [80, 162] width 122 height 287
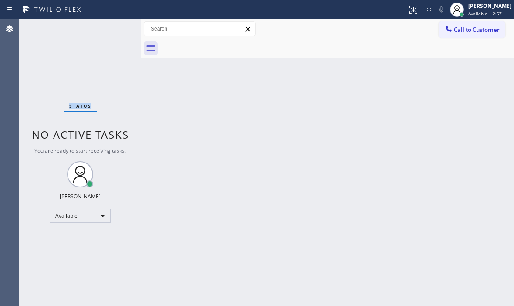
click at [108, 30] on div "Status No active tasks You are ready to start receiving tasks. [PERSON_NAME] Av…" at bounding box center [80, 162] width 122 height 287
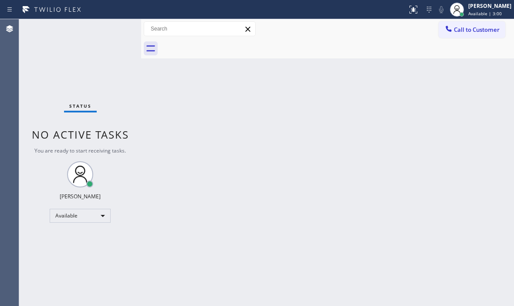
click at [108, 30] on div "Status No active tasks You are ready to start receiving tasks. [PERSON_NAME] Av…" at bounding box center [80, 162] width 122 height 287
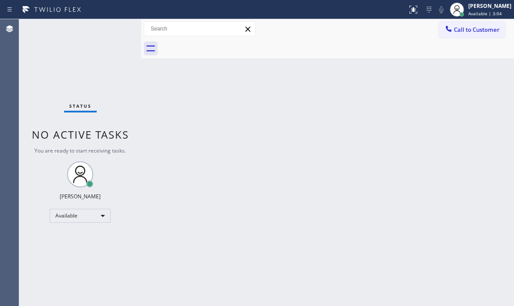
click at [108, 30] on div "Status No active tasks You are ready to start receiving tasks. [PERSON_NAME] Av…" at bounding box center [80, 162] width 122 height 287
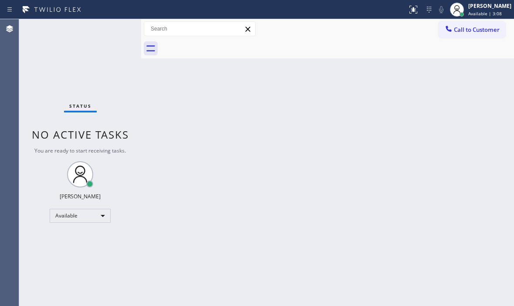
click at [108, 31] on div "Status No active tasks You are ready to start receiving tasks. [PERSON_NAME] Av…" at bounding box center [80, 162] width 122 height 287
click at [107, 31] on div "Status No active tasks You are ready to start receiving tasks. [PERSON_NAME] Av…" at bounding box center [80, 162] width 122 height 287
click at [107, 32] on div "Status No active tasks You are ready to start receiving tasks. [PERSON_NAME] Av…" at bounding box center [80, 162] width 122 height 287
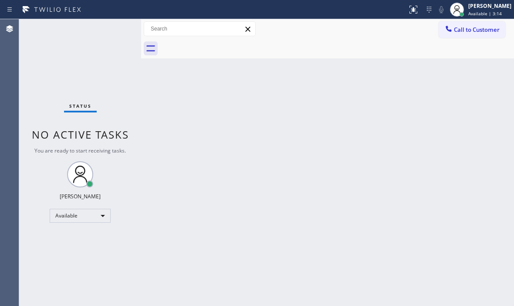
click at [107, 32] on div "Status No active tasks You are ready to start receiving tasks. [PERSON_NAME] Av…" at bounding box center [80, 162] width 122 height 287
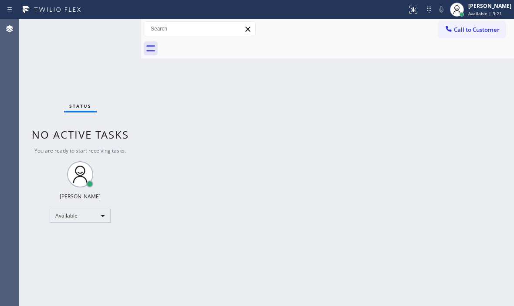
click at [107, 32] on div "Status No active tasks You are ready to start receiving tasks. [PERSON_NAME] Av…" at bounding box center [80, 162] width 122 height 287
click at [106, 32] on div "Status No active tasks You are ready to start receiving tasks. [PERSON_NAME] Av…" at bounding box center [80, 162] width 122 height 287
click at [110, 28] on div "Status No active tasks You are ready to start receiving tasks. [PERSON_NAME] Av…" at bounding box center [80, 162] width 122 height 287
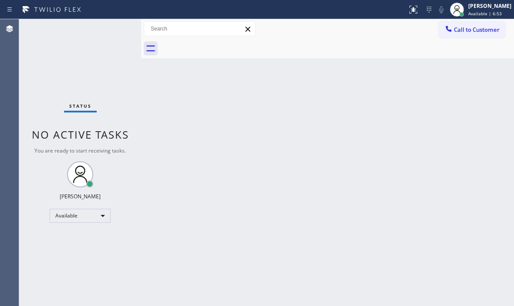
click at [112, 33] on div "Status No active tasks You are ready to start receiving tasks. [PERSON_NAME] Av…" at bounding box center [80, 162] width 122 height 287
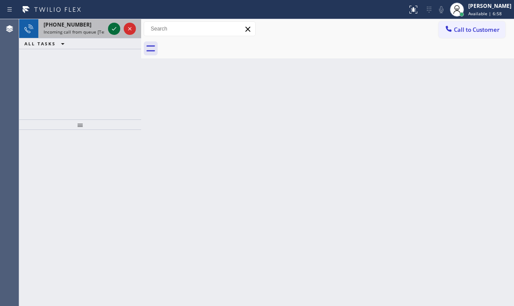
click at [115, 26] on icon at bounding box center [114, 29] width 10 height 10
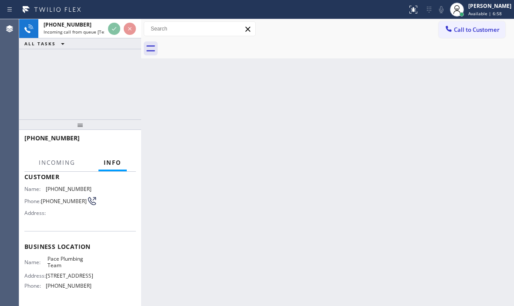
scroll to position [119, 0]
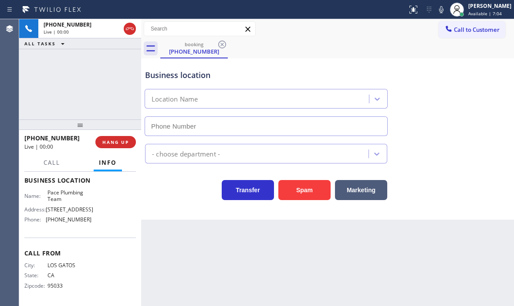
type input "(408) 418-9894"
click at [118, 145] on span "HANG UP" at bounding box center [115, 142] width 27 height 6
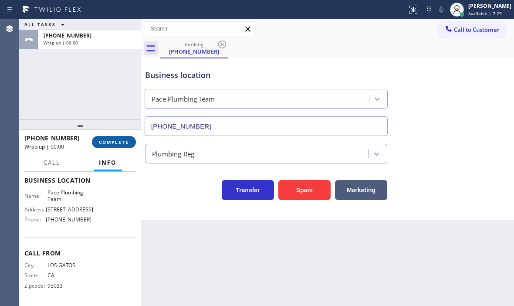
click at [118, 145] on span "COMPLETE" at bounding box center [114, 142] width 30 height 6
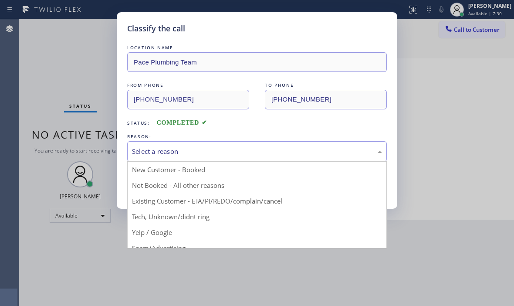
click at [197, 156] on div "Select a reason" at bounding box center [257, 151] width 250 height 10
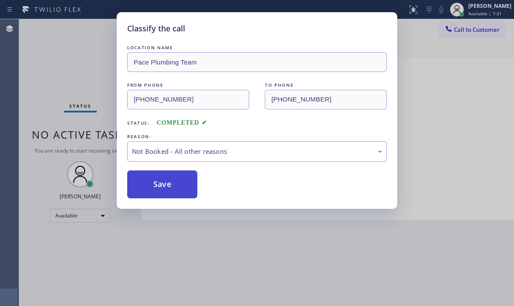
click at [152, 183] on button "Save" at bounding box center [162, 184] width 70 height 28
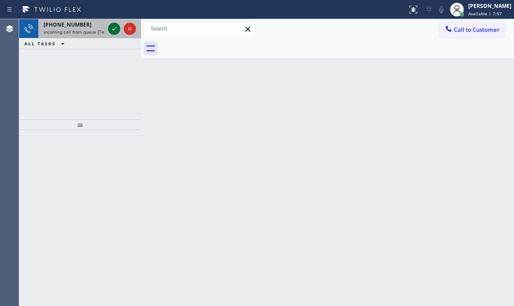
click at [111, 26] on icon at bounding box center [114, 29] width 10 height 10
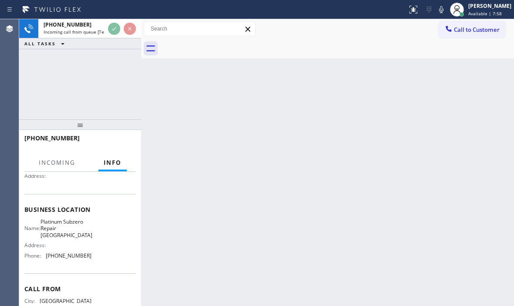
scroll to position [131, 0]
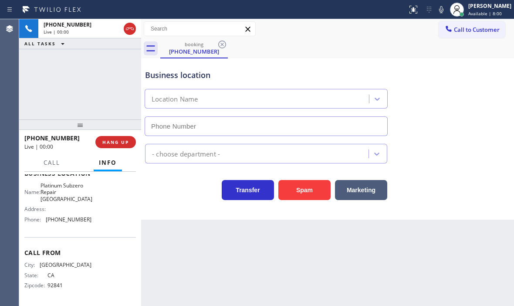
type input "(714) 276-8989"
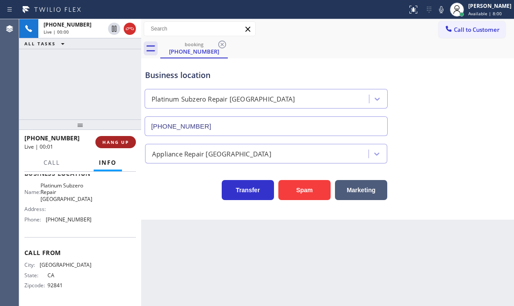
click at [124, 142] on span "HANG UP" at bounding box center [115, 142] width 27 height 6
click at [118, 141] on span "HANG UP" at bounding box center [115, 142] width 27 height 6
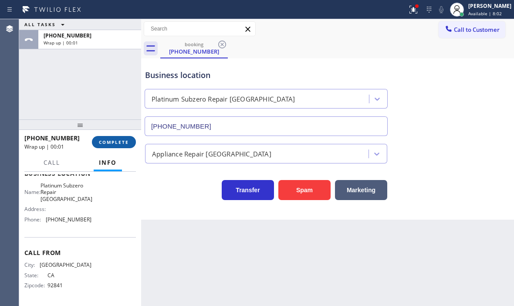
click at [114, 145] on span "COMPLETE" at bounding box center [114, 142] width 30 height 6
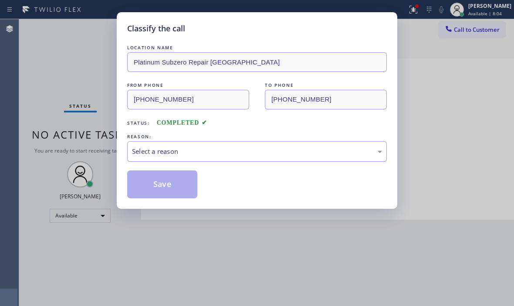
click at [191, 149] on div "Select a reason" at bounding box center [257, 151] width 250 height 10
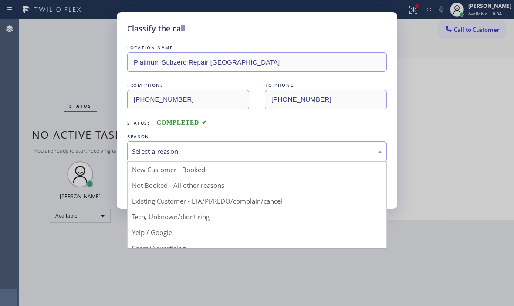
drag, startPoint x: 157, startPoint y: 235, endPoint x: 157, endPoint y: 224, distance: 10.9
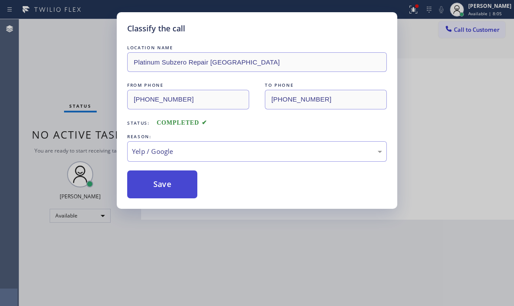
click at [157, 190] on button "Save" at bounding box center [162, 184] width 70 height 28
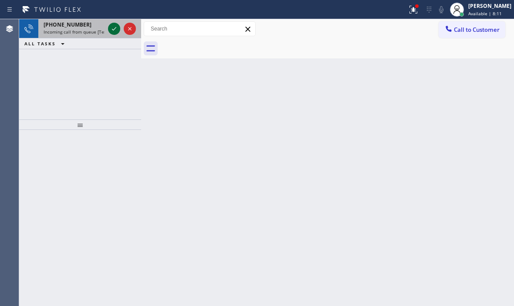
click at [111, 27] on icon at bounding box center [114, 29] width 10 height 10
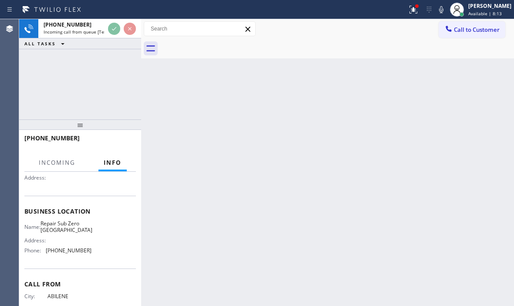
scroll to position [119, 0]
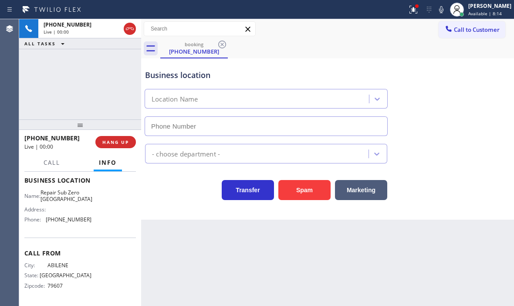
type input "(361) 202-8932"
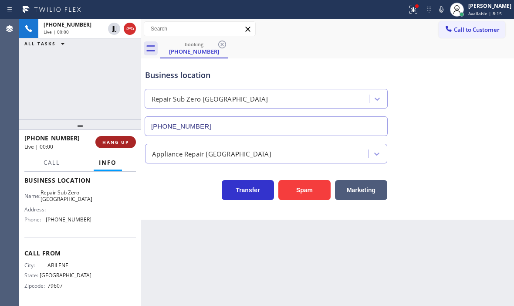
click at [129, 139] on button "HANG UP" at bounding box center [115, 142] width 41 height 12
click at [126, 142] on span "COMPLETE" at bounding box center [114, 142] width 30 height 6
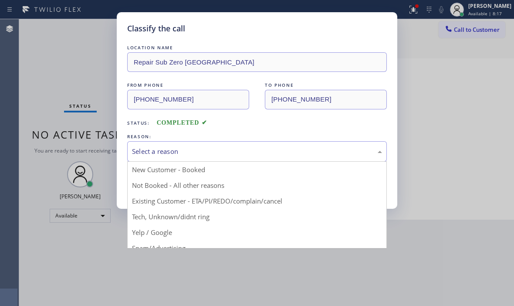
click at [220, 154] on div "Select a reason" at bounding box center [257, 151] width 250 height 10
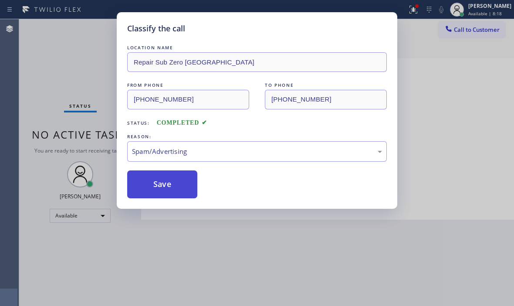
click at [154, 192] on button "Save" at bounding box center [162, 184] width 70 height 28
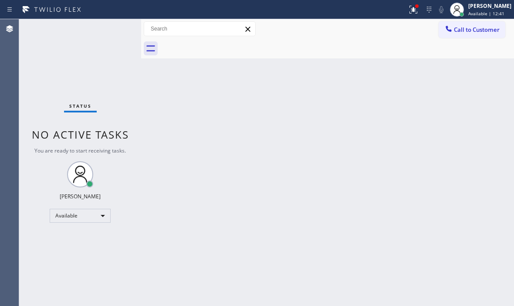
click at [113, 31] on div "Status No active tasks You are ready to start receiving tasks. [PERSON_NAME] Av…" at bounding box center [80, 162] width 122 height 287
click at [408, 13] on icon at bounding box center [413, 9] width 10 height 10
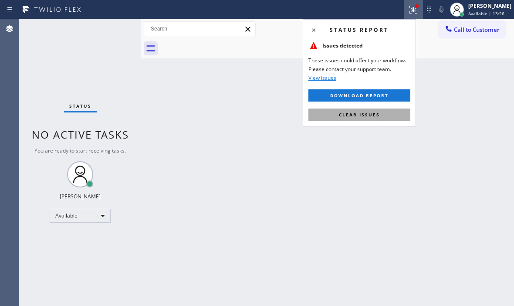
click at [364, 112] on span "Clear issues" at bounding box center [359, 115] width 41 height 6
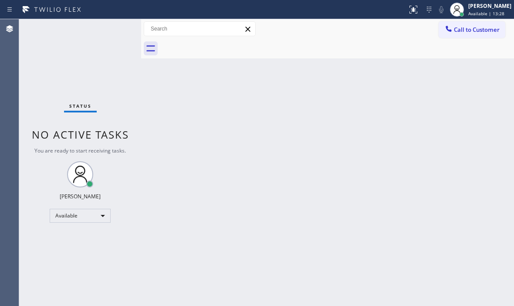
click at [106, 34] on div "Status No active tasks You are ready to start receiving tasks. [PERSON_NAME] Av…" at bounding box center [80, 162] width 122 height 287
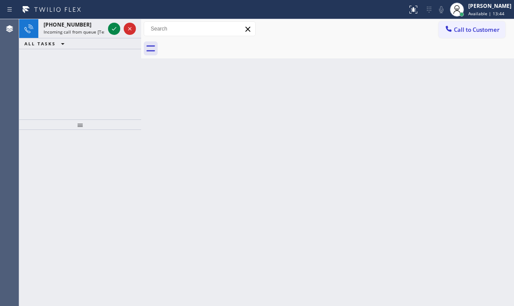
click at [109, 28] on icon at bounding box center [114, 29] width 10 height 10
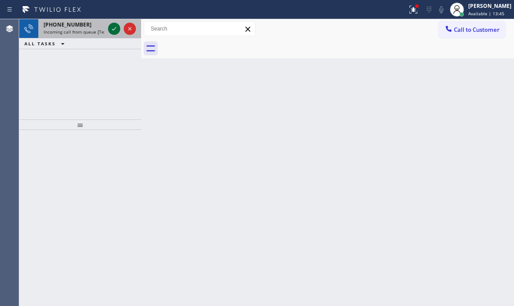
click at [109, 26] on icon at bounding box center [114, 29] width 10 height 10
click at [116, 28] on icon at bounding box center [114, 29] width 10 height 10
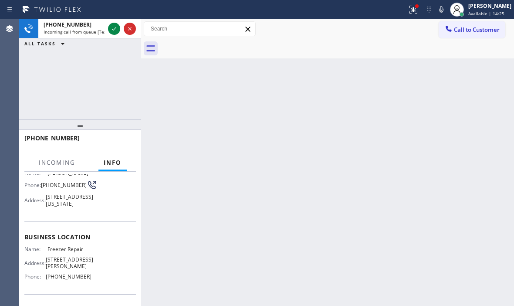
scroll to position [87, 0]
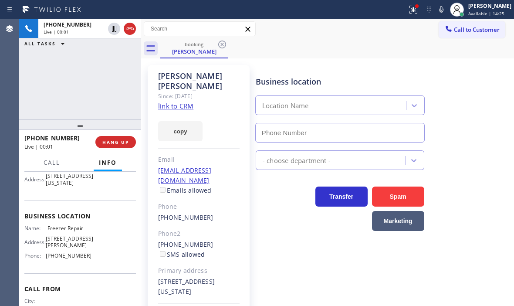
type input "(213) 984-2661"
click at [180, 101] on link "link to CRM" at bounding box center [175, 105] width 35 height 9
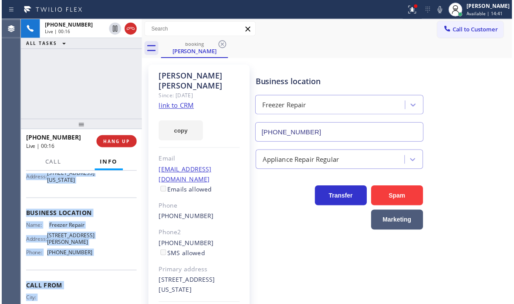
scroll to position [131, 0]
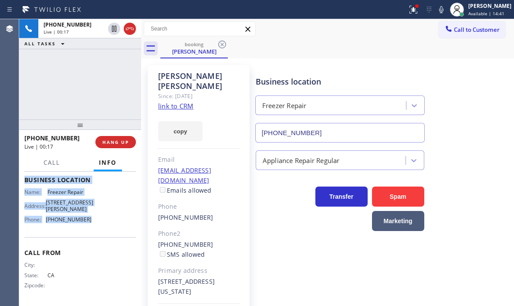
drag, startPoint x: 22, startPoint y: 179, endPoint x: 102, endPoint y: 225, distance: 92.5
click at [102, 225] on div "Context Queue: [Test] All Priority: 1 Customer Name: Natalie Alcaraz Phone: (32…" at bounding box center [80, 239] width 122 height 134
copy div "Customer Name: Natalie Alcaraz Phone: (323) 670-3809 Address: 1425 Miramar Dr,,…"
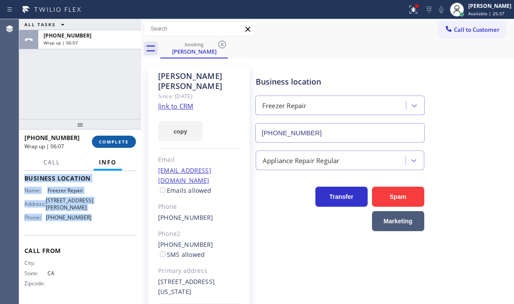
click at [102, 140] on span "COMPLETE" at bounding box center [114, 142] width 30 height 6
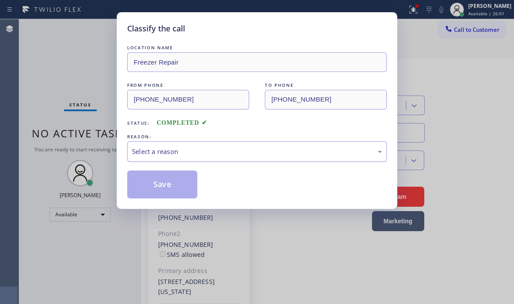
click at [206, 150] on div "Select a reason" at bounding box center [257, 151] width 250 height 10
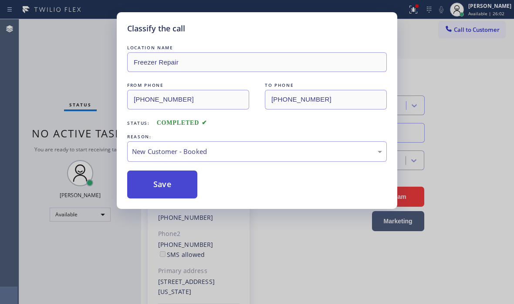
click at [156, 179] on button "Save" at bounding box center [162, 184] width 70 height 28
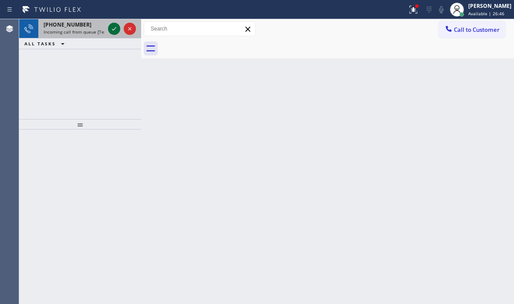
click at [115, 32] on icon at bounding box center [114, 29] width 10 height 10
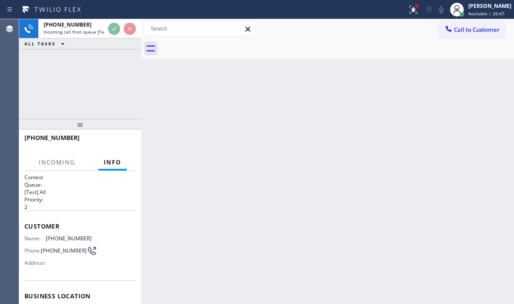
scroll to position [128, 0]
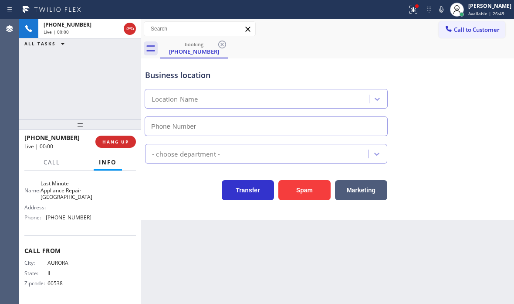
type input "(630) 333-4964"
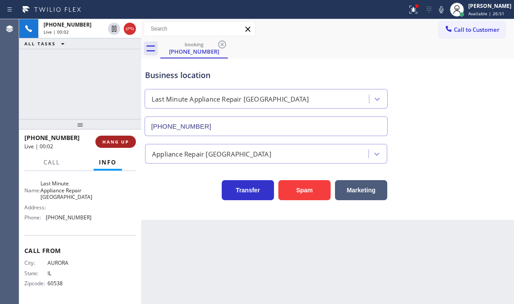
click at [119, 142] on span "HANG UP" at bounding box center [115, 142] width 27 height 6
click at [116, 139] on span "HANG UP" at bounding box center [115, 142] width 27 height 6
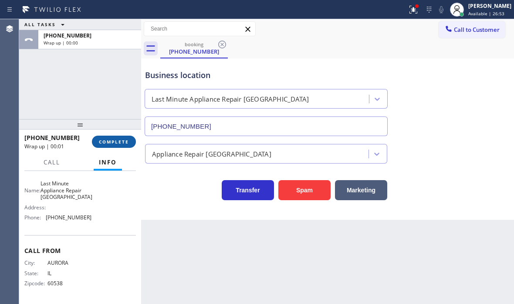
click at [122, 140] on span "COMPLETE" at bounding box center [114, 142] width 30 height 6
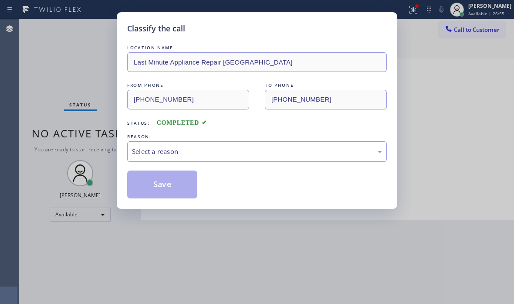
click at [205, 154] on div "Select a reason" at bounding box center [257, 151] width 250 height 10
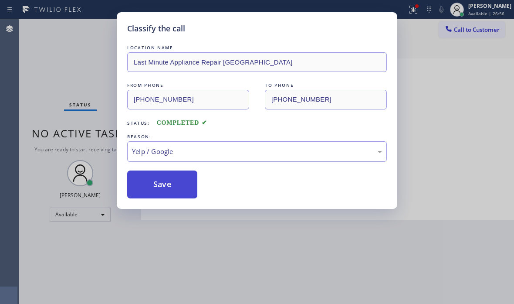
click at [170, 189] on button "Save" at bounding box center [162, 184] width 70 height 28
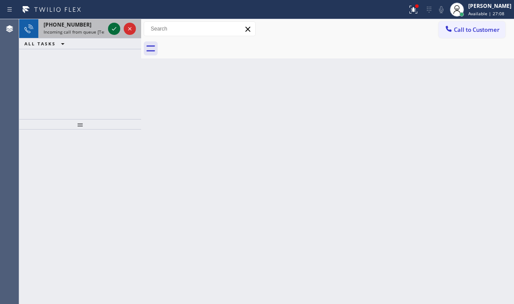
click at [111, 27] on icon at bounding box center [114, 29] width 10 height 10
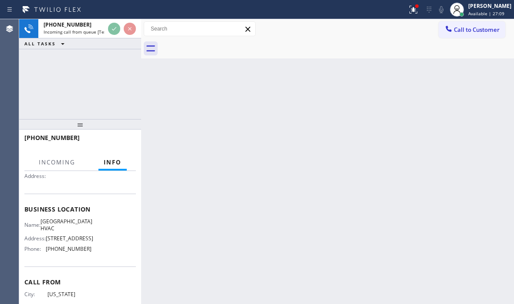
scroll to position [87, 0]
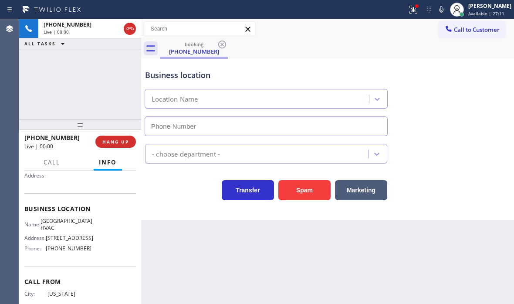
type input "(347) 493-0357"
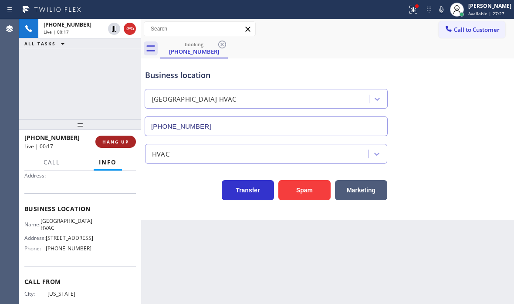
click at [122, 143] on span "HANG UP" at bounding box center [115, 142] width 27 height 6
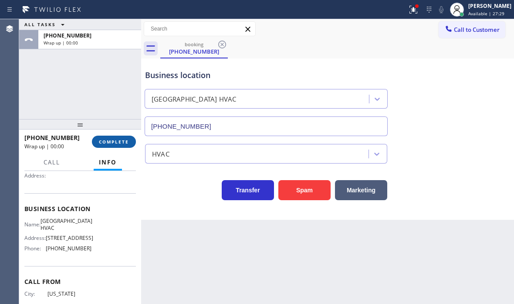
click at [110, 143] on span "COMPLETE" at bounding box center [114, 142] width 30 height 6
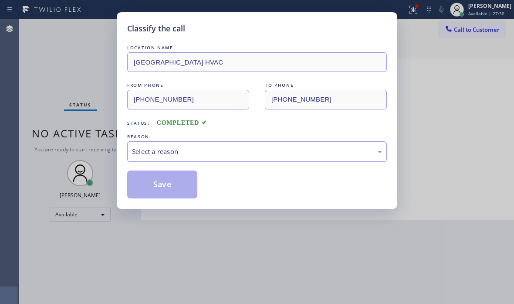
click at [216, 149] on div "Select a reason" at bounding box center [257, 151] width 250 height 10
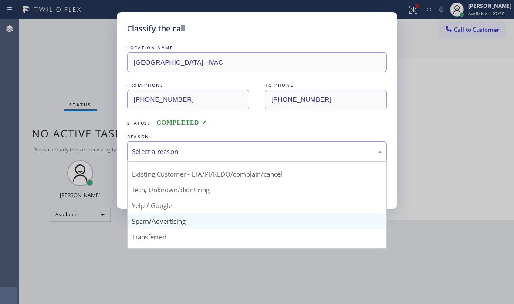
scroll to position [55, 0]
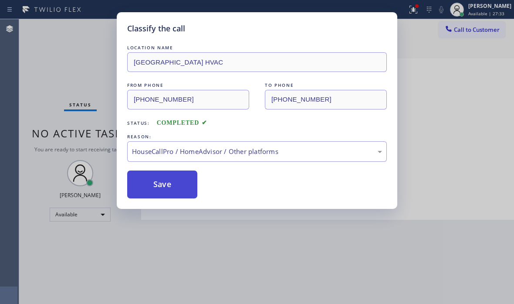
click at [156, 185] on button "Save" at bounding box center [162, 184] width 70 height 28
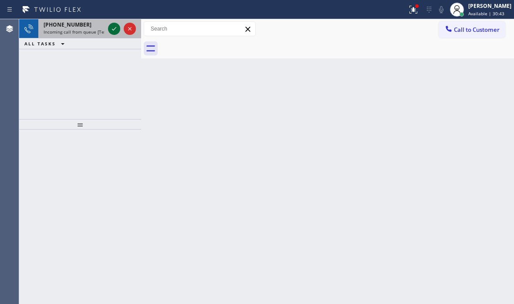
click at [112, 29] on icon at bounding box center [114, 29] width 10 height 10
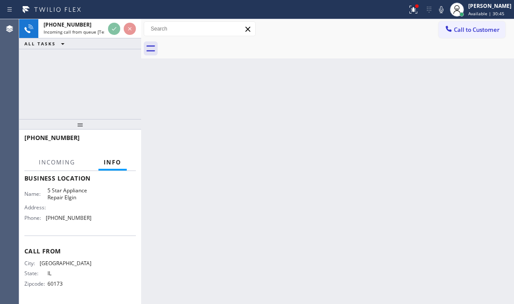
scroll to position [128, 0]
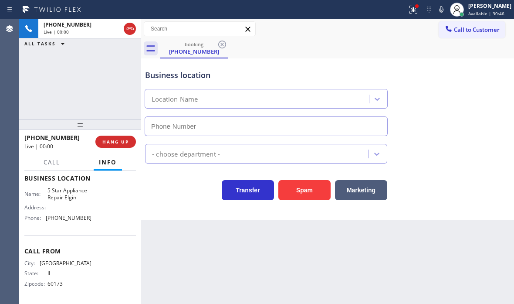
type input "(847) 908-9093"
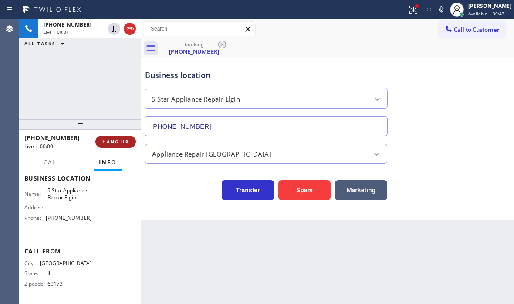
click at [110, 142] on span "HANG UP" at bounding box center [115, 142] width 27 height 6
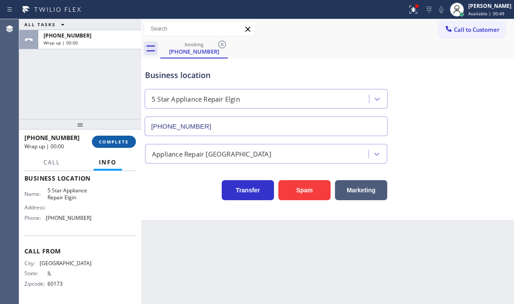
click at [119, 144] on span "COMPLETE" at bounding box center [114, 142] width 30 height 6
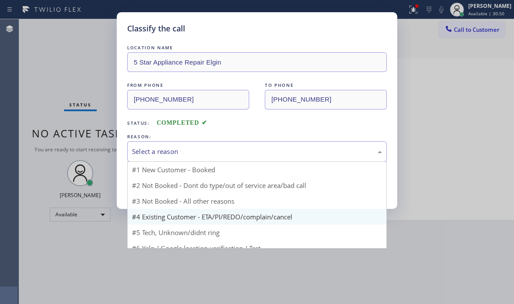
drag, startPoint x: 205, startPoint y: 148, endPoint x: 183, endPoint y: 197, distance: 53.6
click at [205, 149] on div "Select a reason" at bounding box center [257, 151] width 250 height 10
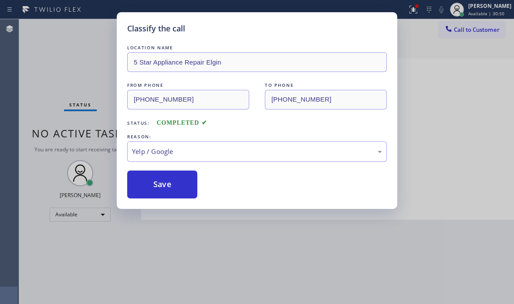
drag, startPoint x: 154, startPoint y: 233, endPoint x: 155, endPoint y: 200, distance: 33.5
click at [156, 182] on button "Save" at bounding box center [162, 184] width 70 height 28
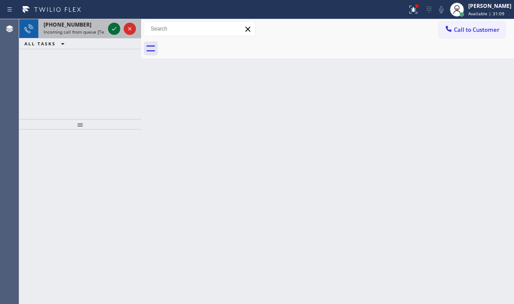
click at [112, 27] on icon at bounding box center [114, 29] width 10 height 10
click at [115, 34] on icon at bounding box center [114, 29] width 10 height 10
click at [113, 32] on icon at bounding box center [114, 29] width 10 height 10
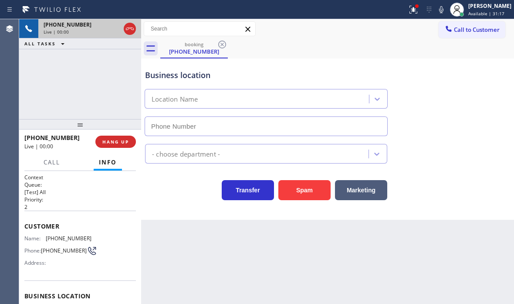
type input "(805) 519-8800"
click at [130, 31] on icon at bounding box center [130, 29] width 10 height 10
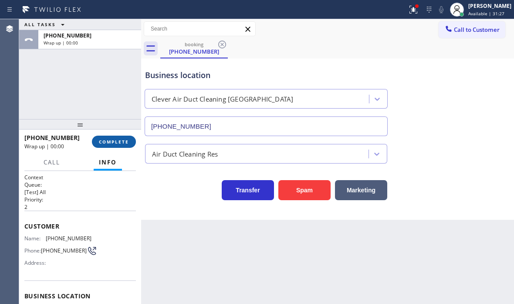
click at [116, 139] on span "COMPLETE" at bounding box center [114, 142] width 30 height 6
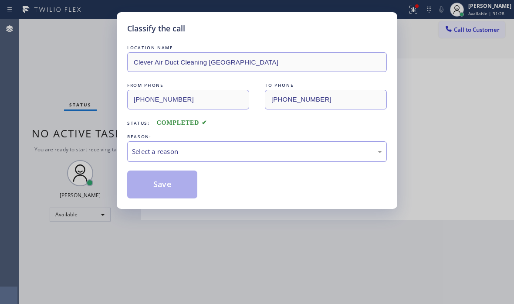
click at [298, 153] on div "Select a reason" at bounding box center [257, 151] width 250 height 10
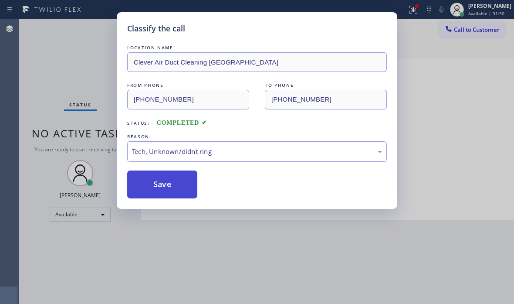
click at [166, 187] on button "Save" at bounding box center [162, 184] width 70 height 28
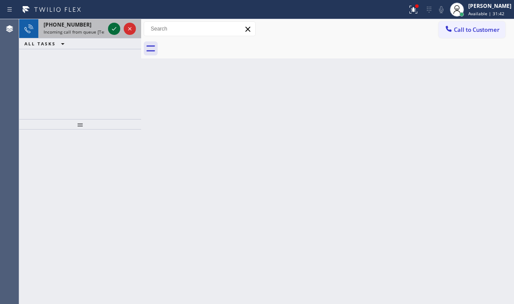
click at [113, 26] on icon at bounding box center [114, 29] width 10 height 10
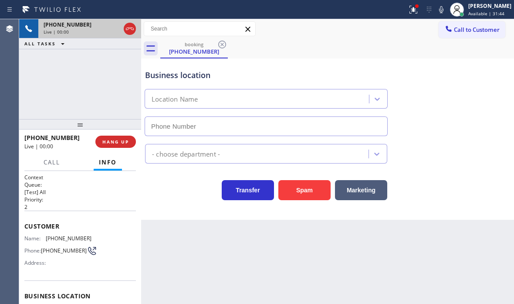
type input "(949) 334-2611"
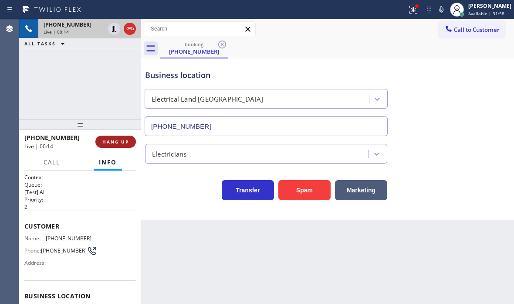
click at [120, 144] on span "HANG UP" at bounding box center [115, 142] width 27 height 6
click at [120, 142] on span "HANG UP" at bounding box center [115, 142] width 27 height 6
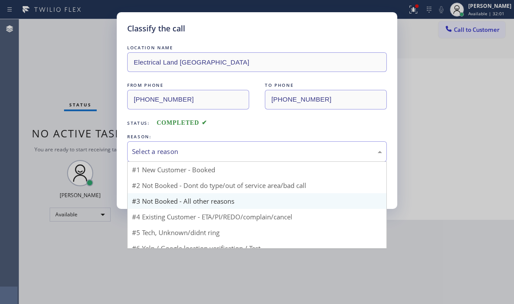
drag, startPoint x: 230, startPoint y: 145, endPoint x: 214, endPoint y: 188, distance: 45.1
click at [229, 146] on div "Select a reason" at bounding box center [257, 151] width 260 height 20
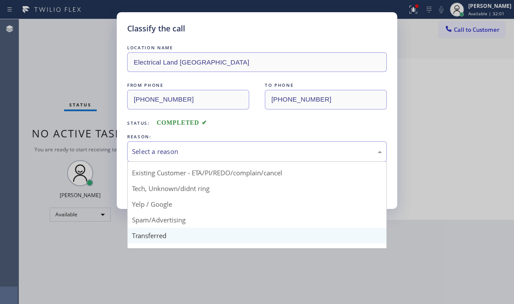
scroll to position [44, 0]
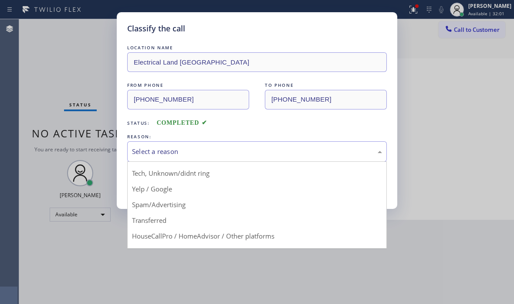
drag, startPoint x: 165, startPoint y: 183, endPoint x: 160, endPoint y: 183, distance: 4.8
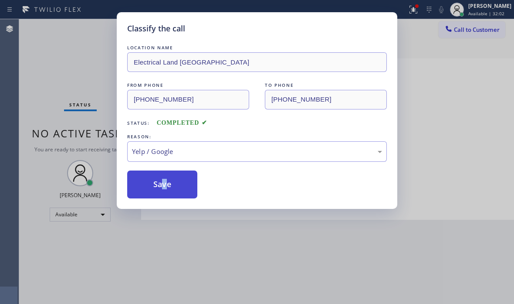
click at [148, 179] on button "Save" at bounding box center [162, 184] width 70 height 28
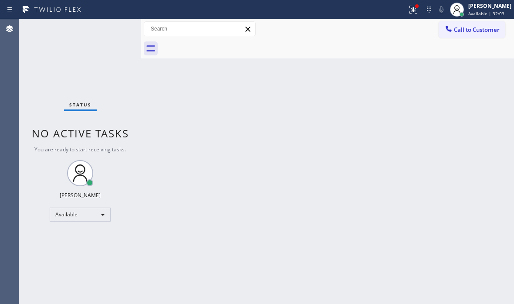
drag, startPoint x: 405, startPoint y: 7, endPoint x: 399, endPoint y: 34, distance: 27.3
click at [408, 8] on icon at bounding box center [413, 9] width 10 height 10
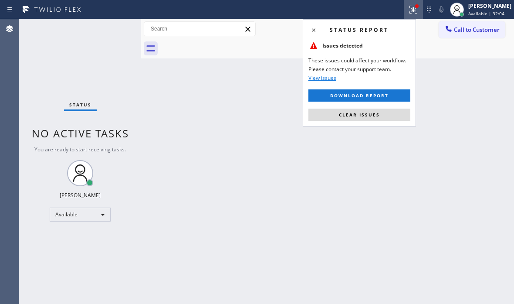
click at [369, 111] on button "Clear issues" at bounding box center [359, 114] width 102 height 12
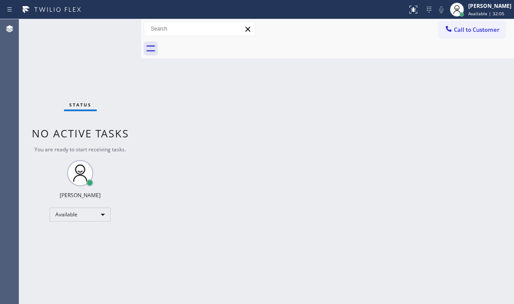
click at [109, 27] on div "Status No active tasks You are ready to start receiving tasks. [PERSON_NAME] Av…" at bounding box center [80, 161] width 122 height 284
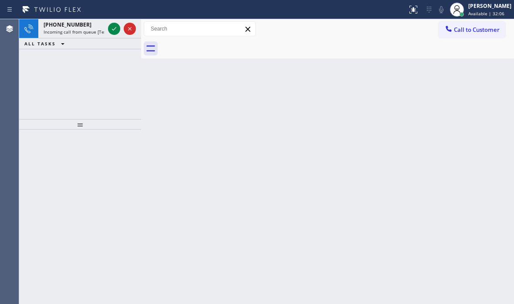
click at [109, 27] on icon at bounding box center [114, 29] width 10 height 10
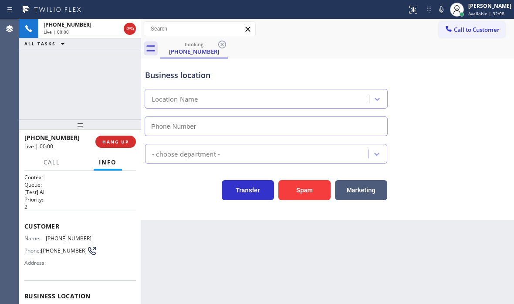
type input "(727) 273-7520"
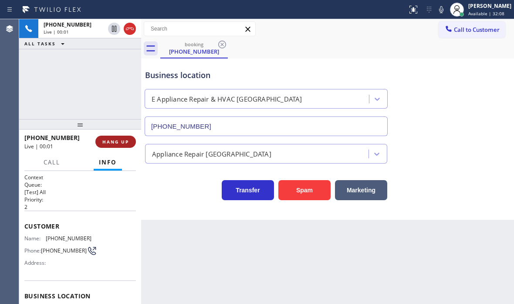
click at [122, 142] on span "HANG UP" at bounding box center [115, 142] width 27 height 6
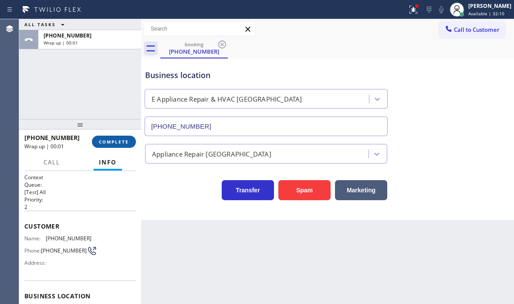
drag, startPoint x: 107, startPoint y: 139, endPoint x: 115, endPoint y: 142, distance: 9.0
click at [107, 139] on span "COMPLETE" at bounding box center [114, 142] width 30 height 6
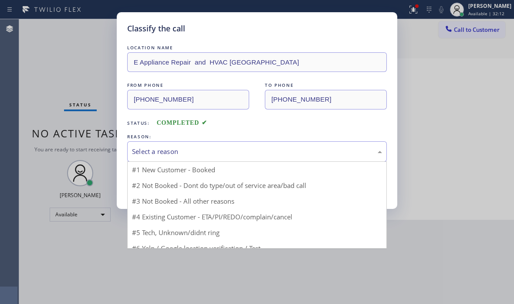
click at [177, 145] on div "Select a reason" at bounding box center [257, 151] width 260 height 20
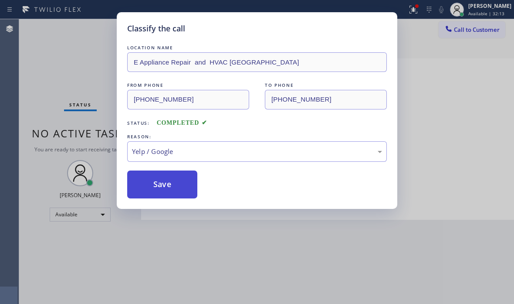
click at [159, 176] on button "Save" at bounding box center [162, 184] width 70 height 28
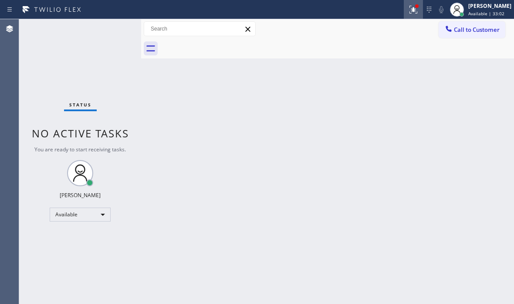
click at [411, 10] on icon at bounding box center [413, 9] width 10 height 10
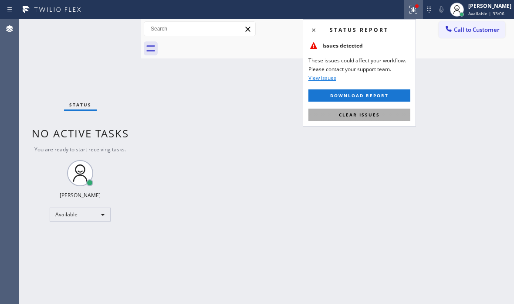
click at [379, 112] on span "Clear issues" at bounding box center [359, 115] width 41 height 6
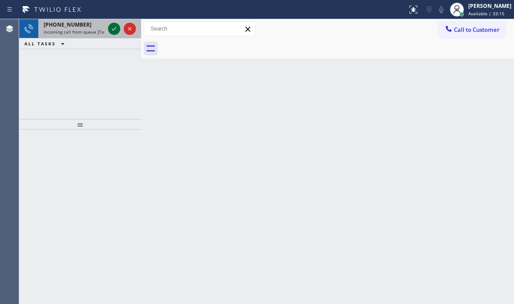
click at [116, 27] on icon at bounding box center [114, 29] width 10 height 10
click at [115, 30] on icon at bounding box center [114, 29] width 10 height 10
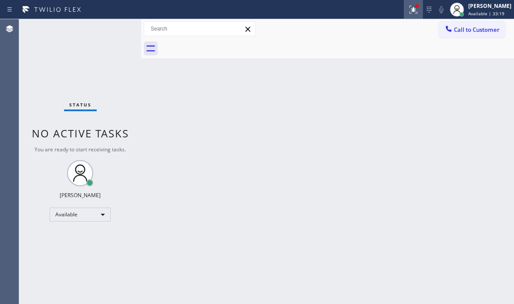
click at [404, 10] on div at bounding box center [413, 9] width 19 height 10
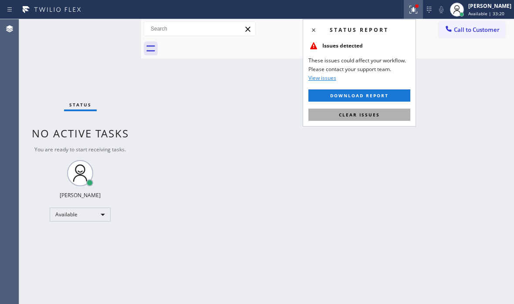
click at [381, 112] on button "Clear issues" at bounding box center [359, 114] width 102 height 12
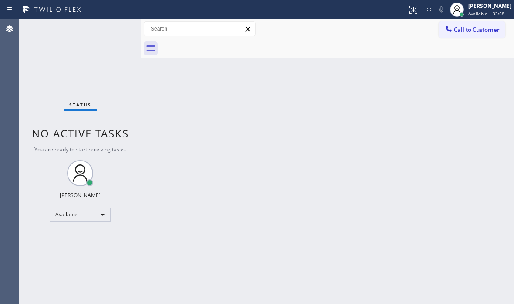
click at [112, 30] on div "Status No active tasks You are ready to start receiving tasks. [PERSON_NAME] Av…" at bounding box center [80, 161] width 122 height 284
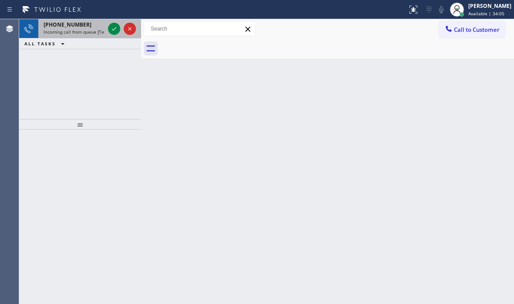
click at [106, 31] on div at bounding box center [121, 28] width 31 height 19
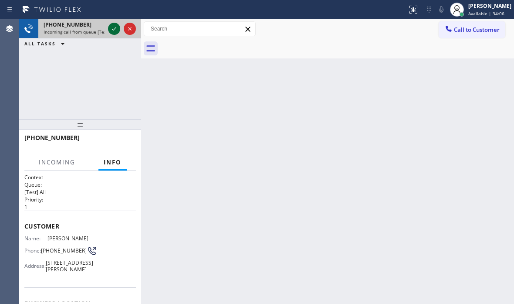
click at [118, 26] on icon at bounding box center [114, 29] width 10 height 10
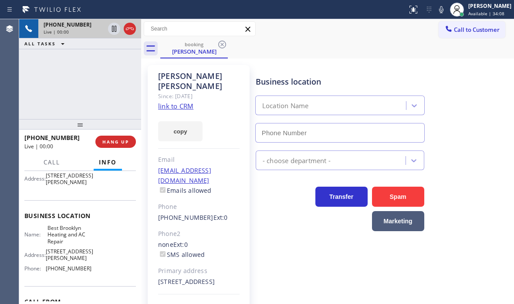
type input "(347) 407-9102"
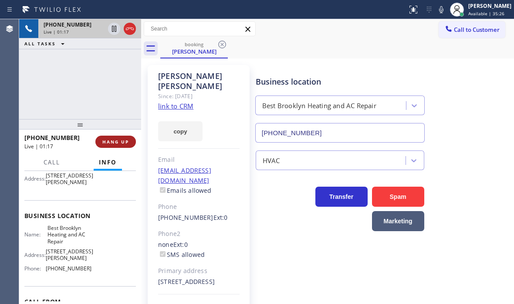
click at [120, 145] on button "HANG UP" at bounding box center [115, 141] width 41 height 12
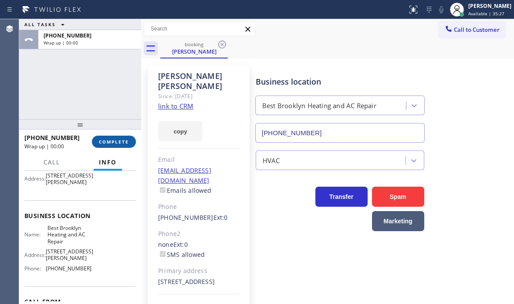
drag, startPoint x: 115, startPoint y: 145, endPoint x: 142, endPoint y: 144, distance: 26.1
click at [115, 144] on button "COMPLETE" at bounding box center [114, 141] width 44 height 12
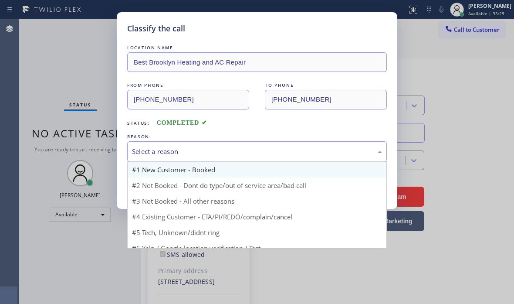
drag, startPoint x: 220, startPoint y: 149, endPoint x: 209, endPoint y: 164, distance: 19.3
click at [220, 149] on div "Select a reason" at bounding box center [257, 151] width 250 height 10
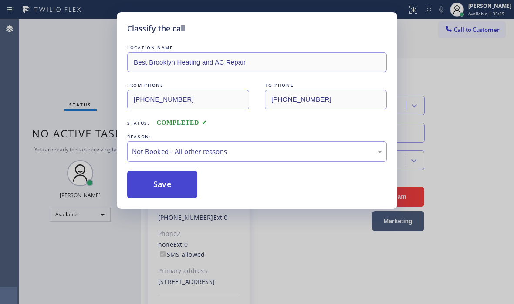
drag, startPoint x: 178, startPoint y: 180, endPoint x: 153, endPoint y: 180, distance: 25.3
click at [152, 180] on button "Save" at bounding box center [162, 184] width 70 height 28
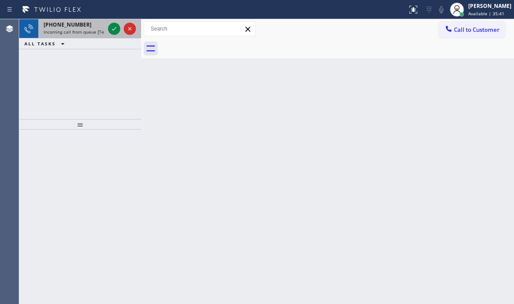
drag, startPoint x: 85, startPoint y: 30, endPoint x: 103, endPoint y: 28, distance: 17.9
click at [88, 28] on div "+16505047351 Incoming call from queue [Test] All" at bounding box center [72, 28] width 68 height 19
drag, startPoint x: 92, startPoint y: 31, endPoint x: 112, endPoint y: 30, distance: 20.1
click at [105, 30] on div "+17324070930 Incoming call from queue [Test] All" at bounding box center [72, 28] width 68 height 19
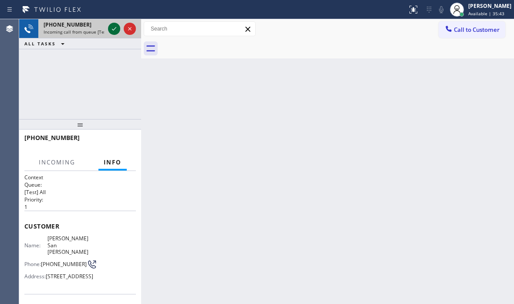
click at [114, 30] on icon at bounding box center [114, 28] width 4 height 3
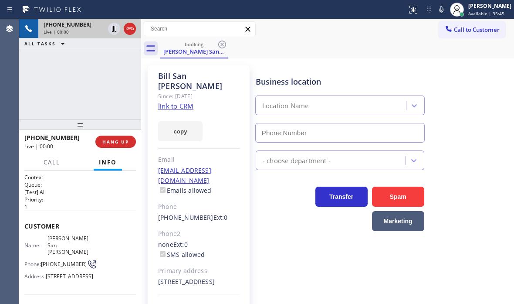
type input "(848) 371-0378"
click at [120, 142] on span "HANG UP" at bounding box center [115, 142] width 27 height 6
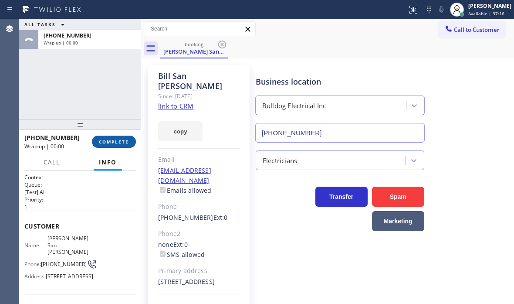
click at [125, 144] on span "COMPLETE" at bounding box center [114, 142] width 30 height 6
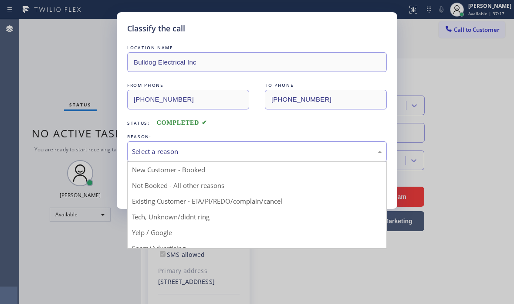
click at [254, 151] on div "Select a reason" at bounding box center [257, 151] width 250 height 10
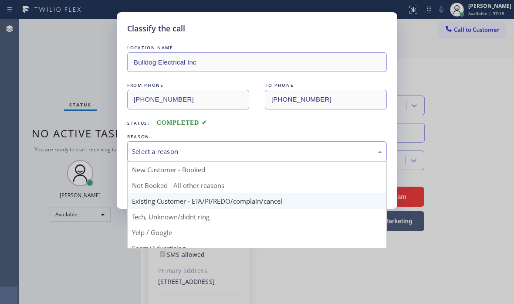
drag, startPoint x: 195, startPoint y: 201, endPoint x: 189, endPoint y: 187, distance: 15.6
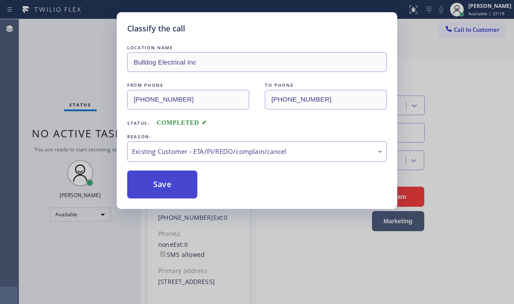
click at [185, 178] on button "Save" at bounding box center [162, 184] width 70 height 28
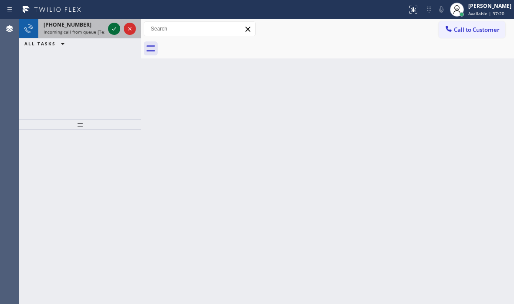
click at [110, 29] on icon at bounding box center [114, 29] width 10 height 10
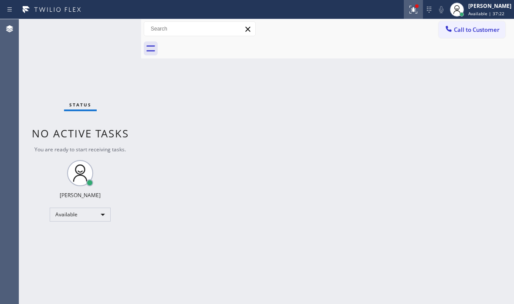
click at [408, 11] on icon at bounding box center [413, 9] width 10 height 10
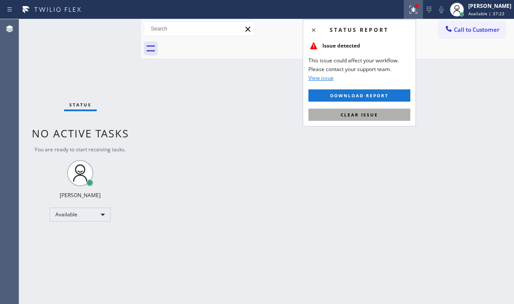
click at [361, 113] on span "Clear issue" at bounding box center [359, 115] width 37 height 6
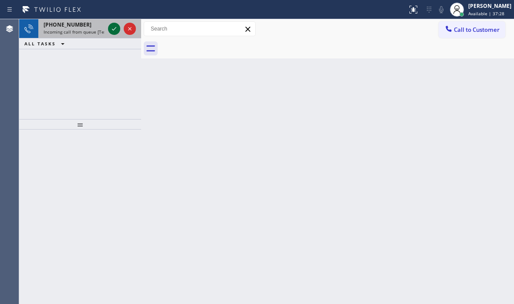
click at [115, 32] on icon at bounding box center [114, 29] width 10 height 10
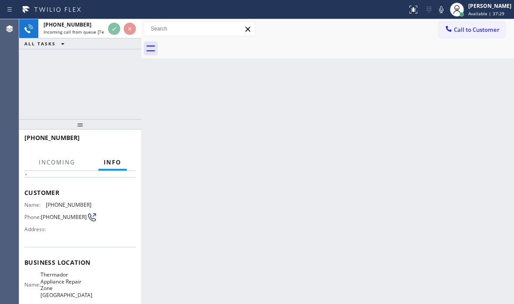
scroll to position [44, 0]
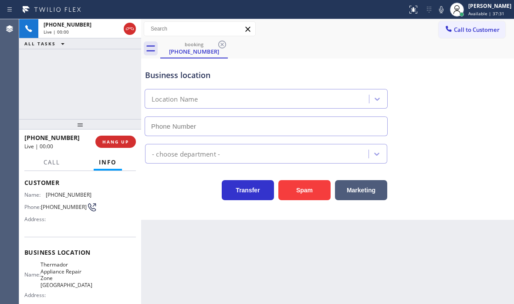
type input "(661) 387-2397"
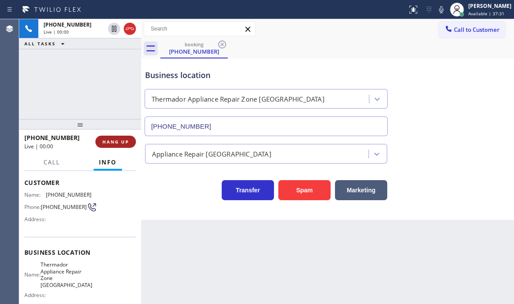
click at [119, 142] on span "HANG UP" at bounding box center [115, 142] width 27 height 6
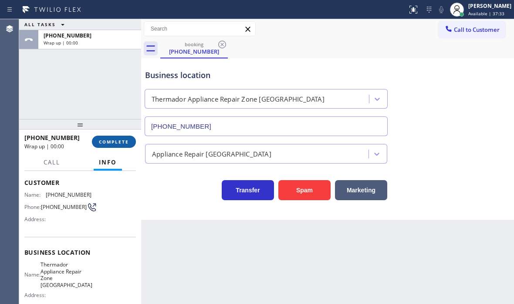
click at [128, 141] on span "COMPLETE" at bounding box center [114, 142] width 30 height 6
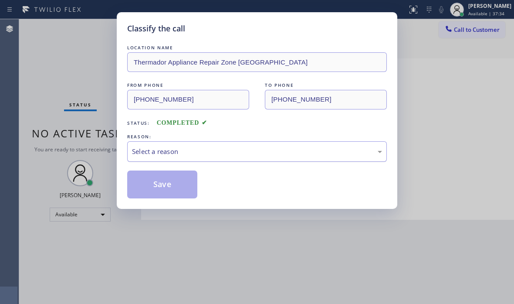
click at [163, 153] on div "Select a reason" at bounding box center [257, 151] width 250 height 10
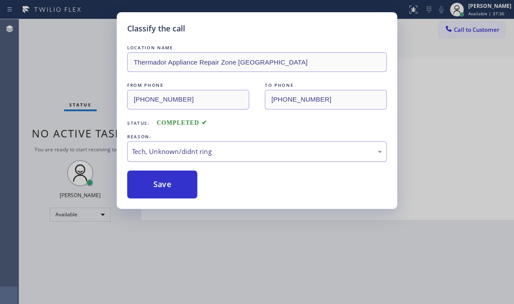
click at [197, 149] on div "Tech, Unknown/didnt ring" at bounding box center [257, 151] width 250 height 10
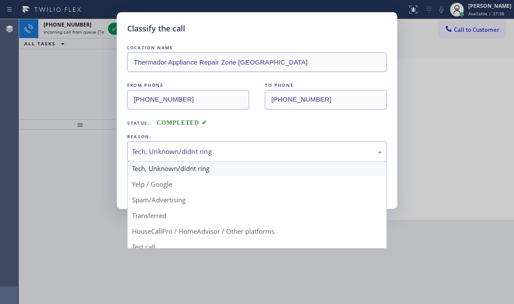
scroll to position [55, 0]
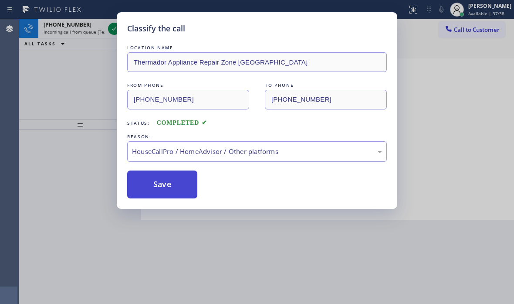
drag, startPoint x: 183, startPoint y: 222, endPoint x: 176, endPoint y: 197, distance: 26.5
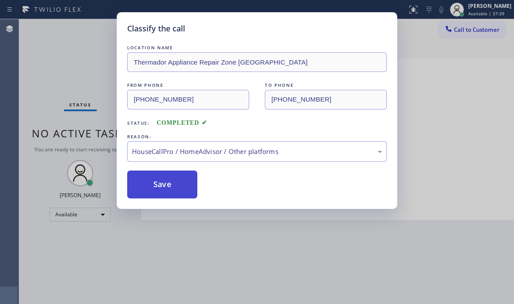
click at [171, 186] on button "Save" at bounding box center [162, 184] width 70 height 28
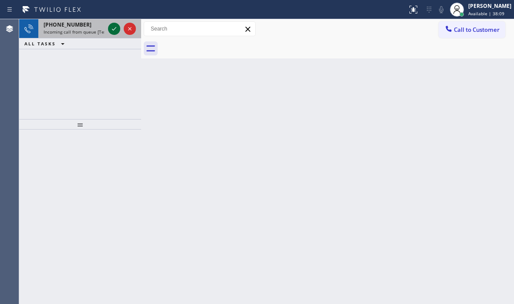
click at [114, 29] on icon at bounding box center [114, 28] width 4 height 3
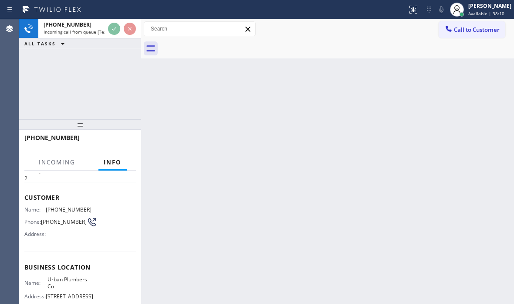
scroll to position [128, 0]
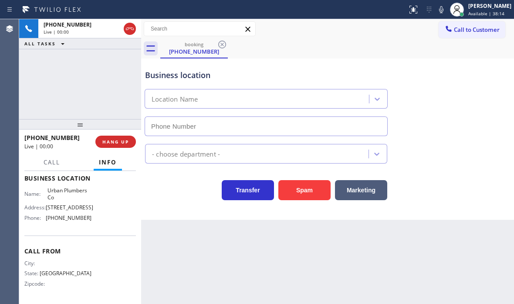
type input "(888) 554-1085"
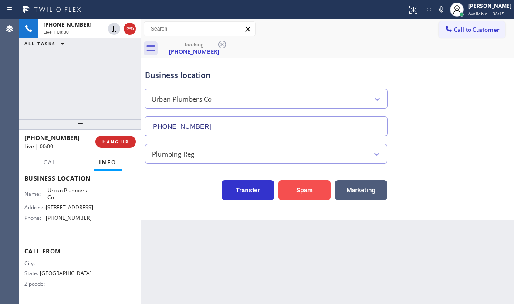
click at [293, 192] on button "Spam" at bounding box center [304, 190] width 52 height 20
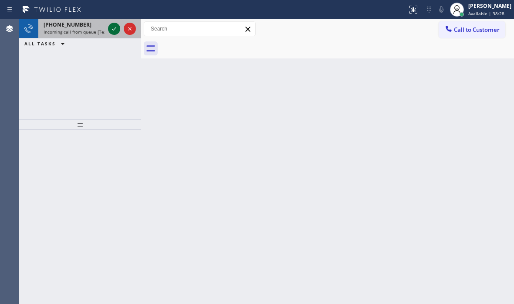
click at [114, 30] on icon at bounding box center [114, 28] width 4 height 3
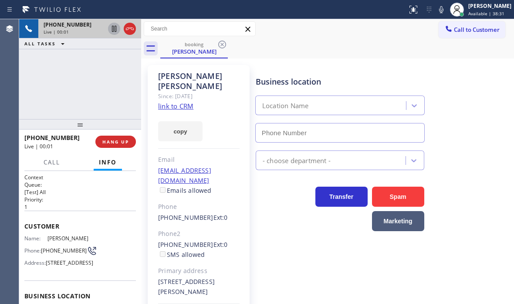
type input "(408) 762-1636"
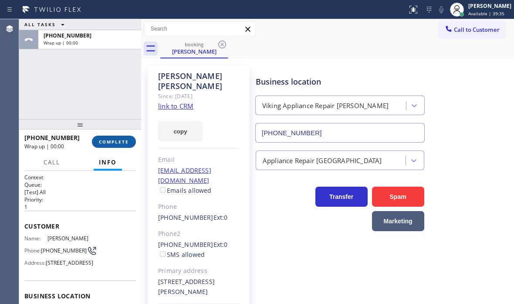
click at [118, 141] on span "COMPLETE" at bounding box center [114, 142] width 30 height 6
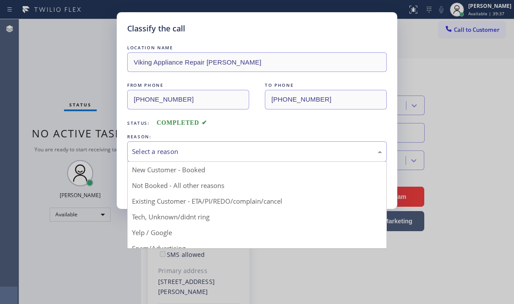
drag, startPoint x: 243, startPoint y: 144, endPoint x: 229, endPoint y: 156, distance: 18.5
click at [243, 144] on div "Select a reason" at bounding box center [257, 151] width 260 height 20
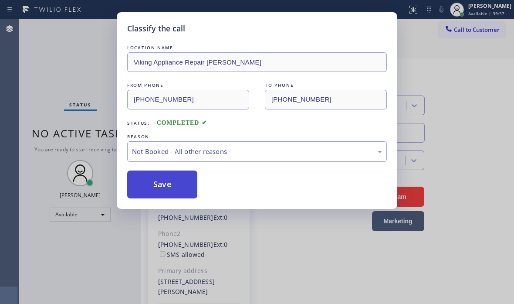
click at [159, 184] on button "Save" at bounding box center [162, 184] width 70 height 28
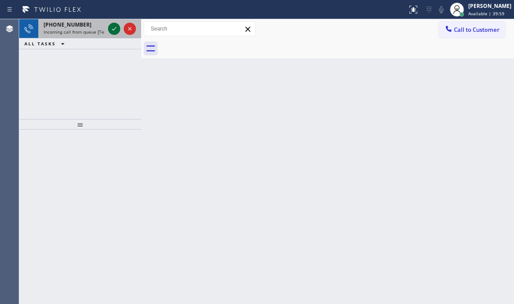
click at [113, 30] on icon at bounding box center [114, 29] width 10 height 10
click at [112, 31] on icon at bounding box center [114, 29] width 10 height 10
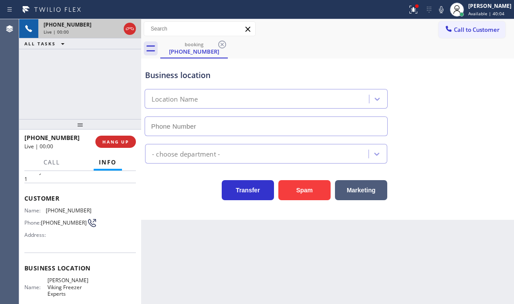
type input "(720) 325-5071"
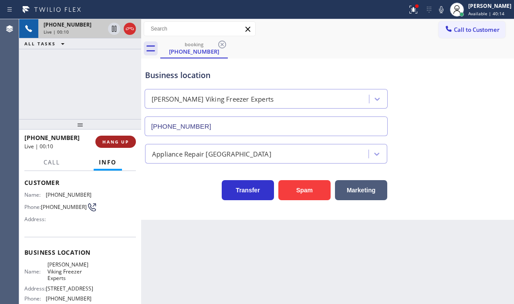
click at [110, 142] on span "HANG UP" at bounding box center [115, 142] width 27 height 6
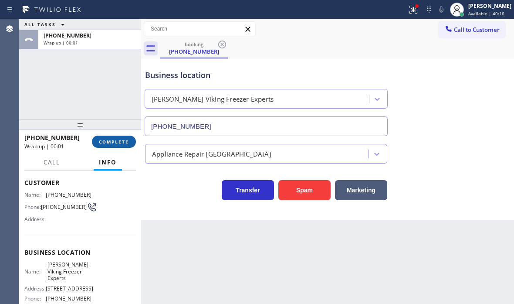
click at [125, 142] on span "COMPLETE" at bounding box center [114, 142] width 30 height 6
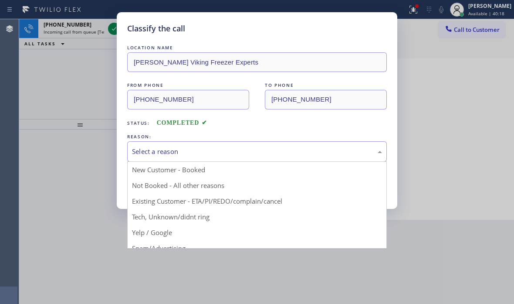
click at [188, 146] on div "Select a reason" at bounding box center [257, 151] width 250 height 10
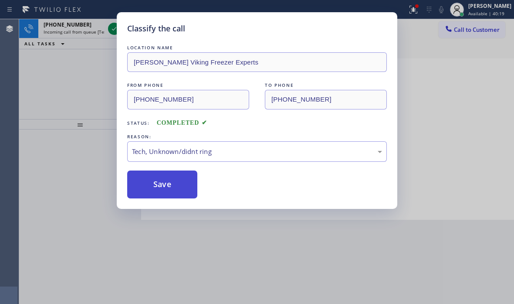
click at [171, 189] on button "Save" at bounding box center [162, 184] width 70 height 28
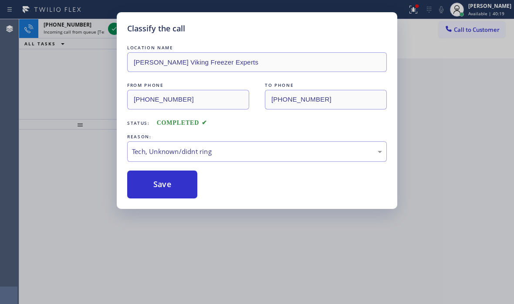
click at [86, 74] on div "Classify the call LOCATION NAME Bumgarner Viking Freezer Experts FROM PHONE (23…" at bounding box center [257, 152] width 514 height 304
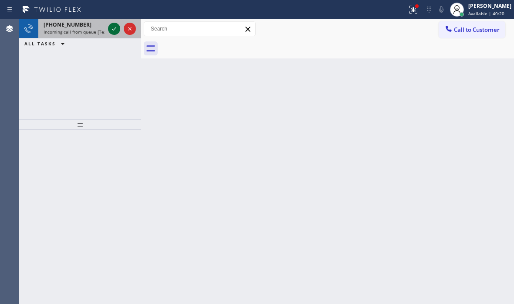
click at [114, 34] on button at bounding box center [114, 29] width 12 height 12
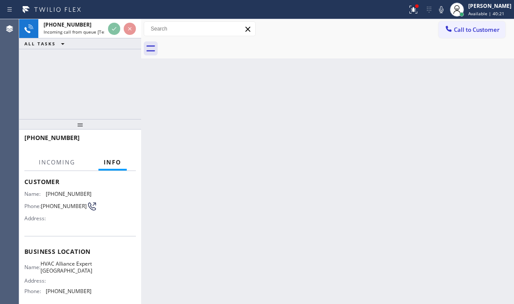
scroll to position [87, 0]
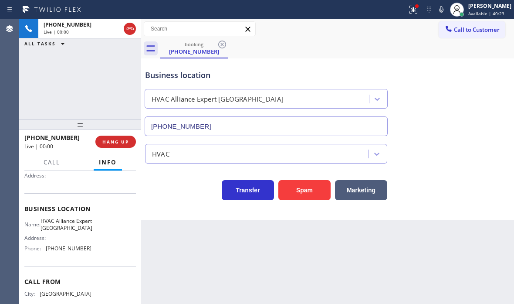
type input "(805) 549-4410"
click at [301, 190] on button "Spam" at bounding box center [304, 190] width 52 height 20
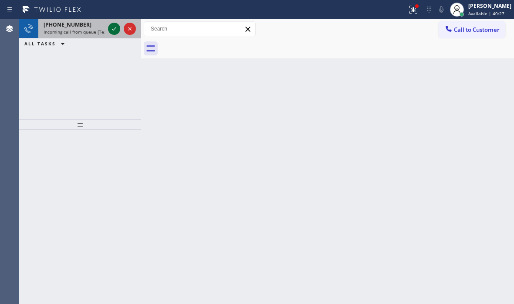
click at [113, 30] on icon at bounding box center [114, 28] width 4 height 3
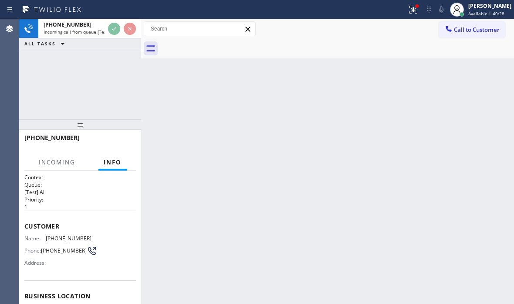
scroll to position [44, 0]
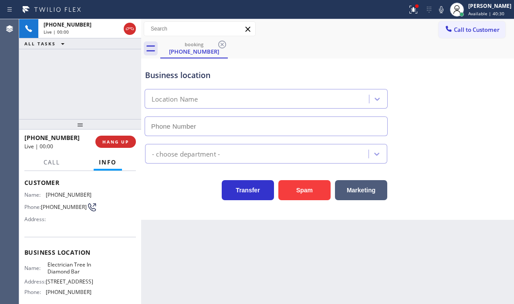
type input "(909) 546-4983"
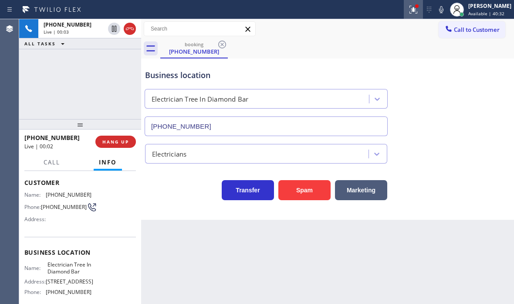
click at [411, 13] on icon at bounding box center [413, 9] width 10 height 10
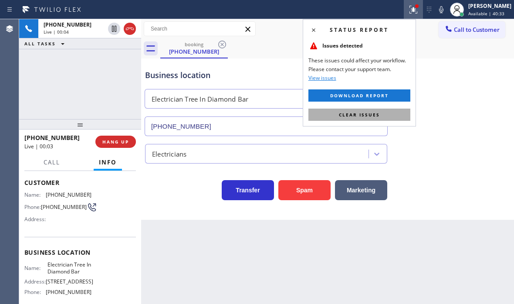
click at [389, 112] on button "Clear issues" at bounding box center [359, 114] width 102 height 12
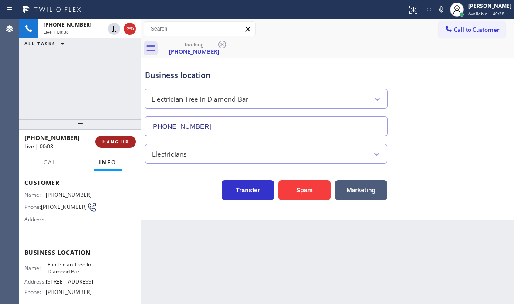
click at [118, 142] on span "HANG UP" at bounding box center [115, 142] width 27 height 6
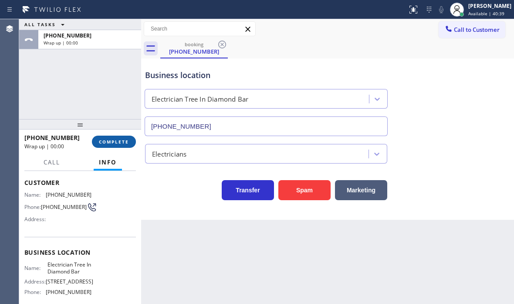
click at [118, 142] on span "COMPLETE" at bounding box center [114, 142] width 30 height 6
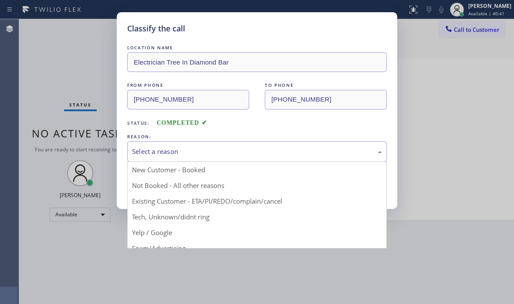
drag, startPoint x: 213, startPoint y: 151, endPoint x: 178, endPoint y: 202, distance: 62.0
click at [213, 151] on div "Select a reason" at bounding box center [257, 151] width 250 height 10
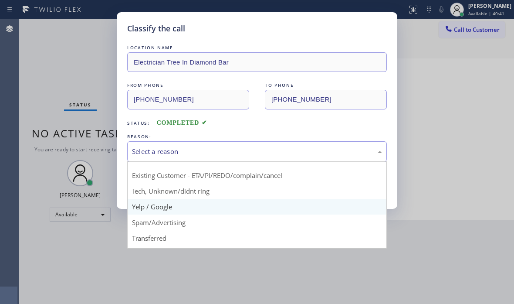
scroll to position [55, 0]
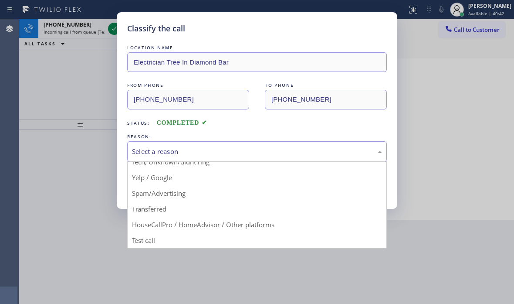
drag, startPoint x: 167, startPoint y: 196, endPoint x: 160, endPoint y: 189, distance: 9.6
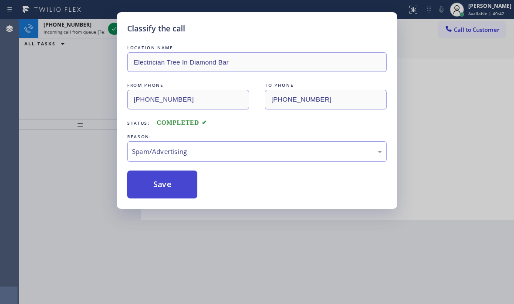
drag, startPoint x: 158, startPoint y: 187, endPoint x: 156, endPoint y: 177, distance: 10.3
click at [158, 186] on button "Save" at bounding box center [162, 184] width 70 height 28
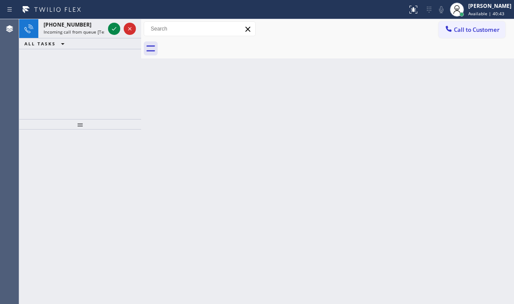
click at [114, 27] on icon at bounding box center [114, 29] width 10 height 10
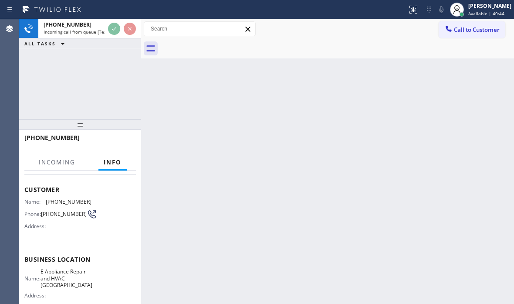
scroll to position [87, 0]
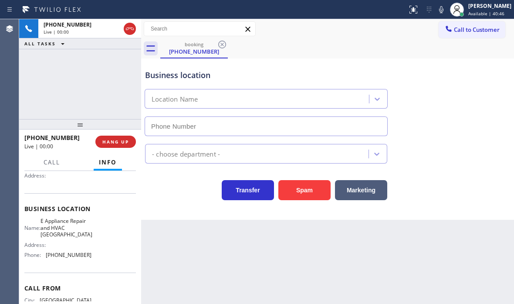
type input "(425) 333-7636"
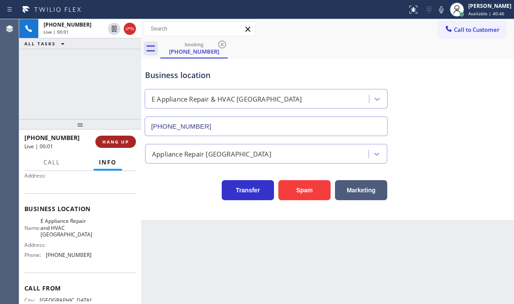
click at [128, 140] on span "HANG UP" at bounding box center [115, 142] width 27 height 6
click at [123, 145] on button "HANG UP" at bounding box center [115, 141] width 41 height 12
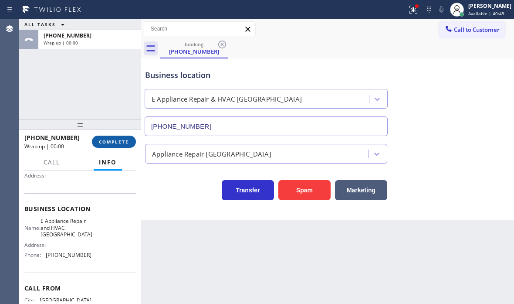
click at [121, 140] on span "COMPLETE" at bounding box center [114, 142] width 30 height 6
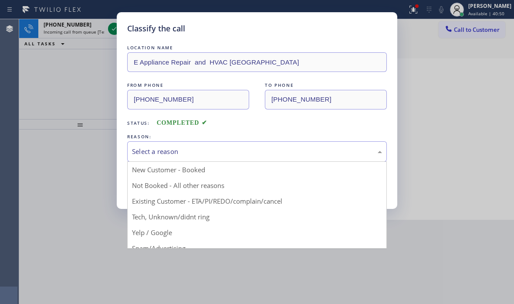
drag, startPoint x: 198, startPoint y: 155, endPoint x: 196, endPoint y: 161, distance: 6.3
click at [198, 155] on div "Select a reason" at bounding box center [257, 151] width 250 height 10
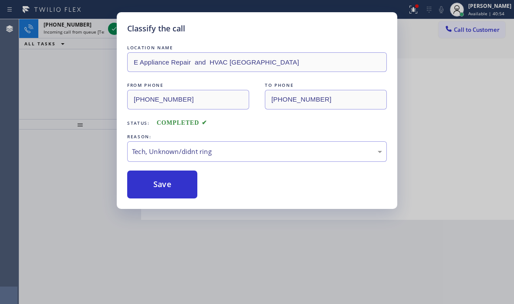
drag, startPoint x: 152, startPoint y: 180, endPoint x: 139, endPoint y: 107, distance: 74.3
click at [152, 176] on button "Save" at bounding box center [162, 184] width 70 height 28
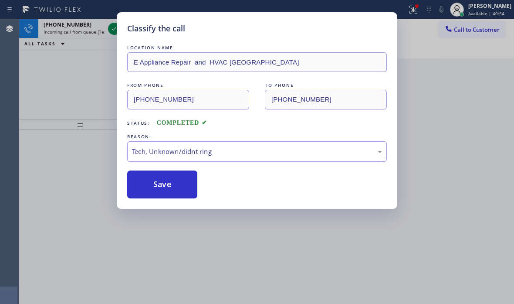
click at [113, 31] on div "Classify the call LOCATION NAME E Appliance Repair and HVAC Kirkland FROM PHONE…" at bounding box center [257, 152] width 514 height 304
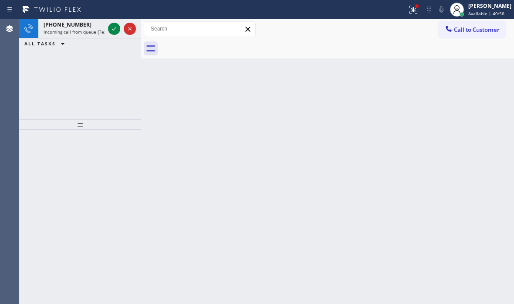
click at [113, 31] on icon at bounding box center [114, 29] width 10 height 10
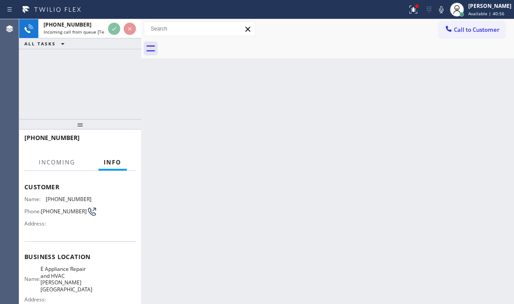
scroll to position [87, 0]
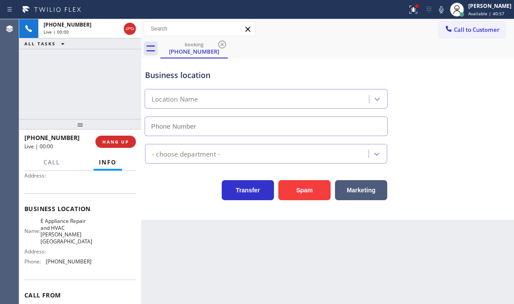
type input "(415) 366-9446"
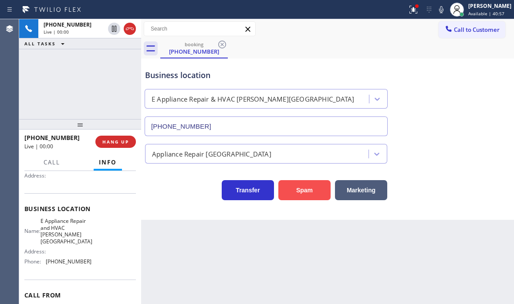
click at [294, 186] on button "Spam" at bounding box center [304, 190] width 52 height 20
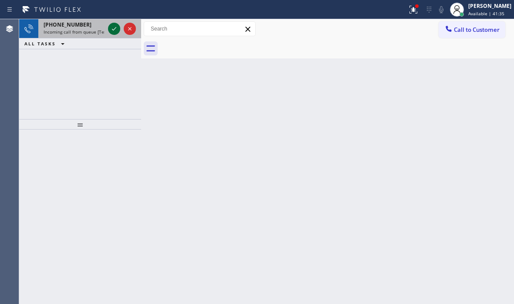
click at [115, 30] on icon at bounding box center [114, 29] width 10 height 10
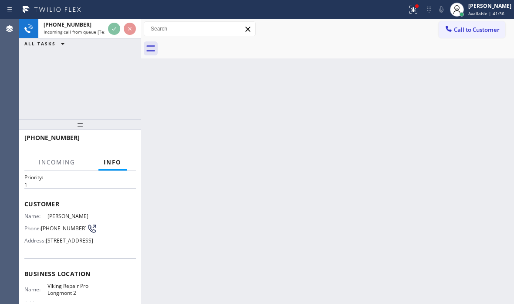
scroll to position [44, 0]
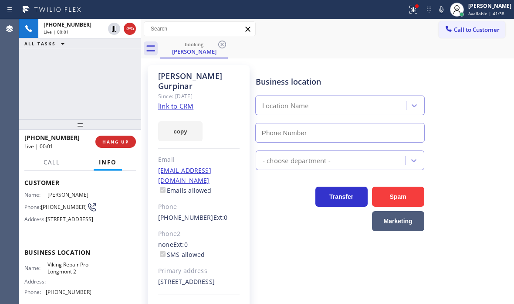
type input "(720) 637-1164"
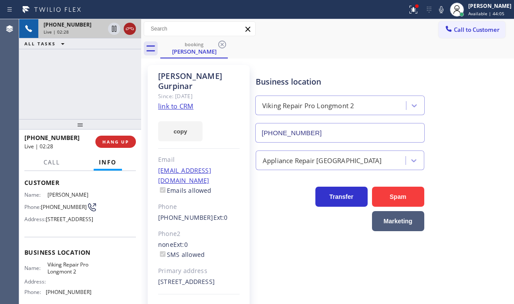
click at [132, 31] on icon at bounding box center [130, 29] width 10 height 10
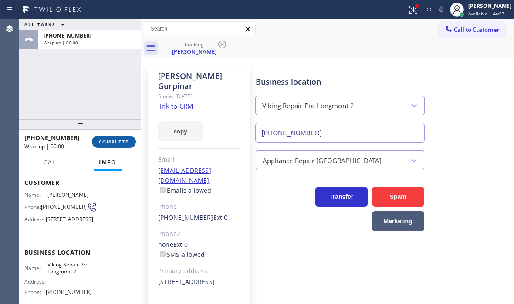
click at [118, 140] on span "COMPLETE" at bounding box center [114, 142] width 30 height 6
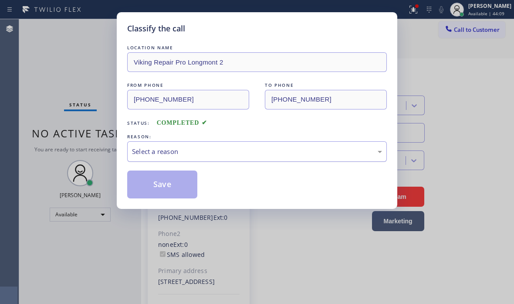
click at [223, 151] on div "Select a reason" at bounding box center [257, 151] width 250 height 10
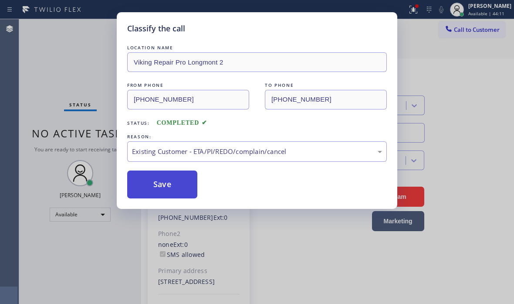
click at [183, 185] on button "Save" at bounding box center [162, 184] width 70 height 28
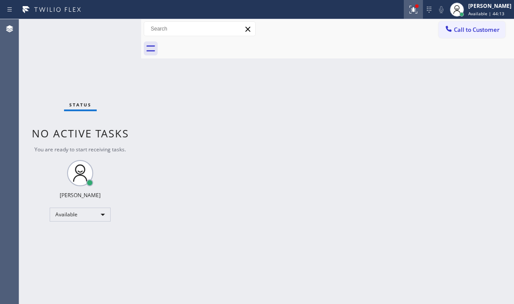
click at [405, 17] on button at bounding box center [413, 9] width 19 height 19
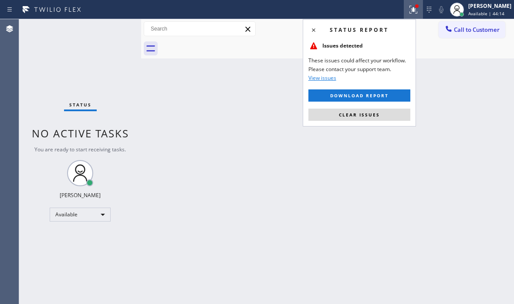
click at [372, 112] on span "Clear issues" at bounding box center [359, 115] width 41 height 6
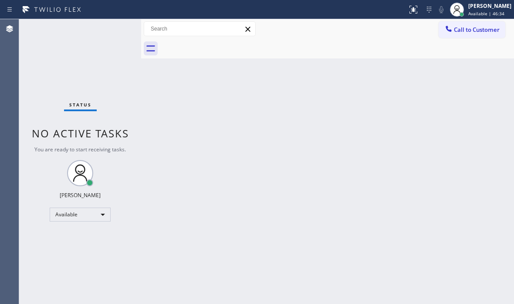
click at [113, 30] on div "Status No active tasks You are ready to start receiving tasks. [PERSON_NAME] Av…" at bounding box center [80, 161] width 122 height 284
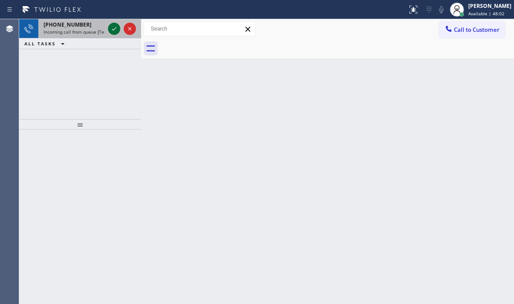
click at [112, 28] on icon at bounding box center [114, 29] width 10 height 10
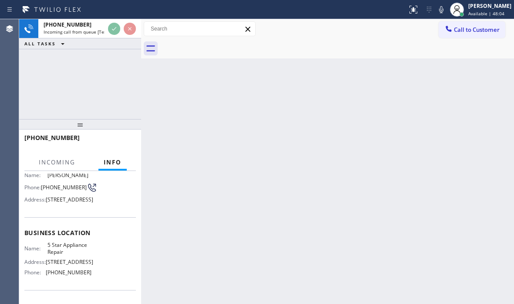
scroll to position [131, 0]
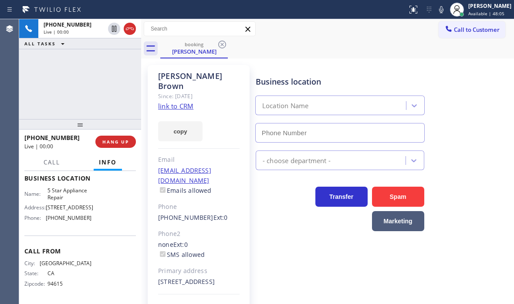
type input "(855) 731-4952"
click at [173, 101] on link "link to CRM" at bounding box center [175, 105] width 35 height 9
drag, startPoint x: 115, startPoint y: 28, endPoint x: 148, endPoint y: 38, distance: 34.6
click at [115, 28] on icon at bounding box center [114, 29] width 4 height 6
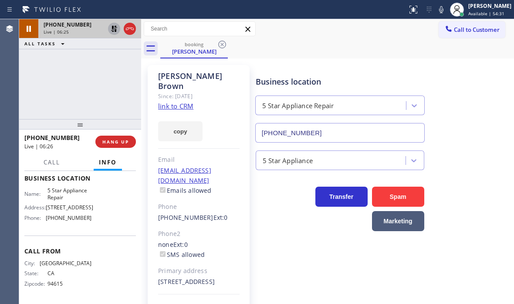
click at [115, 28] on icon at bounding box center [114, 29] width 6 height 6
click at [114, 32] on icon at bounding box center [114, 29] width 10 height 10
click at [111, 29] on icon at bounding box center [114, 29] width 10 height 10
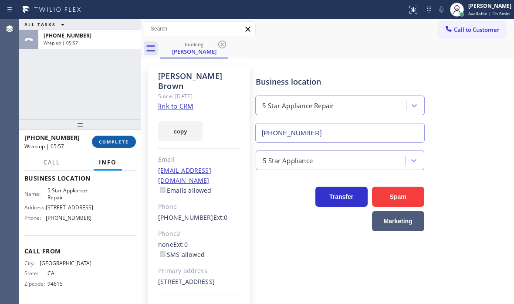
click at [118, 144] on span "COMPLETE" at bounding box center [114, 142] width 30 height 6
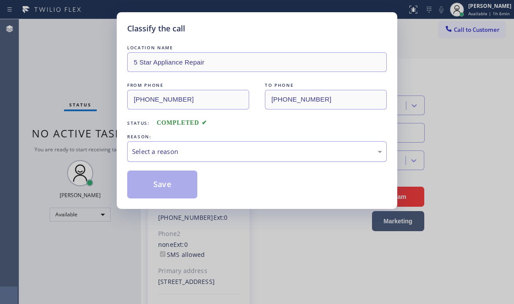
click at [247, 153] on div "Select a reason" at bounding box center [257, 151] width 250 height 10
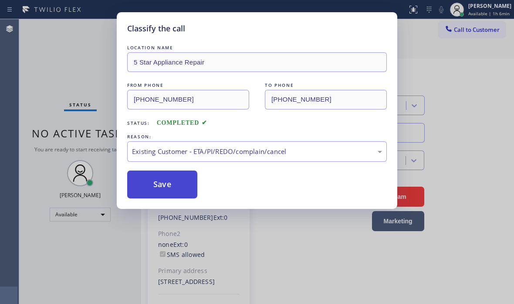
click at [164, 183] on button "Save" at bounding box center [162, 184] width 70 height 28
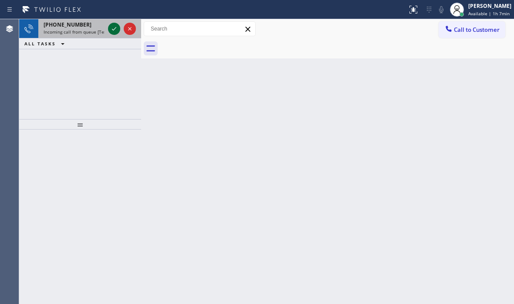
click at [117, 30] on icon at bounding box center [114, 29] width 10 height 10
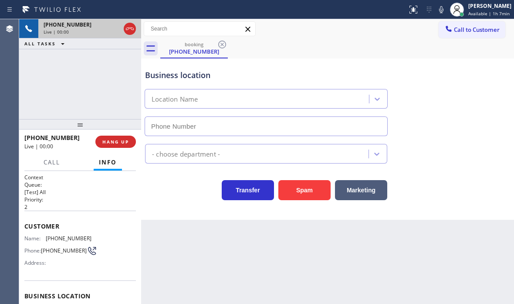
type input "(805) 360-3863"
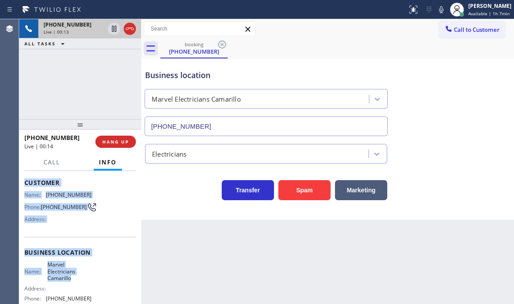
scroll to position [87, 0]
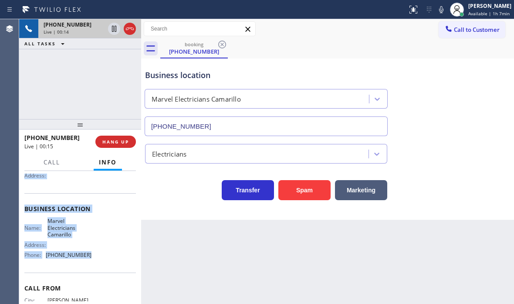
drag, startPoint x: 22, startPoint y: 223, endPoint x: 94, endPoint y: 272, distance: 87.7
click at [94, 272] on div "Context Queue: [Test] All Priority: 2 Customer Name: (805) 340-2925 Phone: (805…" at bounding box center [80, 237] width 122 height 133
copy div "Customer Name: (805) 340-2925 Phone: (805) 340-2925 Address: Business location …"
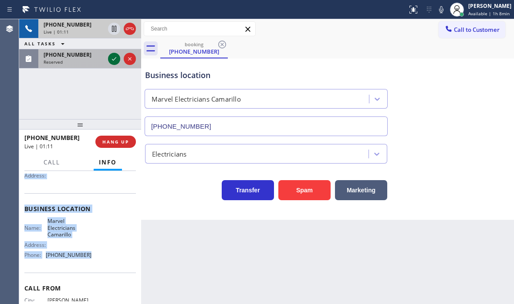
click at [116, 58] on icon at bounding box center [114, 59] width 10 height 10
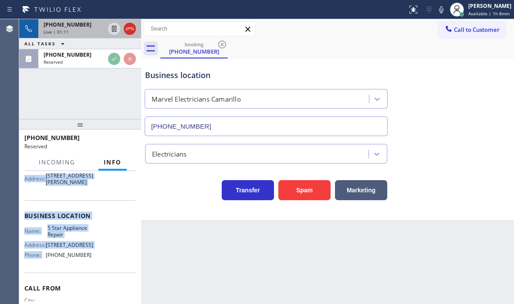
click at [89, 27] on div "+18053402925" at bounding box center [74, 24] width 61 height 7
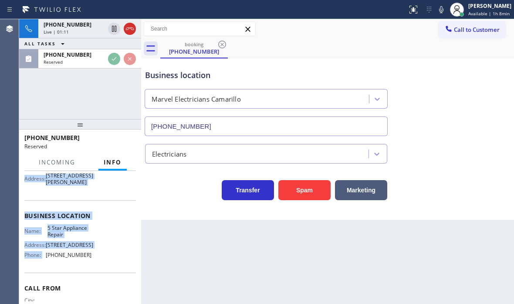
scroll to position [87, 0]
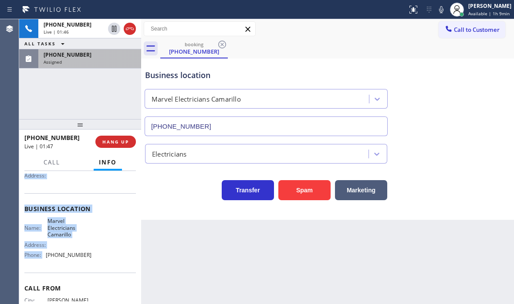
click at [111, 53] on div "(855) 731-4952" at bounding box center [90, 54] width 92 height 7
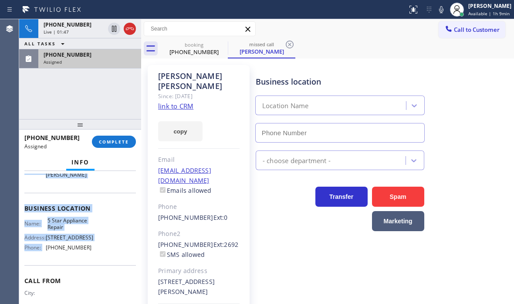
scroll to position [95, 0]
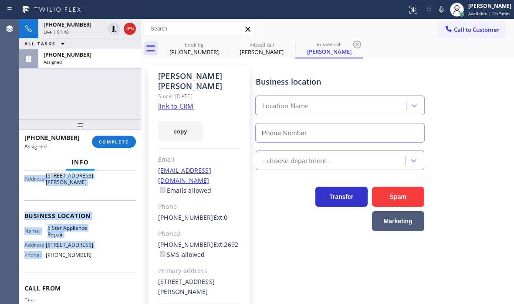
type input "(855) 731-4952"
click at [108, 189] on div "Name: Jas Johal Phone: (855) 731-4952 Address: 2216 Clarke Ave, East Palo Alto,…" at bounding box center [80, 168] width 112 height 41
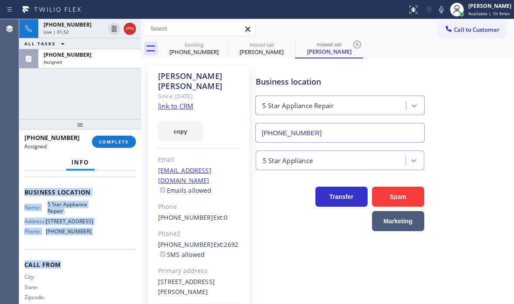
scroll to position [131, 0]
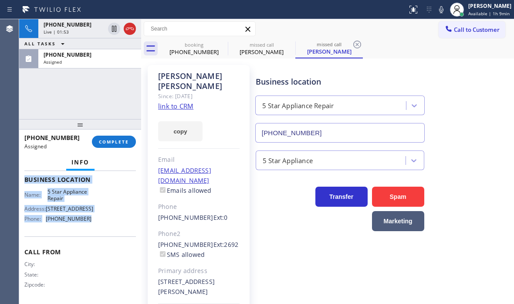
drag, startPoint x: 26, startPoint y: 233, endPoint x: 100, endPoint y: 237, distance: 74.6
click at [100, 237] on div "Context Queue: 5 Star Appliance Priority: 0 Task Age: Customer Name: Jas Johal …" at bounding box center [80, 173] width 112 height 260
copy div "Customer Name: Jas Johal Phone: (855) 731-4952 Address: 2216 Clarke Ave, East P…"
click at [115, 135] on button "COMPLETE" at bounding box center [114, 141] width 44 height 12
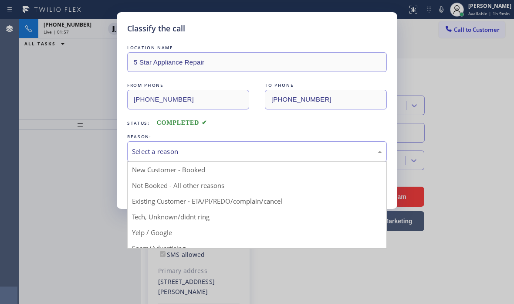
drag, startPoint x: 264, startPoint y: 151, endPoint x: 254, endPoint y: 155, distance: 10.6
click at [264, 151] on div "Select a reason" at bounding box center [257, 151] width 250 height 10
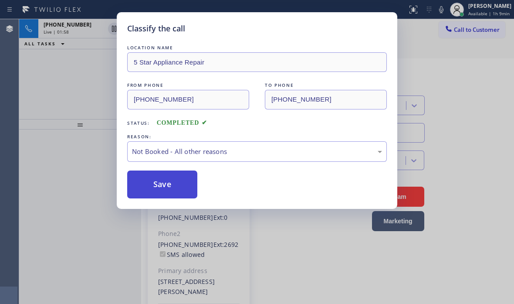
drag, startPoint x: 158, startPoint y: 187, endPoint x: 147, endPoint y: 187, distance: 11.3
drag, startPoint x: 145, startPoint y: 184, endPoint x: 412, endPoint y: 192, distance: 266.3
click at [146, 183] on button "Save" at bounding box center [162, 184] width 70 height 28
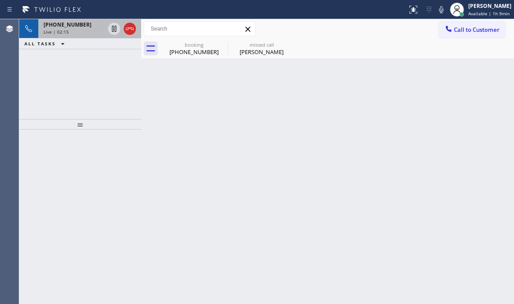
click at [82, 29] on div "Live | 02:15" at bounding box center [74, 32] width 61 height 6
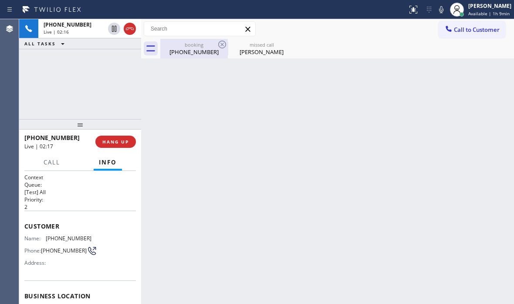
click at [192, 57] on div "booking (805) 340-2925" at bounding box center [194, 49] width 66 height 20
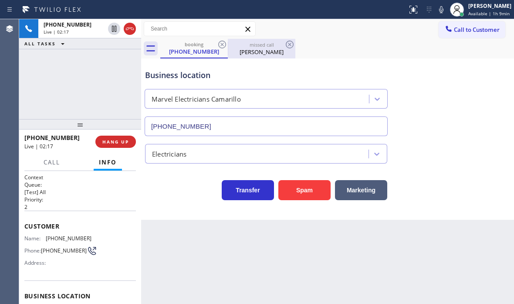
click at [261, 46] on div "missed call" at bounding box center [262, 44] width 66 height 7
type input "(855) 731-4952"
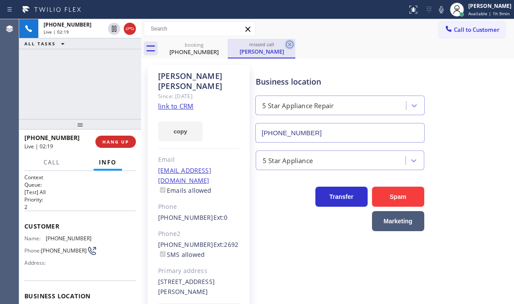
click at [290, 45] on icon at bounding box center [289, 44] width 10 height 10
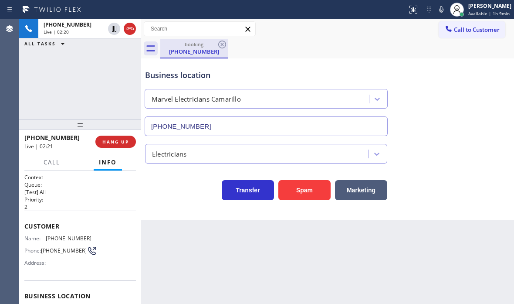
click at [209, 52] on div "(805) 340-2925" at bounding box center [194, 51] width 66 height 8
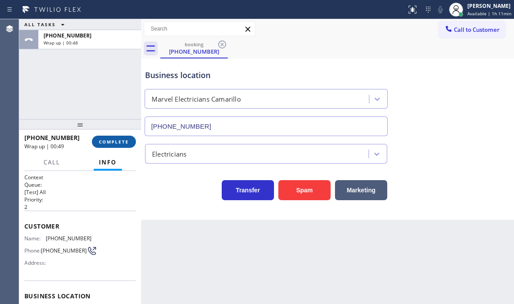
click at [113, 142] on span "COMPLETE" at bounding box center [114, 142] width 30 height 6
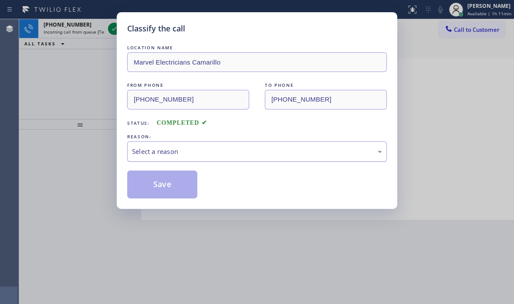
click at [214, 152] on div "Select a reason" at bounding box center [257, 151] width 250 height 10
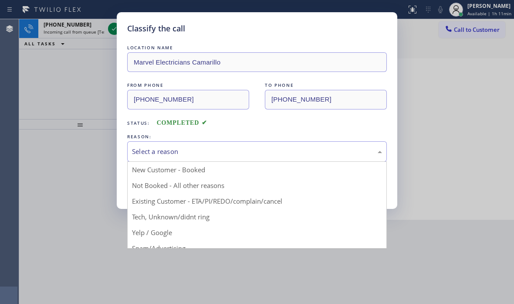
drag, startPoint x: 169, startPoint y: 187, endPoint x: 158, endPoint y: 187, distance: 10.9
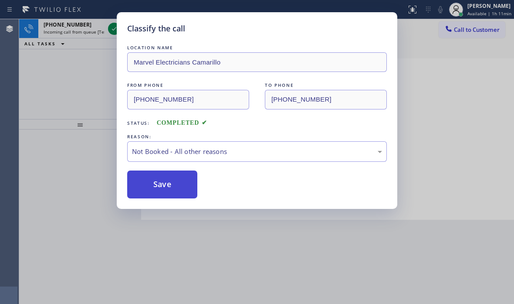
drag, startPoint x: 156, startPoint y: 187, endPoint x: 145, endPoint y: 179, distance: 13.3
click at [152, 186] on button "Save" at bounding box center [162, 184] width 70 height 28
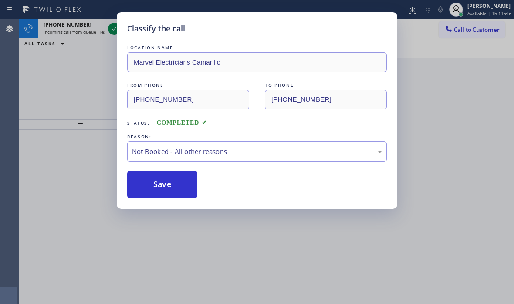
click at [60, 54] on div "Classify the call LOCATION NAME Marvel Electricians Camarillo FROM PHONE (805) …" at bounding box center [257, 152] width 514 height 304
click at [75, 59] on div "+18324662455 Incoming call from queue [Test] All ALL TASKS ALL TASKS ACTIVE TAS…" at bounding box center [80, 69] width 122 height 100
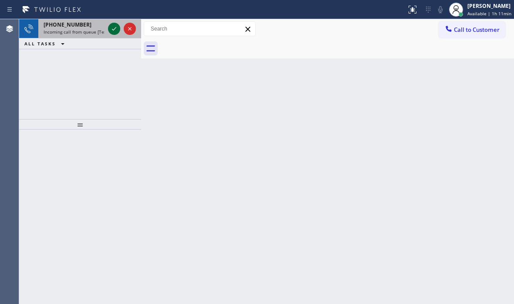
click at [109, 31] on icon at bounding box center [114, 29] width 10 height 10
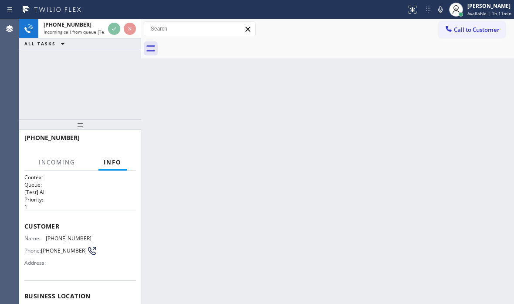
scroll to position [44, 0]
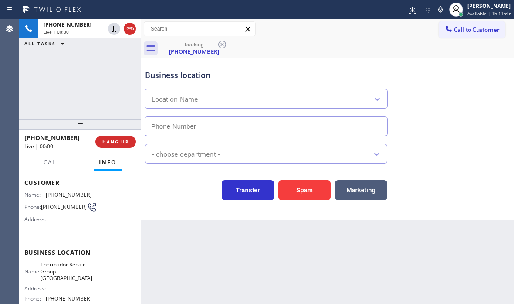
type input "(281) 843-1931"
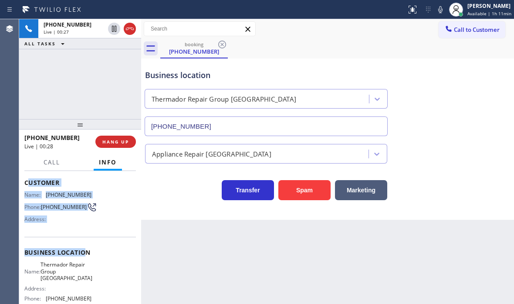
drag, startPoint x: 31, startPoint y: 224, endPoint x: 84, endPoint y: 240, distance: 55.4
click at [84, 240] on div "Context Queue: [Test] All Priority: 1 Customer Name: (832) 466-2455 Phone: (832…" at bounding box center [80, 256] width 112 height 252
click at [94, 233] on div "Customer Name: (832) 466-2455 Phone: (832) 466-2455 Address:" at bounding box center [80, 202] width 112 height 70
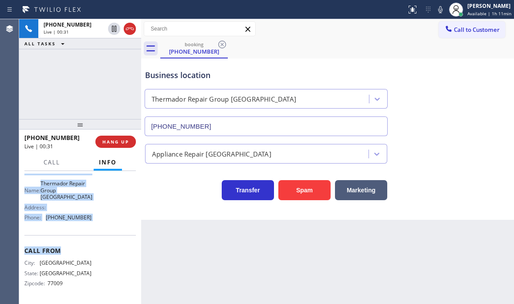
scroll to position [128, 0]
drag, startPoint x: 26, startPoint y: 182, endPoint x: 84, endPoint y: 222, distance: 70.4
click at [84, 222] on div "Context Queue: [Test] All Priority: 1 Customer Name: (832) 466-2455 Phone: (832…" at bounding box center [80, 175] width 112 height 252
copy div "Customer Name: (832) 466-2455 Phone: (832) 466-2455 Address: Business location …"
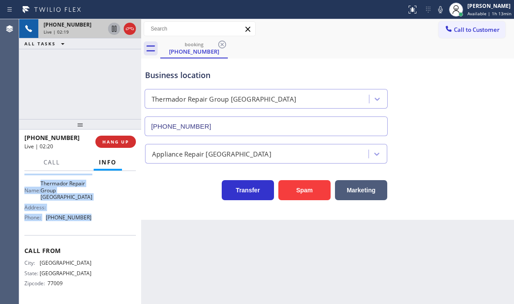
click at [114, 29] on icon at bounding box center [114, 29] width 4 height 6
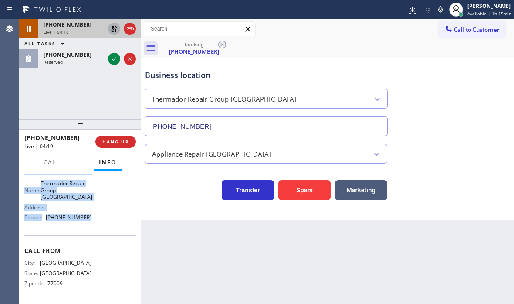
click at [113, 31] on icon at bounding box center [114, 29] width 6 height 6
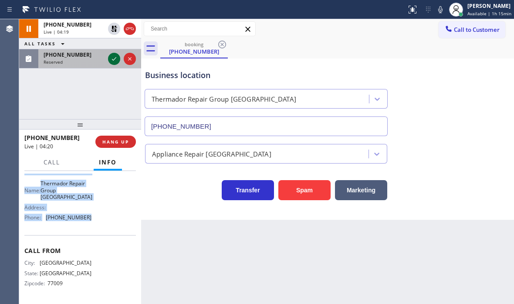
click at [115, 60] on icon at bounding box center [114, 59] width 10 height 10
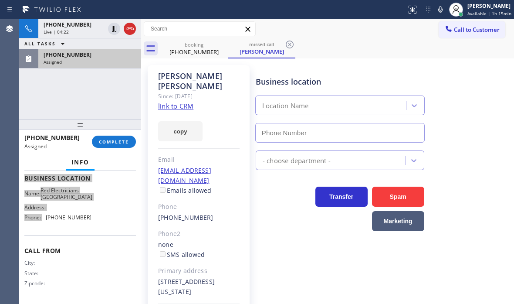
type input "(626) 247-3860"
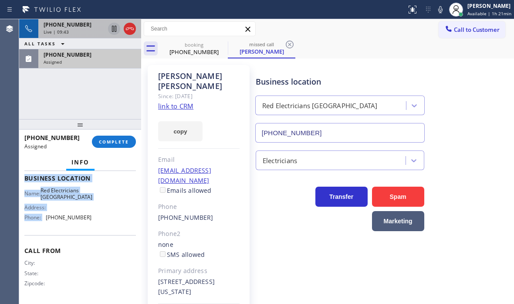
click at [114, 29] on icon at bounding box center [114, 29] width 10 height 10
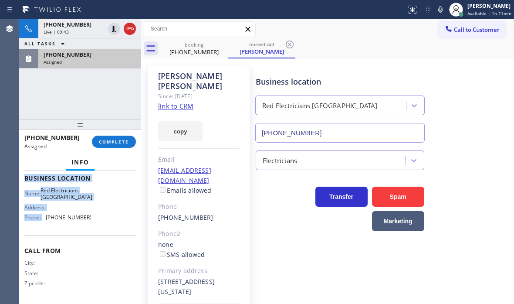
scroll to position [128, 0]
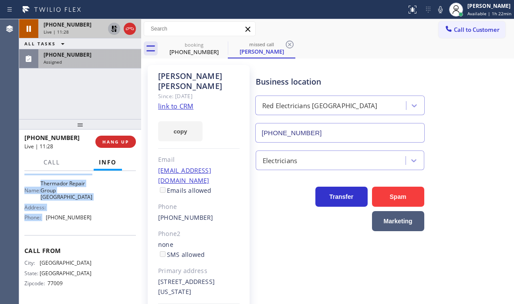
click at [115, 30] on icon at bounding box center [114, 29] width 6 height 6
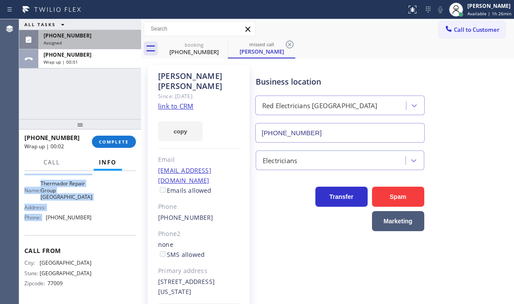
click at [100, 38] on div "(626) 905-3419" at bounding box center [90, 35] width 92 height 7
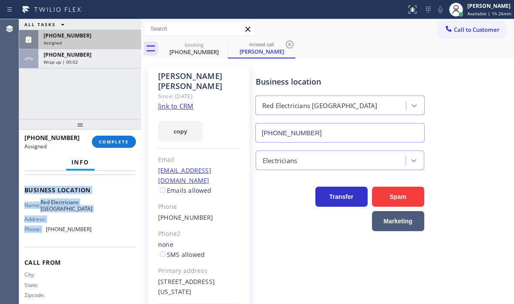
scroll to position [156, 0]
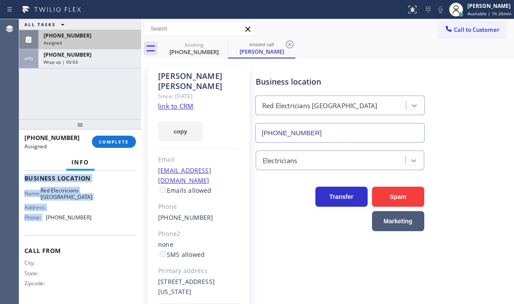
click at [104, 36] on div "(626) 905-3419" at bounding box center [90, 35] width 92 height 7
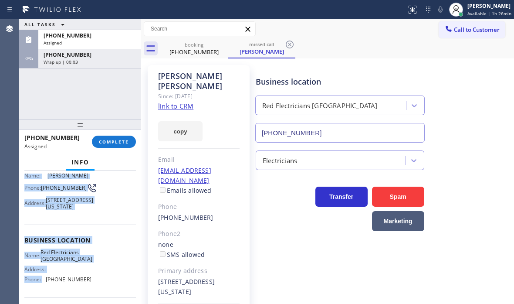
scroll to position [0, 0]
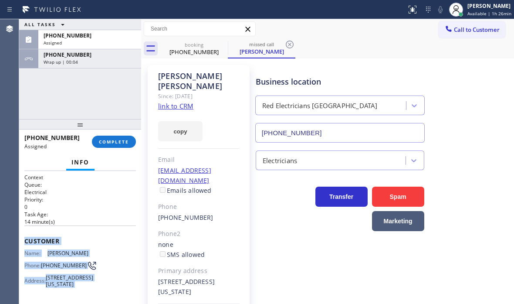
click at [76, 227] on div "Customer Name: Rafael Bayona Phone: (626) 905-3419 Address: 2982 E Colorado Blv…" at bounding box center [80, 263] width 112 height 76
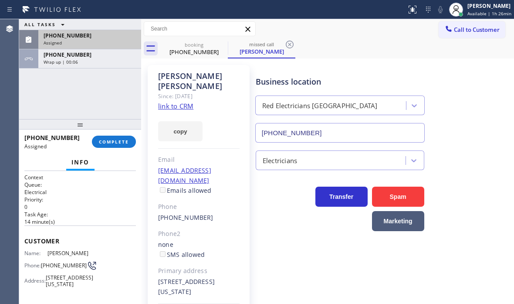
click at [112, 42] on div "Assigned" at bounding box center [90, 43] width 92 height 6
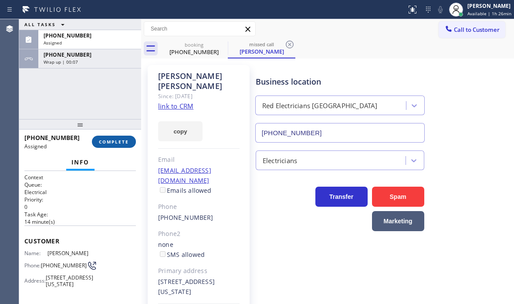
click at [109, 142] on span "COMPLETE" at bounding box center [114, 142] width 30 height 6
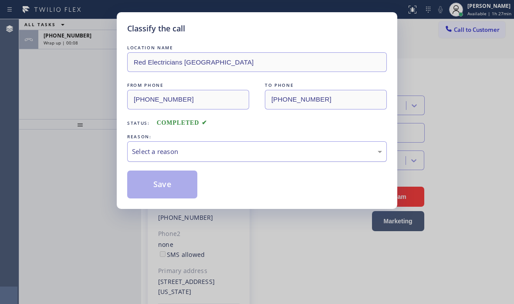
drag, startPoint x: 177, startPoint y: 150, endPoint x: 173, endPoint y: 157, distance: 8.2
click at [176, 150] on div "Select a reason" at bounding box center [257, 151] width 250 height 10
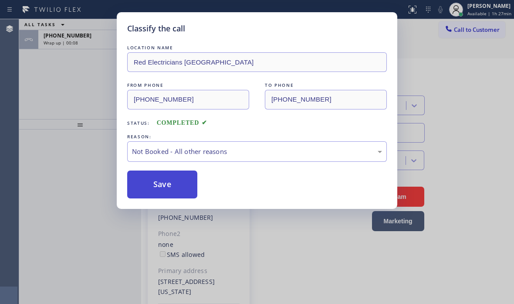
click at [156, 185] on button "Save" at bounding box center [162, 184] width 70 height 28
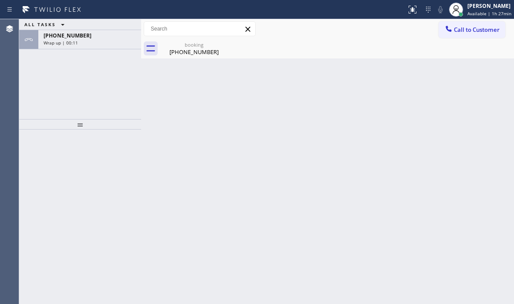
drag, startPoint x: 118, startPoint y: 43, endPoint x: 132, endPoint y: 52, distance: 16.0
click at [118, 44] on div "Wrap up | 00:11" at bounding box center [90, 43] width 92 height 6
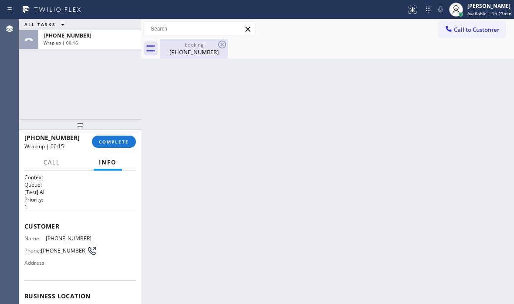
click at [206, 49] on div "(832) 466-2455" at bounding box center [194, 52] width 66 height 8
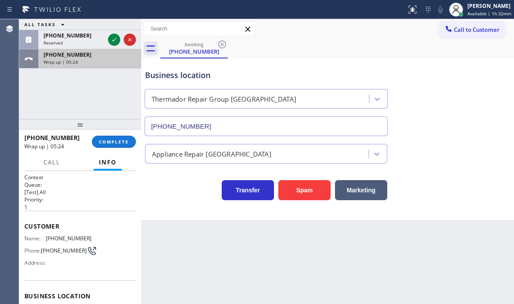
drag, startPoint x: 113, startPoint y: 38, endPoint x: 110, endPoint y: 49, distance: 11.8
click at [113, 38] on icon at bounding box center [114, 39] width 10 height 10
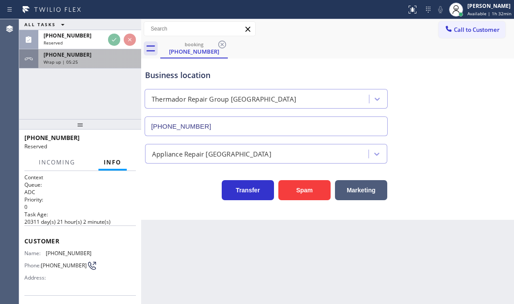
click at [105, 59] on div "Wrap up | 05:25" at bounding box center [90, 62] width 92 height 6
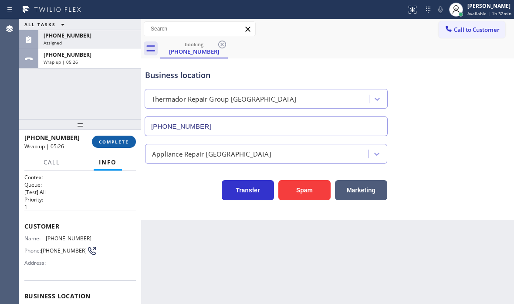
click at [115, 142] on span "COMPLETE" at bounding box center [114, 142] width 30 height 6
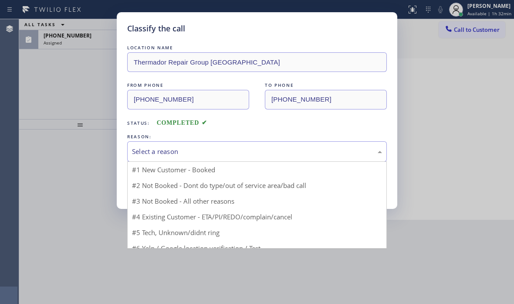
drag, startPoint x: 218, startPoint y: 147, endPoint x: 208, endPoint y: 159, distance: 14.8
click at [218, 149] on div "Select a reason" at bounding box center [257, 151] width 250 height 10
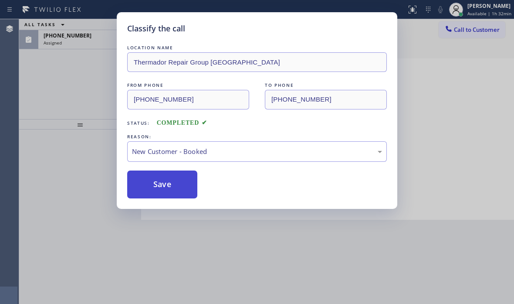
drag, startPoint x: 160, startPoint y: 178, endPoint x: 175, endPoint y: 177, distance: 14.4
click at [161, 178] on button "Save" at bounding box center [162, 184] width 70 height 28
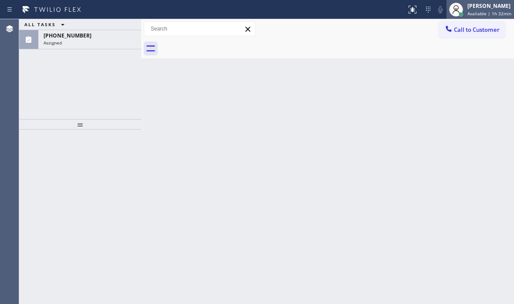
click at [478, 11] on span "Available | 1h 32min" at bounding box center [489, 13] width 44 height 6
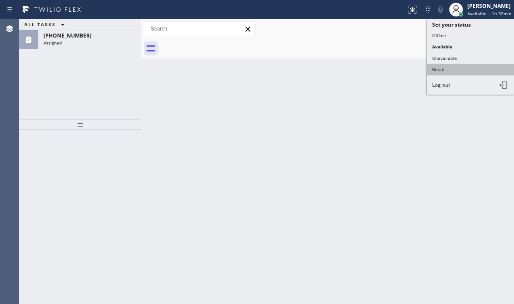
click at [444, 71] on button "Break" at bounding box center [470, 69] width 87 height 11
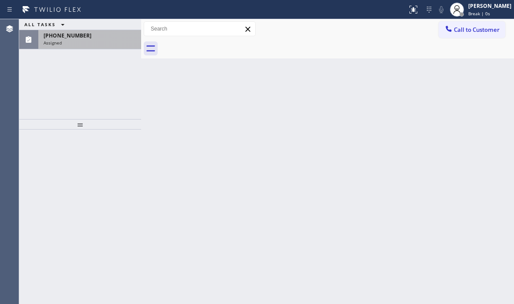
click at [107, 45] on div "Assigned" at bounding box center [90, 43] width 92 height 6
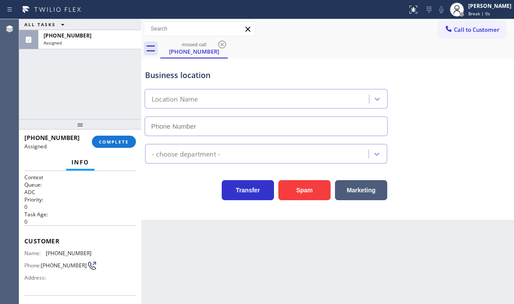
type input "(626) 548-3326"
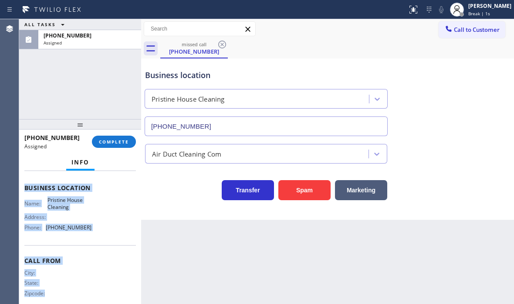
scroll to position [128, 0]
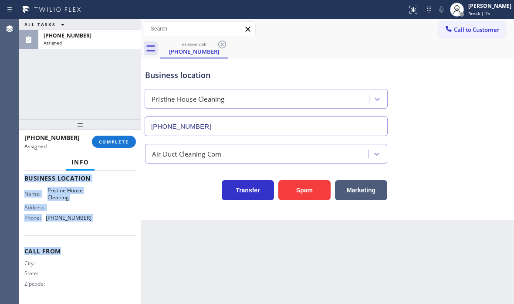
drag, startPoint x: 47, startPoint y: 239, endPoint x: 105, endPoint y: 235, distance: 58.1
click at [105, 235] on div "Context Queue: ADC Priority: 0 Task Age: Customer Name: (213) 880-3293 Phone: (…" at bounding box center [80, 237] width 122 height 133
click at [106, 142] on span "COMPLETE" at bounding box center [114, 142] width 30 height 6
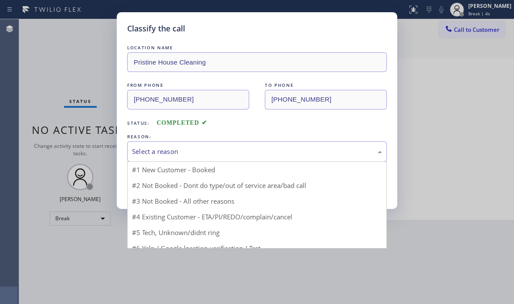
drag, startPoint x: 174, startPoint y: 149, endPoint x: 167, endPoint y: 160, distance: 13.3
click at [174, 149] on div "Select a reason" at bounding box center [257, 151] width 250 height 10
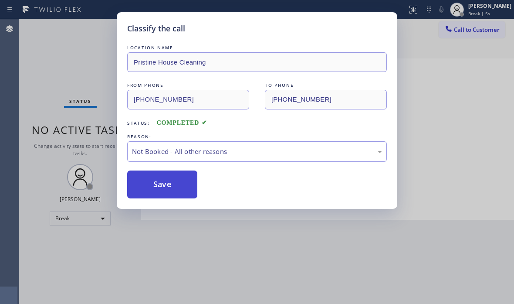
drag, startPoint x: 150, startPoint y: 183, endPoint x: 406, endPoint y: 183, distance: 255.7
click at [151, 183] on button "Save" at bounding box center [162, 184] width 70 height 28
